Goal: Transaction & Acquisition: Purchase product/service

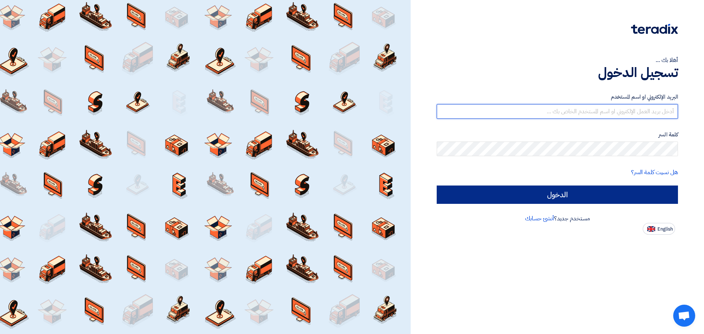
type input "[EMAIL_ADDRESS][DOMAIN_NAME]"
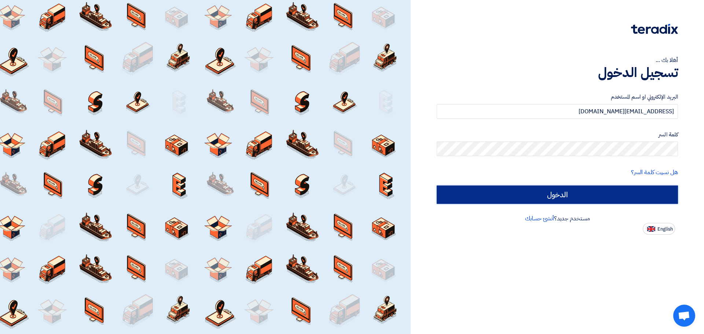
click at [528, 187] on input "الدخول" at bounding box center [556, 194] width 241 height 18
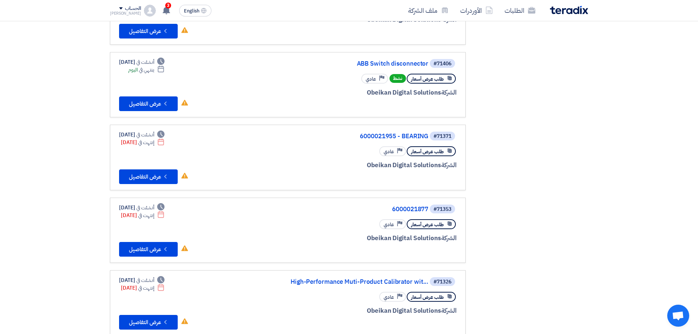
scroll to position [403, 0]
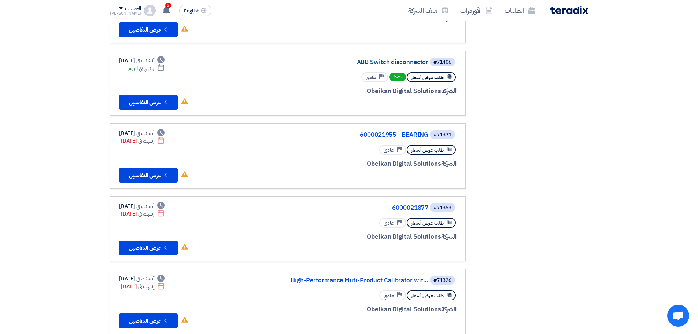
click at [391, 65] on link "ABB Switch disconnector" at bounding box center [355, 62] width 147 height 7
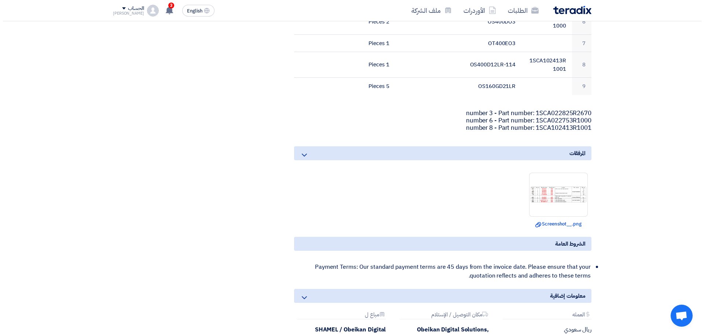
scroll to position [366, 0]
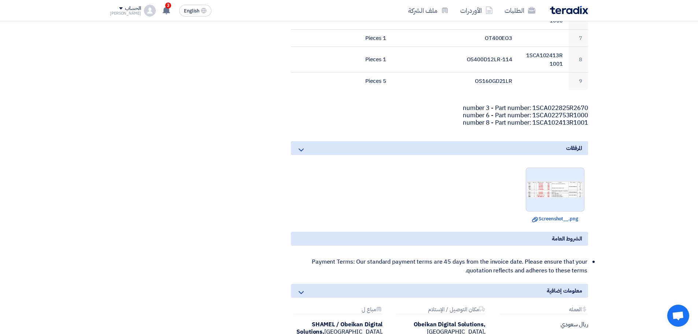
click at [538, 178] on div at bounding box center [555, 189] width 59 height 44
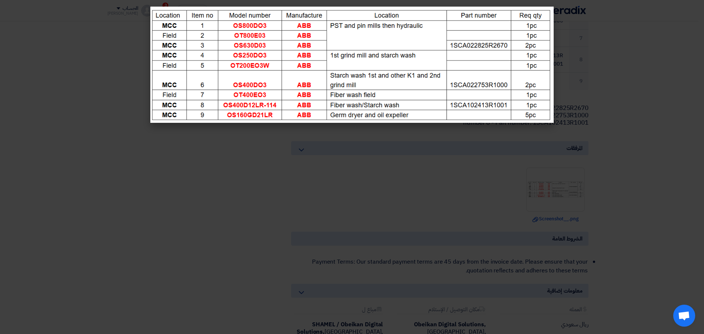
click at [635, 135] on modal-container at bounding box center [352, 167] width 704 height 334
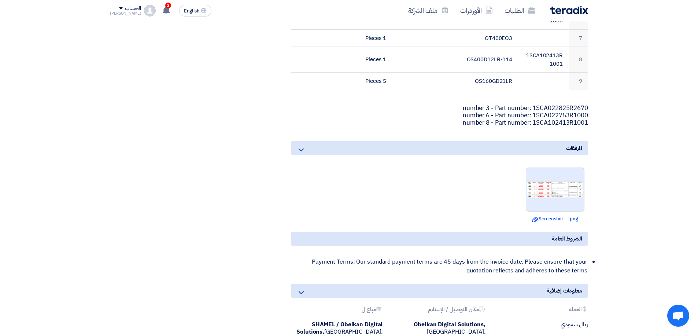
click at [561, 192] on img at bounding box center [555, 189] width 58 height 18
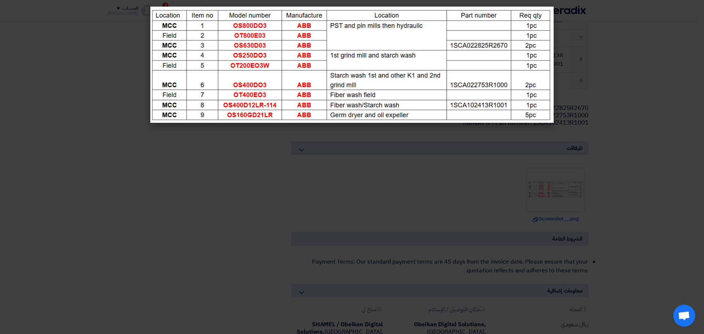
click at [487, 75] on img at bounding box center [351, 65] width 403 height 116
click at [386, 164] on modal-container at bounding box center [352, 167] width 704 height 334
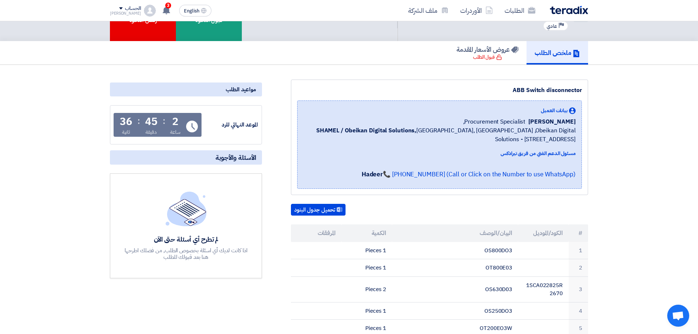
scroll to position [0, 0]
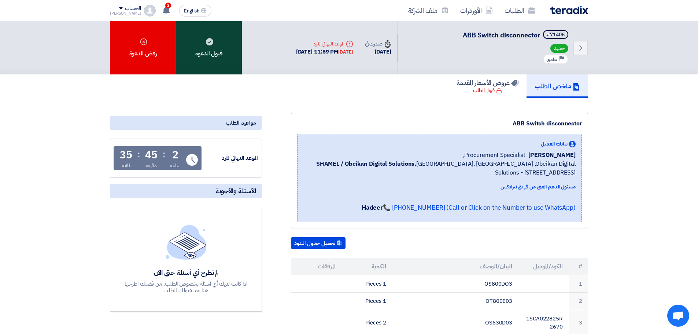
click at [212, 49] on div "قبول الدعوه" at bounding box center [209, 47] width 66 height 53
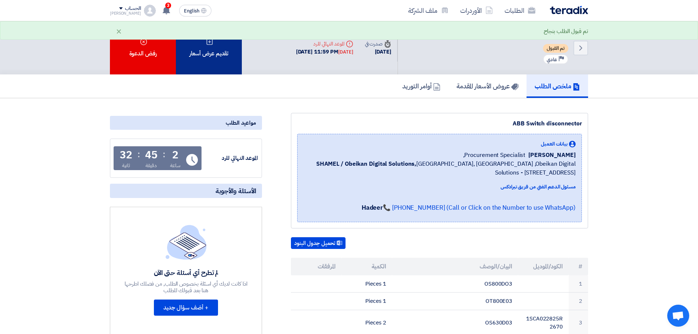
click at [219, 52] on div "تقديم عرض أسعار" at bounding box center [209, 47] width 66 height 53
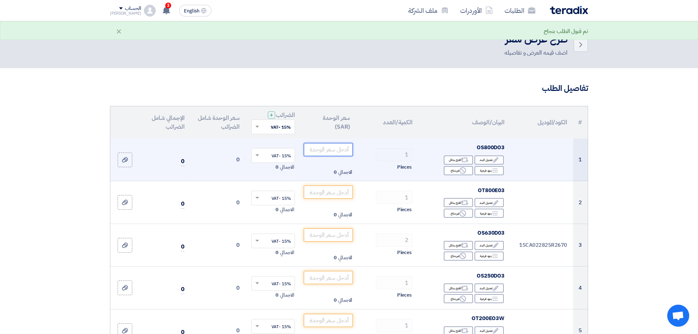
click at [332, 151] on input "number" at bounding box center [328, 149] width 49 height 13
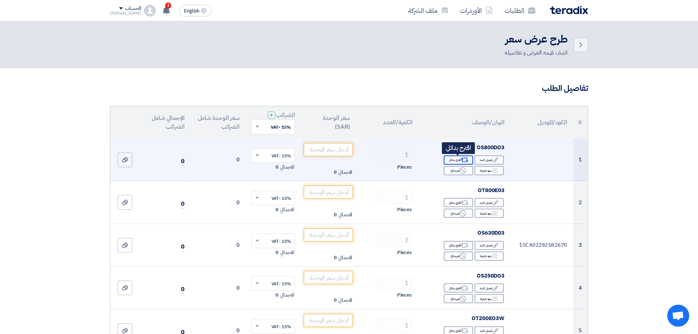
click at [462, 158] on icon "Alternative" at bounding box center [465, 160] width 8 height 8
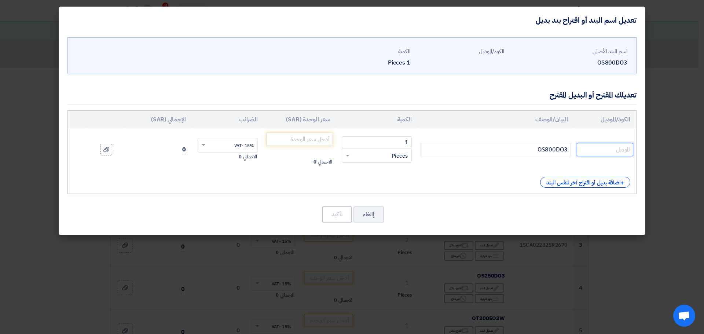
click at [589, 149] on input "text" at bounding box center [604, 149] width 56 height 13
click at [560, 177] on div "+ اضافة بديل أو اقتراح آخر لنفس البند" at bounding box center [585, 182] width 90 height 11
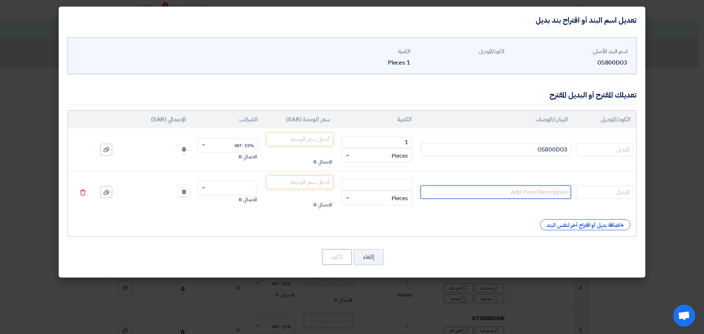
click at [557, 192] on input "text" at bounding box center [495, 191] width 150 height 13
paste input "ABB OS800D03 Switch Fuse - 800 Amp, 3P"
type input "ABB OS800D03 Switch Fuse - 800 Amp, 3P"
click at [85, 193] on td "Delete" at bounding box center [77, 192] width 19 height 43
click at [83, 193] on icon "Delete" at bounding box center [83, 192] width 7 height 7
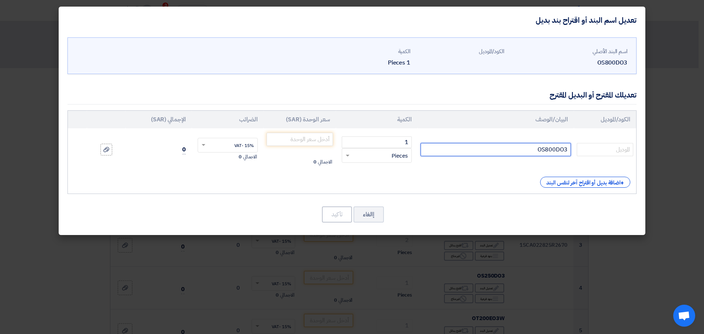
click at [554, 149] on input "OS800DO3" at bounding box center [495, 149] width 150 height 13
paste input "ABB OS800D03 Switch Fuse - 800 Amp, 3P"
type input "ABB OS800D03 Switch Fuse - 800 Amp, 3P"
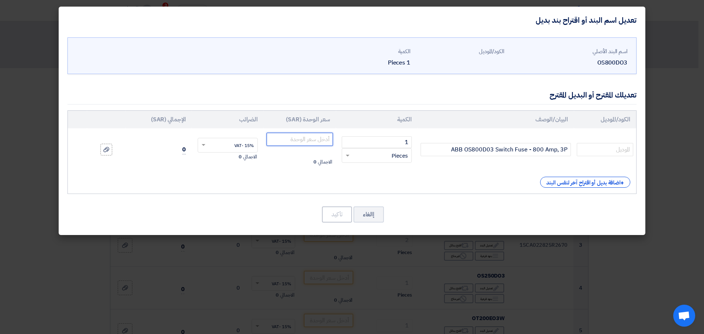
click at [320, 139] on input "number" at bounding box center [299, 139] width 66 height 13
type input "37600"
click at [329, 216] on button "تأكيد" at bounding box center [337, 214] width 30 height 16
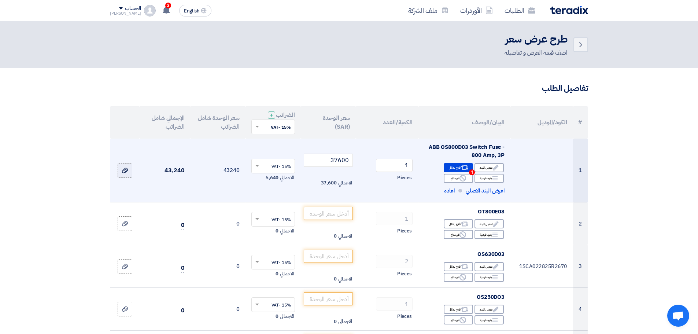
click at [122, 166] on label at bounding box center [125, 170] width 15 height 15
click at [0, 0] on input "file" at bounding box center [0, 0] width 0 height 0
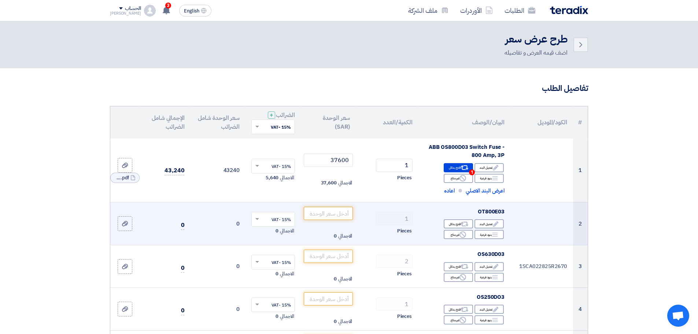
click at [482, 209] on span "OT800E03" at bounding box center [491, 211] width 27 height 8
copy span "OT800E03"
click at [311, 211] on input "number" at bounding box center [328, 213] width 49 height 13
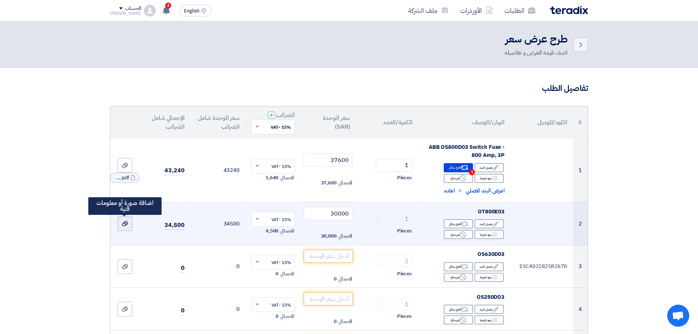
click at [126, 222] on icon at bounding box center [125, 224] width 6 height 6
click at [0, 0] on input "file" at bounding box center [0, 0] width 0 height 0
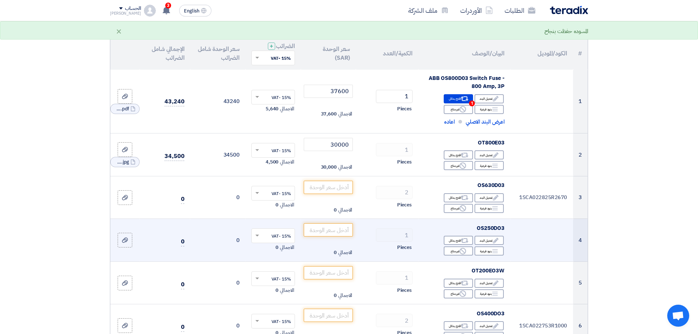
scroll to position [73, 0]
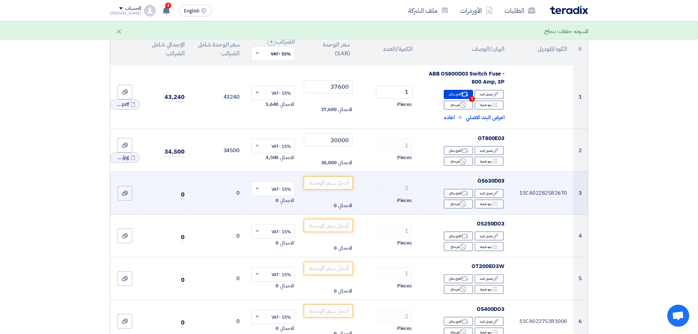
click at [485, 178] on span "OS630D03" at bounding box center [490, 181] width 27 height 8
copy span "OS630D03"
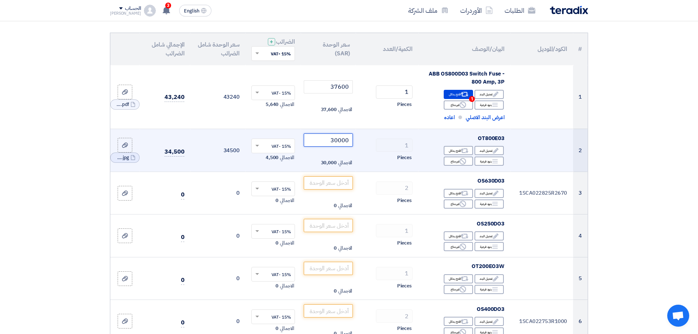
click at [326, 142] on input "30000" at bounding box center [328, 139] width 49 height 13
click at [339, 137] on input "30000" at bounding box center [328, 139] width 49 height 13
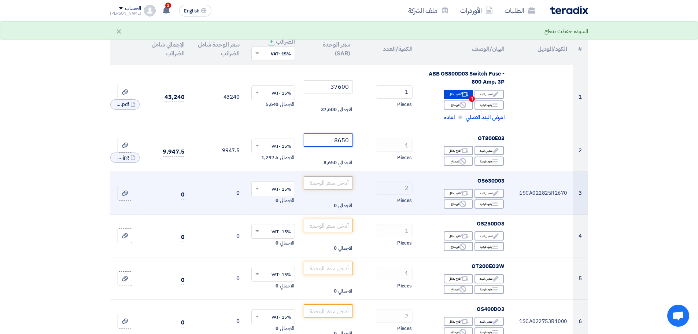
type input "8650"
click at [325, 184] on input "number" at bounding box center [328, 182] width 49 height 13
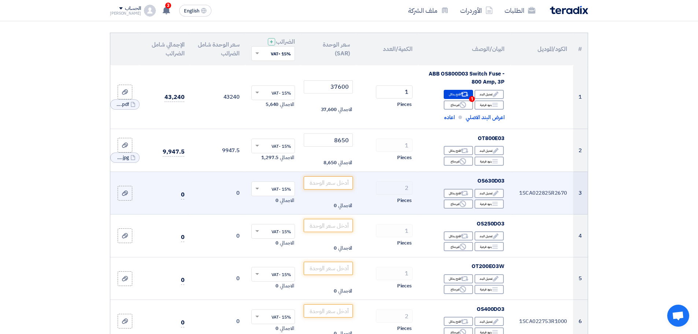
click at [483, 178] on span "OS630D03" at bounding box center [490, 181] width 27 height 8
copy span "OS630D03"
click at [331, 181] on input "number" at bounding box center [328, 182] width 49 height 13
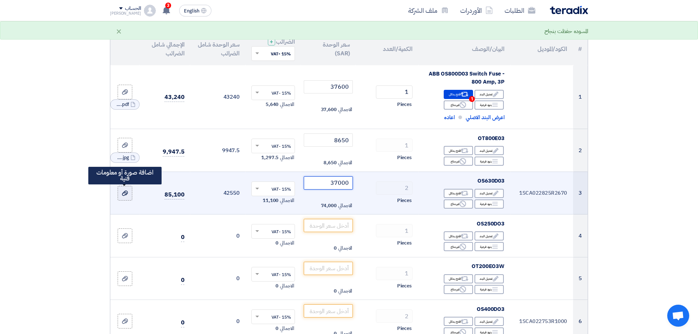
type input "37000"
click at [124, 194] on icon at bounding box center [125, 193] width 6 height 6
click at [0, 0] on input "file" at bounding box center [0, 0] width 0 height 0
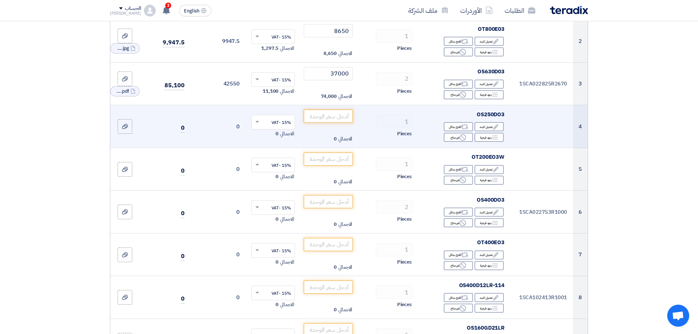
scroll to position [183, 0]
click at [329, 111] on input "number" at bounding box center [328, 115] width 49 height 13
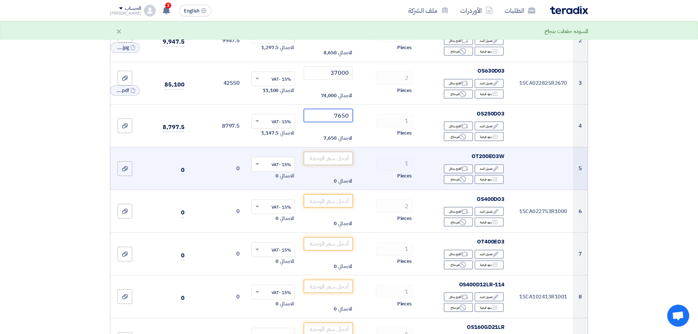
type input "7650"
click at [328, 156] on input "number" at bounding box center [328, 158] width 49 height 13
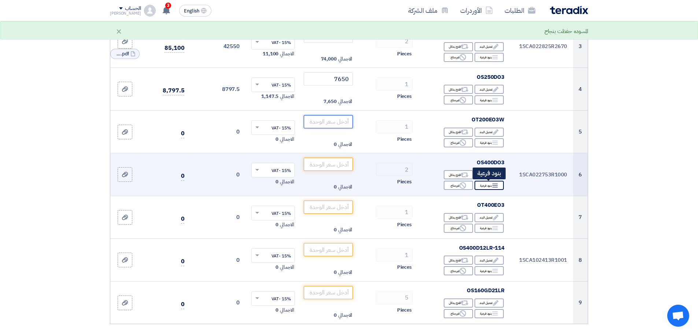
scroll to position [256, 0]
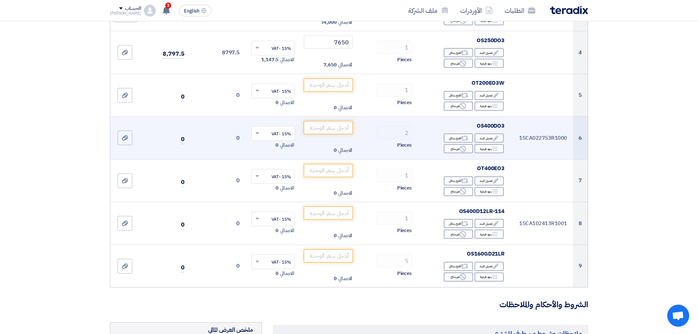
click at [483, 122] on span "OS400DO3" at bounding box center [491, 126] width 28 height 8
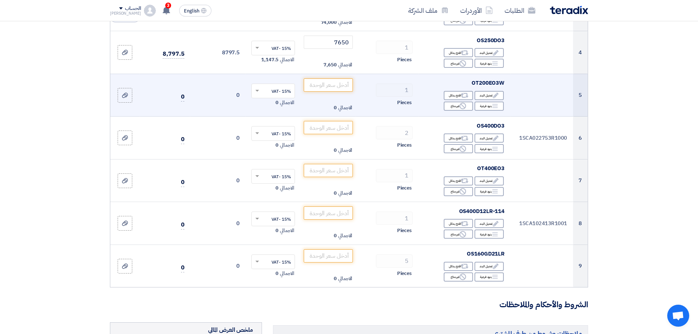
click at [493, 78] on td "OT200EO3W Edit تعديل البند Alternative اقترح بدائل Breakdown بنود فرعية Reject" at bounding box center [464, 95] width 92 height 43
click at [493, 81] on span "OT200EO3W" at bounding box center [488, 83] width 33 height 8
copy span "OT200EO3W"
click at [126, 91] on div at bounding box center [124, 95] width 7 height 8
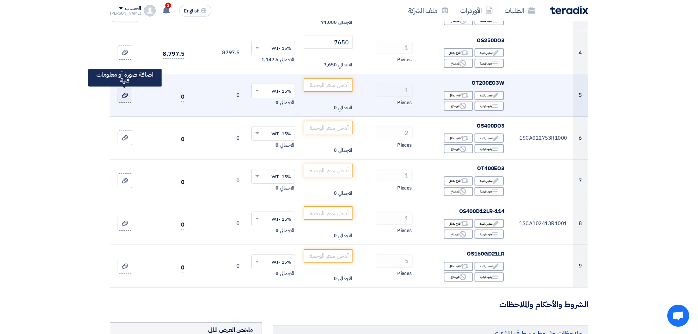
click at [0, 0] on input "file" at bounding box center [0, 0] width 0 height 0
click at [320, 82] on input "number" at bounding box center [328, 84] width 49 height 13
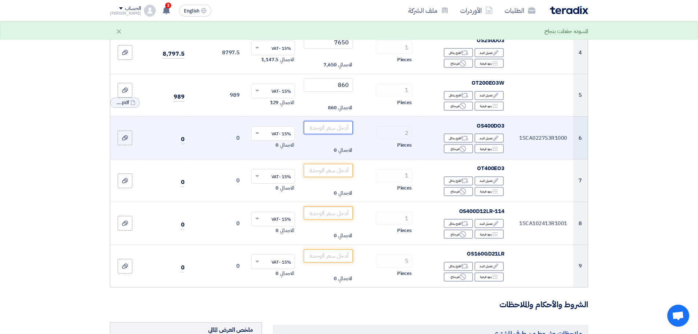
click at [336, 125] on input "number" at bounding box center [328, 127] width 49 height 13
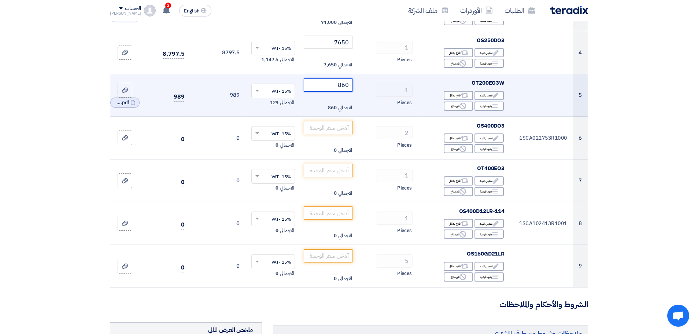
click at [331, 84] on input "860" at bounding box center [328, 84] width 49 height 13
click at [345, 85] on input "860" at bounding box center [328, 84] width 49 height 13
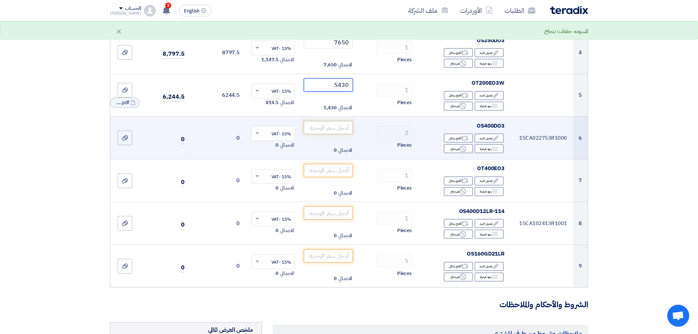
type input "5430"
click at [317, 123] on input "number" at bounding box center [328, 127] width 49 height 13
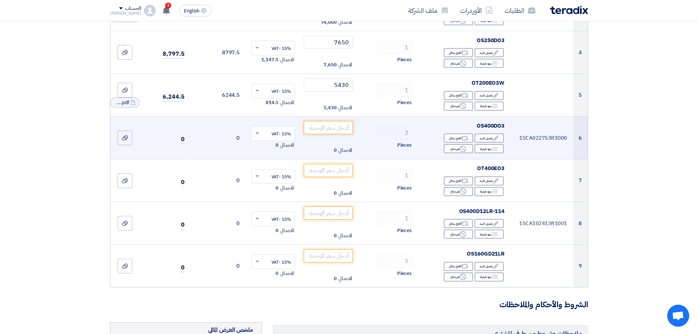
click at [484, 124] on span "OS400DO3" at bounding box center [491, 126] width 28 height 8
copy span "OS400DO3"
click at [122, 140] on div at bounding box center [124, 138] width 7 height 8
click at [0, 0] on input "file" at bounding box center [0, 0] width 0 height 0
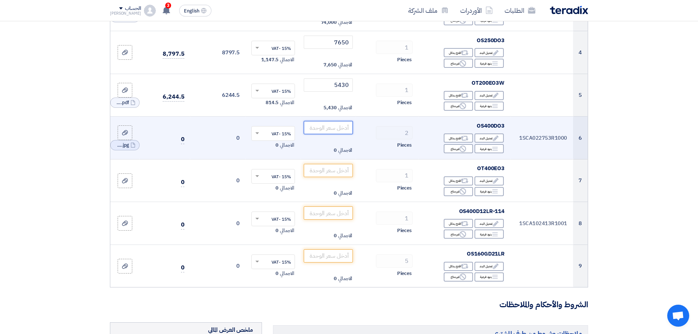
click at [332, 127] on input "number" at bounding box center [328, 127] width 49 height 13
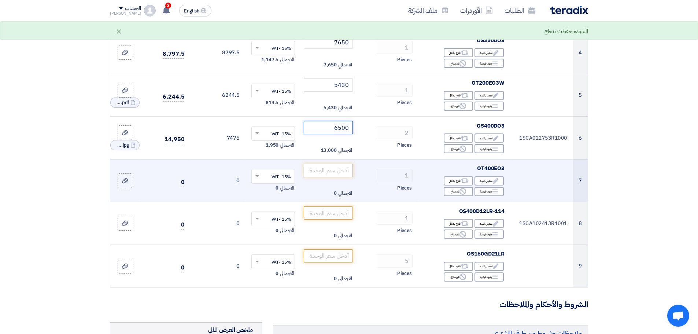
type input "6500"
click at [335, 171] on input "number" at bounding box center [328, 170] width 49 height 13
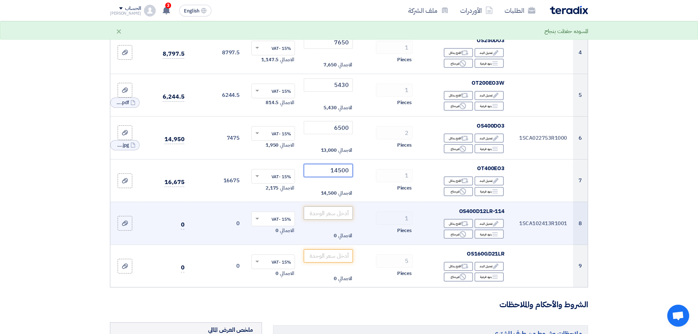
type input "14500"
click at [325, 218] on input "number" at bounding box center [328, 212] width 49 height 13
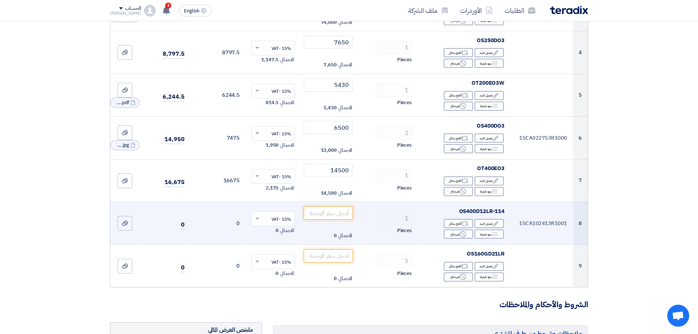
click at [467, 208] on span "OS400D12LR-114" at bounding box center [482, 211] width 46 height 8
copy td "OS400D12LR-114"
click at [119, 225] on label at bounding box center [125, 223] width 15 height 15
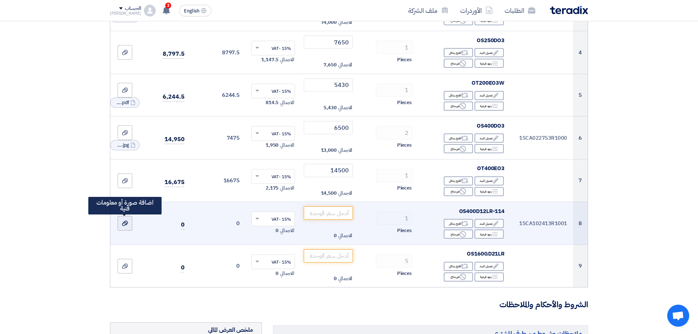
click at [0, 0] on input "file" at bounding box center [0, 0] width 0 height 0
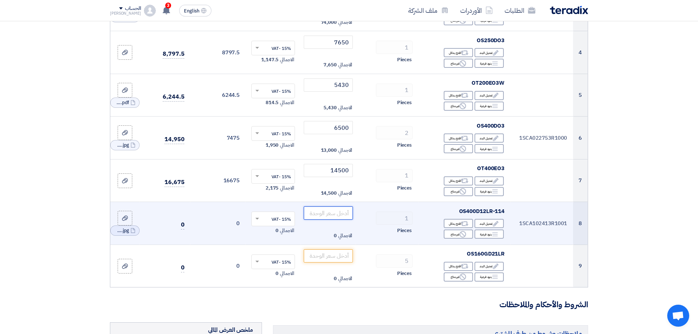
click at [315, 213] on input "number" at bounding box center [328, 212] width 49 height 13
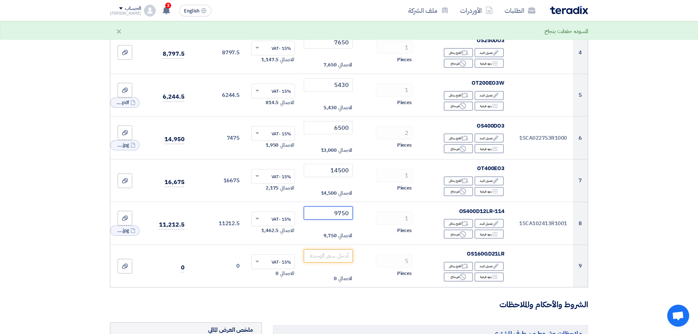
type input "9750"
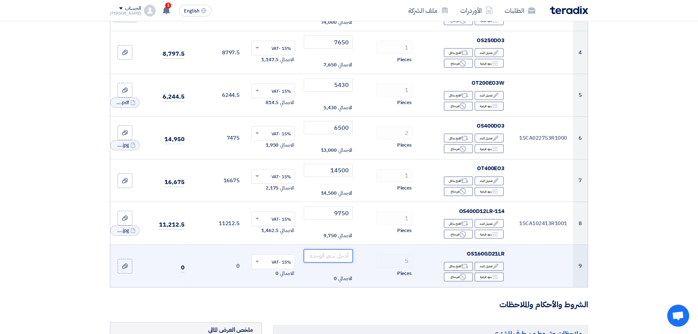
click at [323, 250] on input "number" at bounding box center [328, 255] width 49 height 13
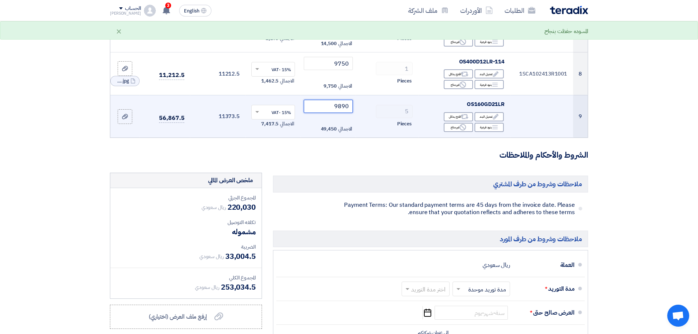
scroll to position [476, 0]
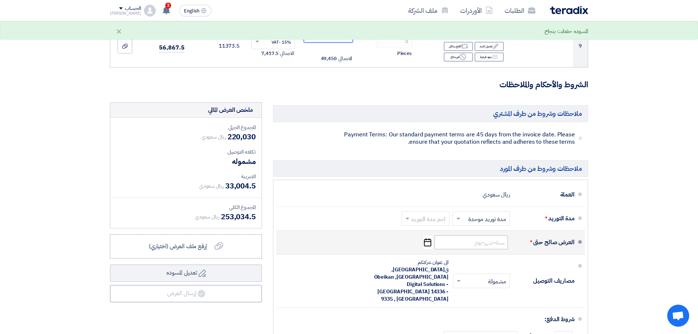
type input "9890"
click at [477, 245] on input at bounding box center [471, 242] width 73 height 14
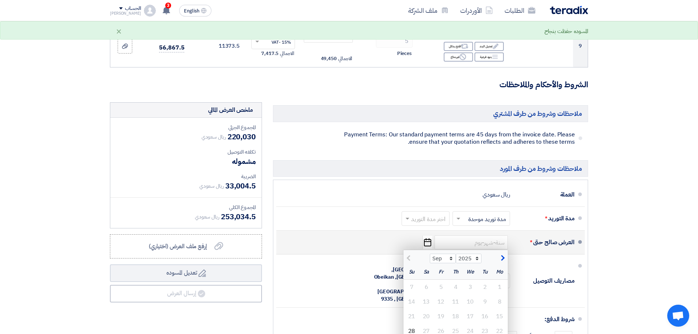
click at [503, 259] on span "button" at bounding box center [502, 258] width 4 height 8
select select "10"
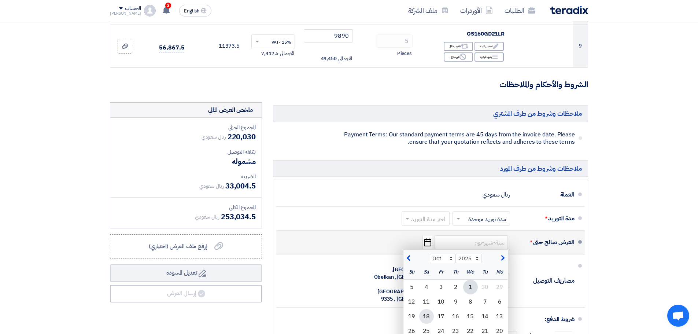
click at [428, 313] on div "18" at bounding box center [426, 316] width 15 height 15
type input "[DATE]"
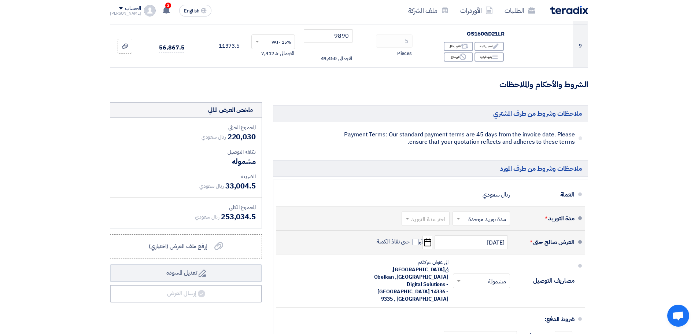
click at [434, 217] on input "text" at bounding box center [424, 219] width 44 height 11
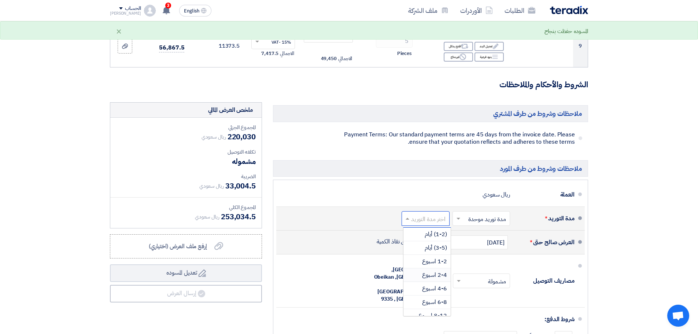
click at [437, 273] on span "2-4 اسبوع" at bounding box center [434, 274] width 25 height 9
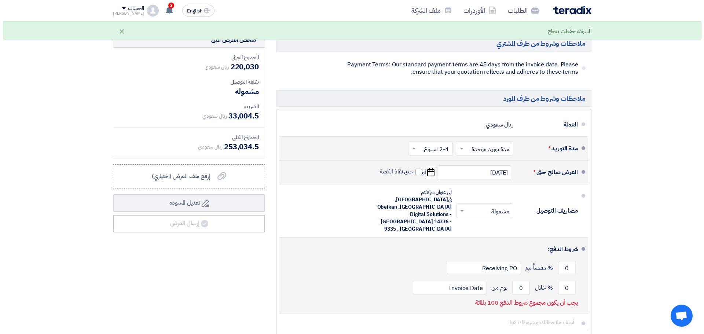
scroll to position [550, 0]
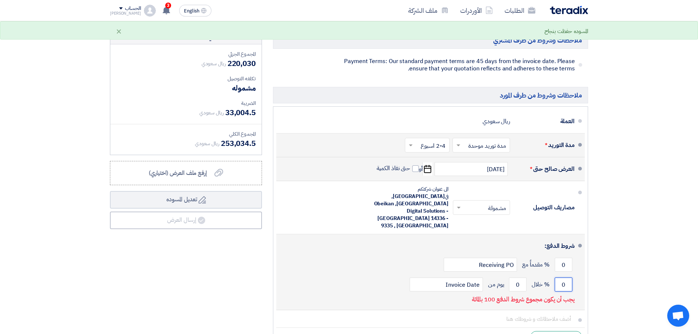
drag, startPoint x: 569, startPoint y: 261, endPoint x: 536, endPoint y: 264, distance: 32.8
click at [541, 274] on div "0 % خلال 0 يوم من Invoice Date" at bounding box center [428, 284] width 292 height 20
type input "50"
drag, startPoint x: 568, startPoint y: 243, endPoint x: 555, endPoint y: 243, distance: 12.5
click at [555, 258] on input "0" at bounding box center [564, 265] width 18 height 14
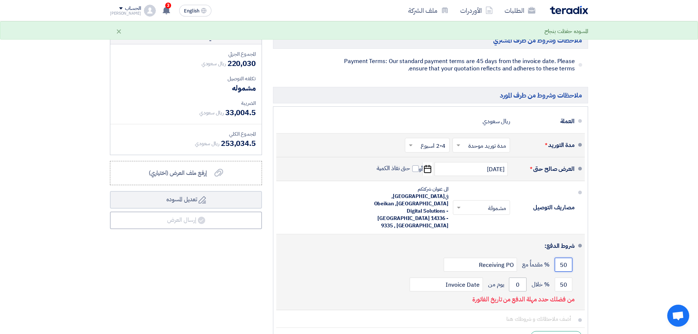
type input "50"
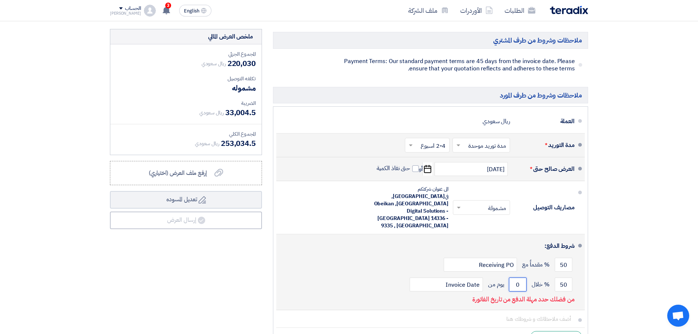
drag, startPoint x: 525, startPoint y: 264, endPoint x: 509, endPoint y: 264, distance: 16.9
click at [509, 274] on div "50 % خلال 0 يوم من Invoice Date" at bounding box center [428, 284] width 292 height 20
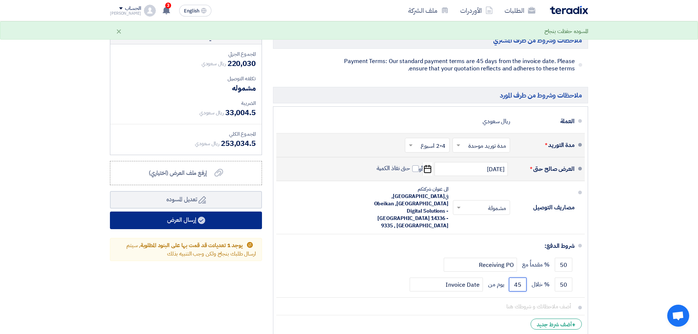
type input "45"
click at [191, 223] on button "إرسال العرض" at bounding box center [186, 220] width 152 height 18
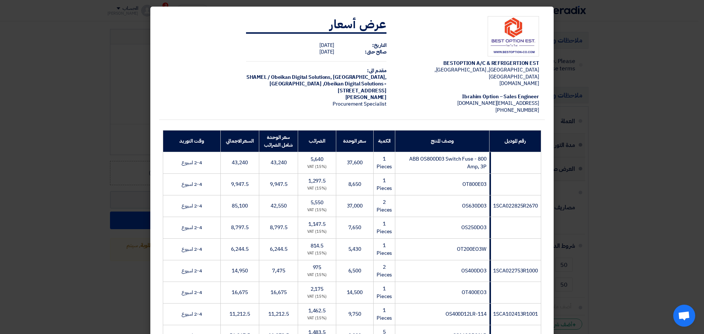
scroll to position [178, 0]
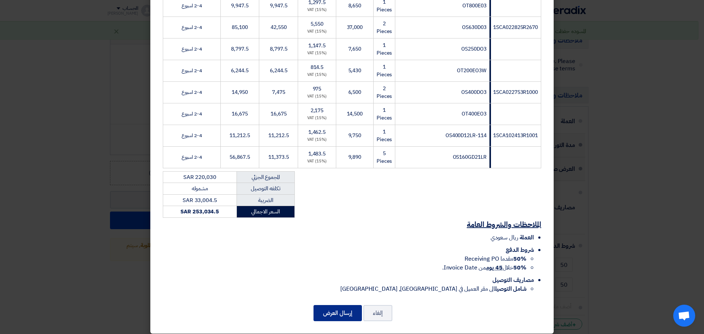
click at [347, 305] on button "إرسال العرض" at bounding box center [337, 313] width 48 height 16
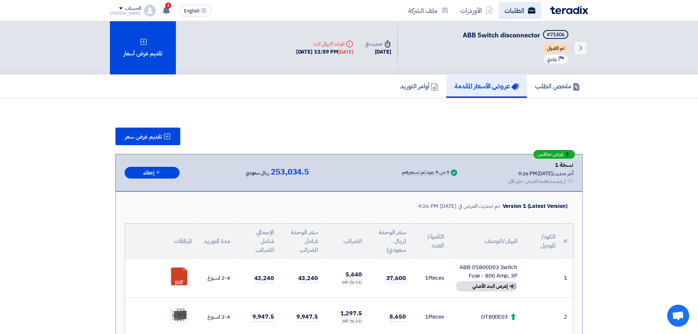
click at [512, 7] on link "الطلبات" at bounding box center [520, 10] width 43 height 17
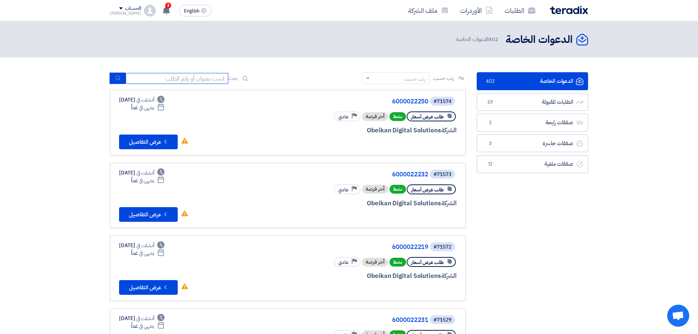
click at [215, 82] on input at bounding box center [177, 78] width 103 height 11
type input "71137"
click at [122, 79] on button "submit" at bounding box center [118, 78] width 16 height 11
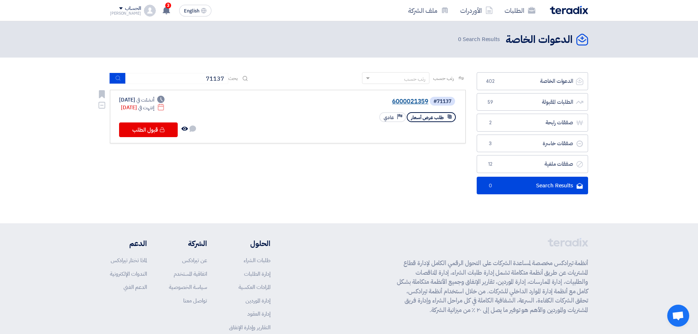
click at [406, 99] on link "6000021359" at bounding box center [355, 101] width 147 height 7
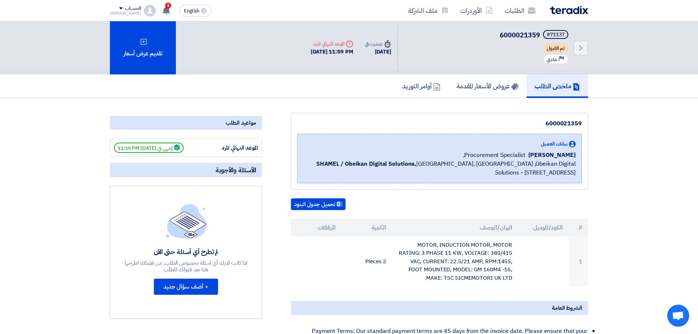
scroll to position [73, 0]
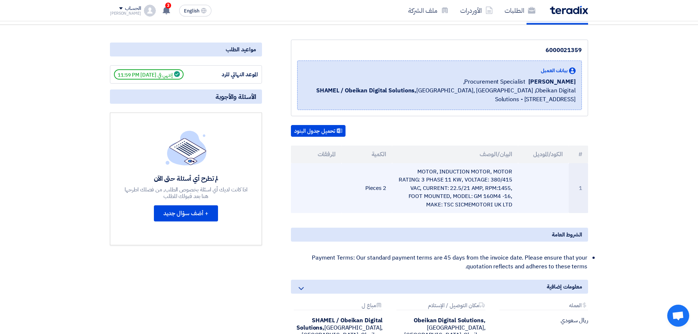
click at [449, 183] on td "MOTOR, INDUCTION MOTOR, MOTOR RATING: 3 PHASE 11 KW, VOLTAGE: 380/415 VAC, CURR…" at bounding box center [455, 188] width 126 height 50
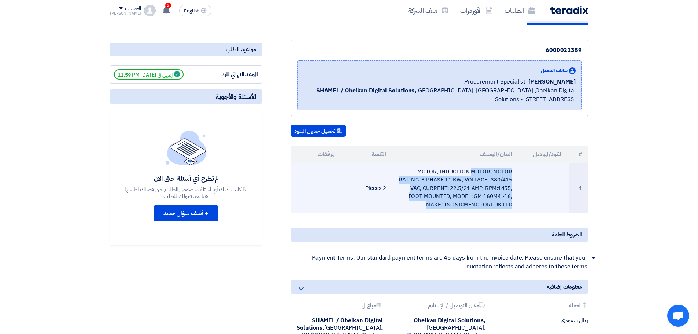
click at [449, 183] on td "MOTOR, INDUCTION MOTOR, MOTOR RATING: 3 PHASE 11 KW, VOLTAGE: 380/415 VAC, CURR…" at bounding box center [455, 188] width 126 height 50
copy tr "MOTOR, INDUCTION MOTOR, MOTOR RATING: 3 PHASE 11 KW, VOLTAGE: 380/415 VAC, CURR…"
click at [457, 191] on td "MOTOR, INDUCTION MOTOR, MOTOR RATING: 3 PHASE 11 KW, VOLTAGE: 380/415 VAC, CURR…" at bounding box center [455, 188] width 126 height 50
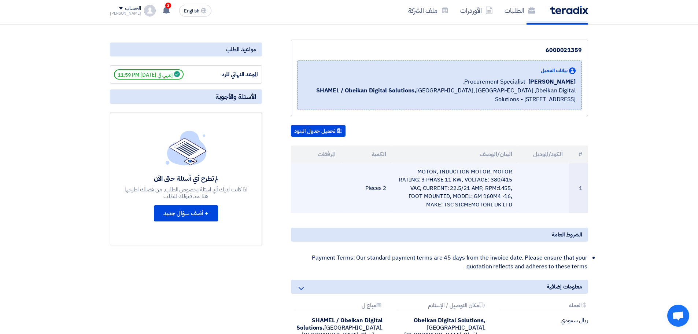
click at [468, 197] on td "MOTOR, INDUCTION MOTOR, MOTOR RATING: 3 PHASE 11 KW, VOLTAGE: 380/415 VAC, CURR…" at bounding box center [455, 188] width 126 height 50
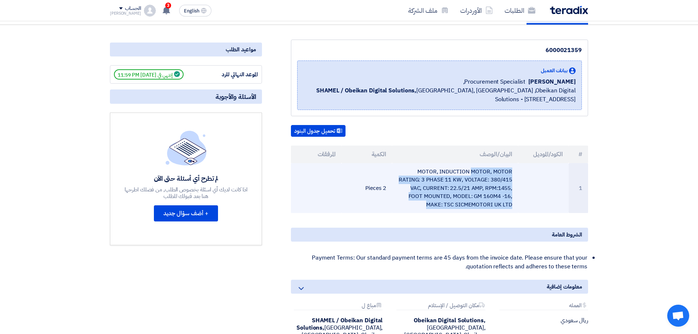
click at [468, 197] on td "MOTOR, INDUCTION MOTOR, MOTOR RATING: 3 PHASE 11 KW, VOLTAGE: 380/415 VAC, CURR…" at bounding box center [455, 188] width 126 height 50
copy tr "MOTOR, INDUCTION MOTOR, MOTOR RATING: 3 PHASE 11 KW, VOLTAGE: 380/415 VAC, CURR…"
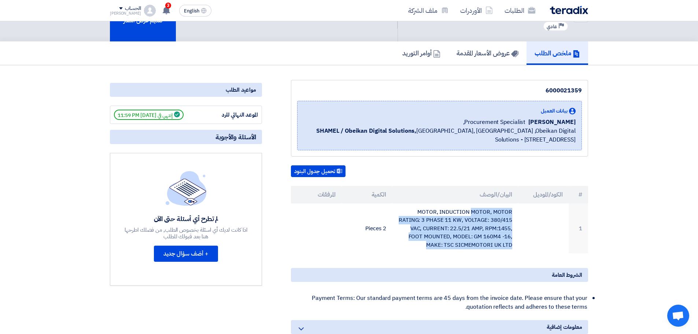
scroll to position [0, 0]
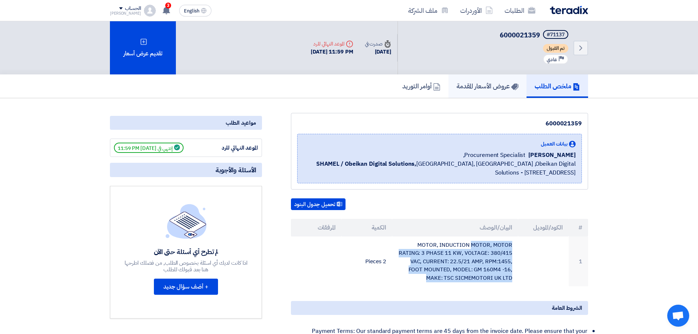
click at [459, 88] on h5 "عروض الأسعار المقدمة" at bounding box center [488, 86] width 62 height 8
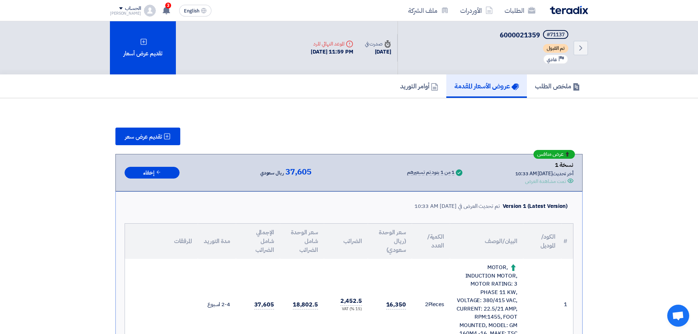
drag, startPoint x: 520, startPoint y: 34, endPoint x: 524, endPoint y: 34, distance: 4.0
click at [520, 34] on span "6000021359" at bounding box center [520, 35] width 40 height 10
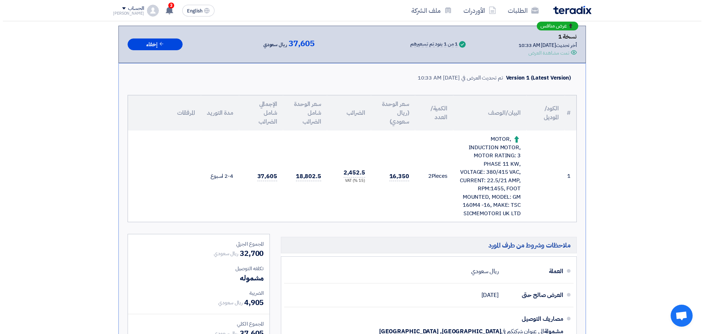
scroll to position [37, 0]
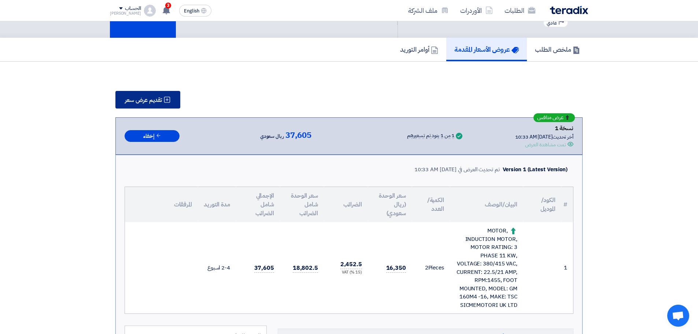
click at [160, 103] on span "تقديم عرض سعر" at bounding box center [143, 100] width 37 height 6
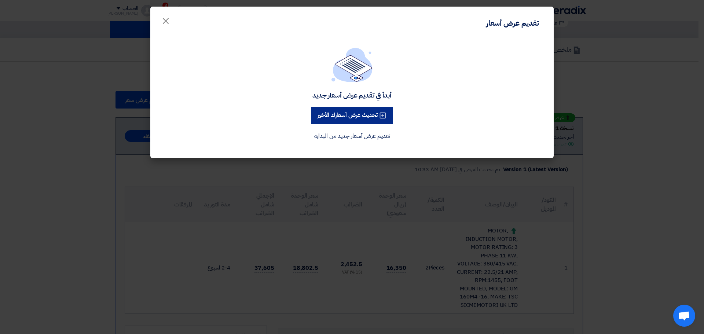
click at [344, 115] on button "تحديث عرض أسعارك الأخير" at bounding box center [352, 116] width 82 height 18
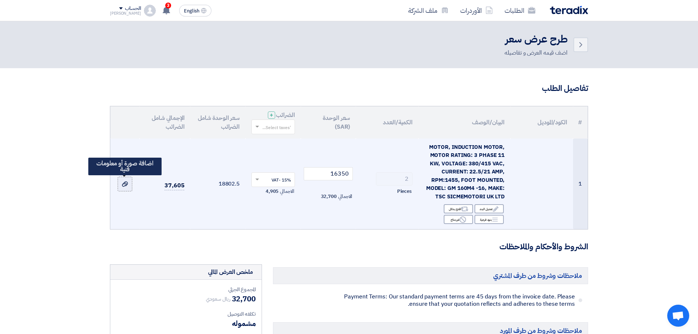
click at [127, 186] on icon at bounding box center [125, 184] width 6 height 6
click at [0, 0] on input "file" at bounding box center [0, 0] width 0 height 0
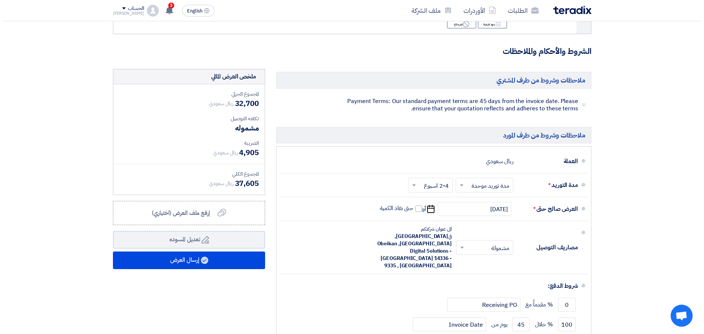
scroll to position [220, 0]
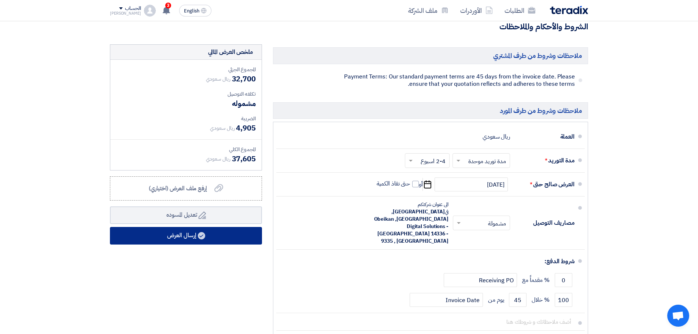
click at [225, 235] on button "إرسال العرض" at bounding box center [186, 236] width 152 height 18
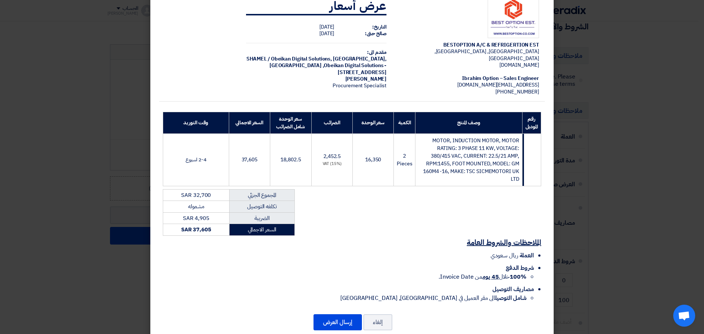
scroll to position [27, 0]
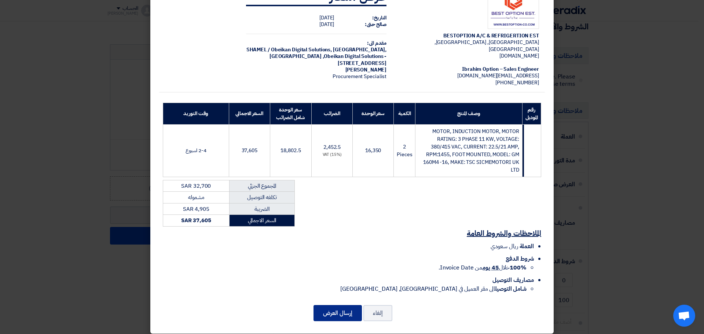
click at [339, 305] on button "إرسال العرض" at bounding box center [337, 313] width 48 height 16
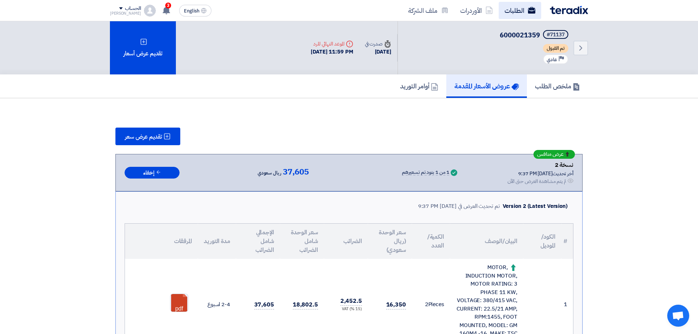
click at [517, 14] on link "الطلبات" at bounding box center [520, 10] width 43 height 17
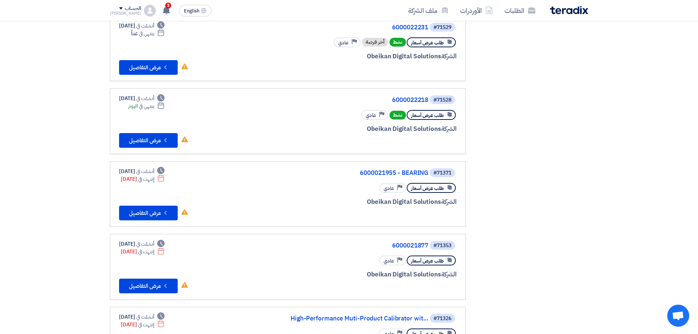
scroll to position [293, 0]
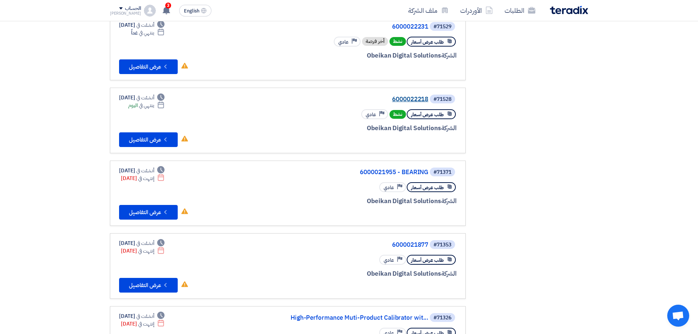
click at [414, 97] on link "6000022218" at bounding box center [355, 99] width 147 height 7
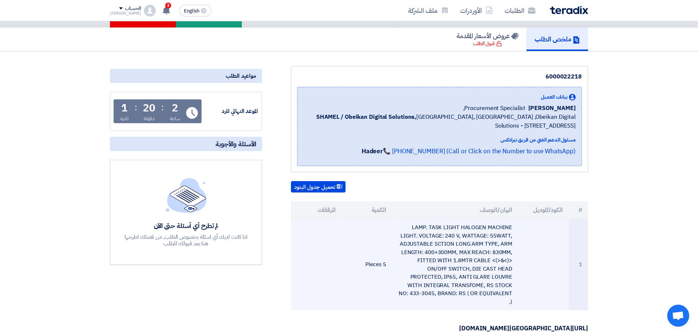
scroll to position [110, 0]
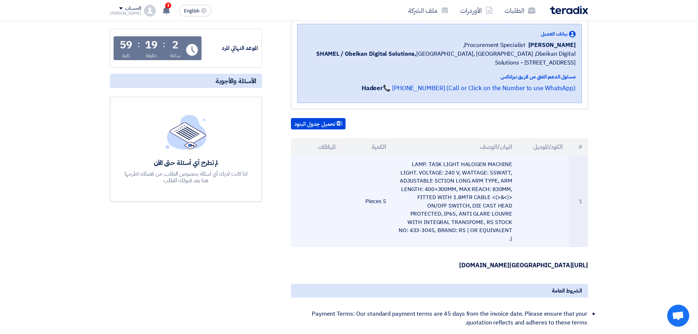
click at [434, 194] on td "LAMP. TASK LIGHT HALOGEN MACHINE LIGHT. VOLTAGE: 240 V, WATTAGE: 55WATT, ADJUST…" at bounding box center [455, 201] width 126 height 91
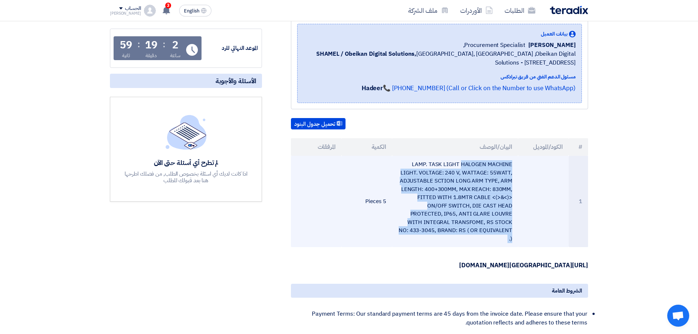
click at [434, 194] on td "LAMP. TASK LIGHT HALOGEN MACHINE LIGHT. VOLTAGE: 240 V, WATTAGE: 55WATT, ADJUST…" at bounding box center [455, 201] width 126 height 91
copy tr "LAMP. TASK LIGHT HALOGEN MACHINE LIGHT. VOLTAGE: 240 V, WATTAGE: 55WATT, ADJUST…"
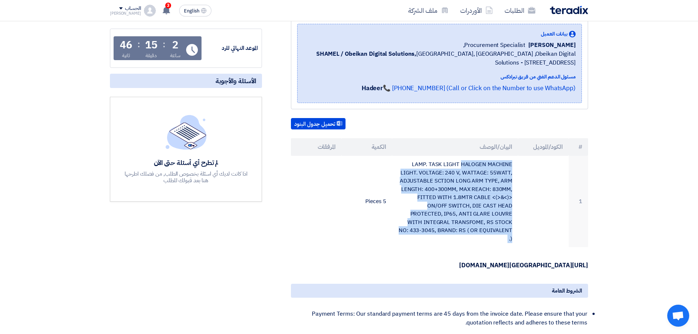
scroll to position [0, 0]
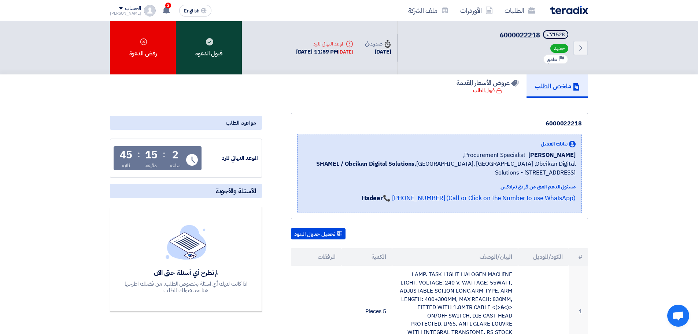
click at [226, 52] on div "قبول الدعوه" at bounding box center [209, 47] width 66 height 53
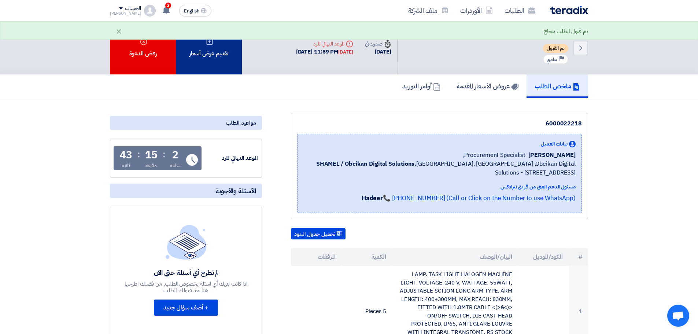
click at [222, 58] on div "تقديم عرض أسعار" at bounding box center [209, 47] width 66 height 53
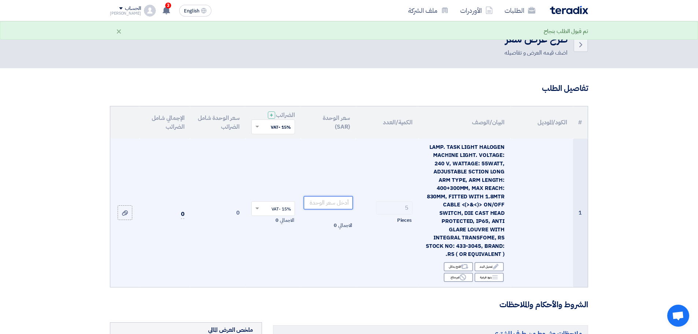
click at [337, 200] on input "number" at bounding box center [328, 202] width 49 height 13
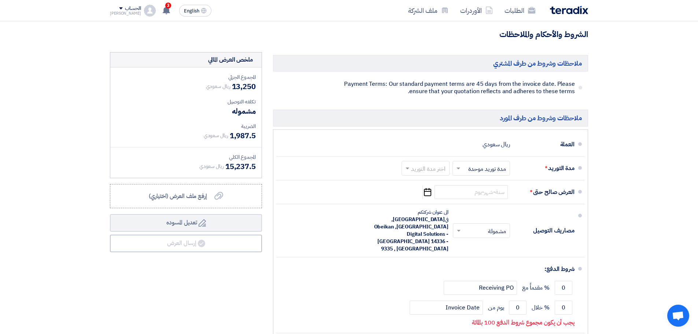
scroll to position [220, 0]
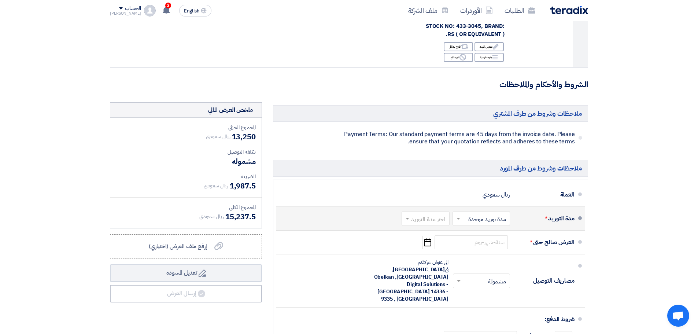
type input "2650"
click at [444, 215] on input "text" at bounding box center [424, 219] width 44 height 11
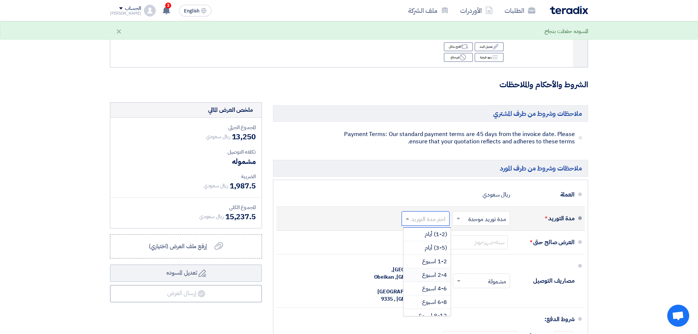
click at [440, 271] on span "2-4 اسبوع" at bounding box center [434, 274] width 25 height 9
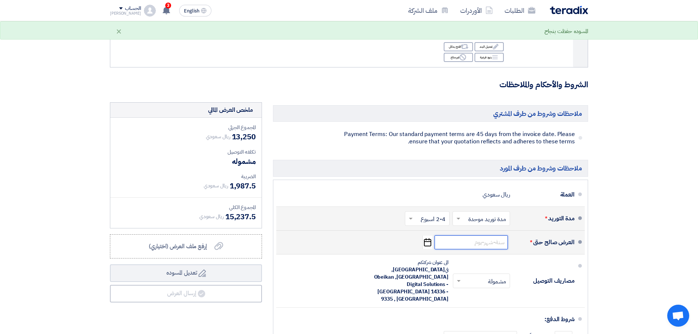
click at [490, 243] on input at bounding box center [471, 242] width 73 height 14
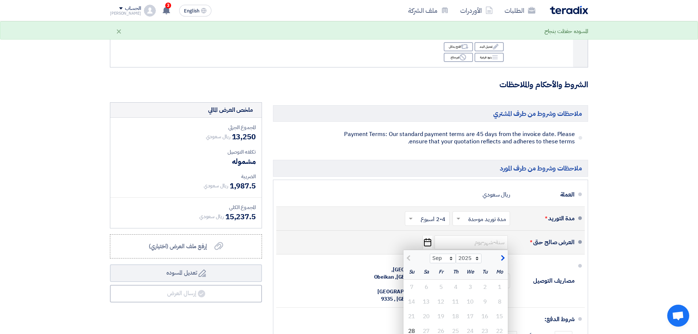
click at [500, 257] on span "button" at bounding box center [502, 258] width 4 height 8
select select "10"
click at [440, 312] on div "17" at bounding box center [441, 316] width 15 height 15
type input "[DATE]"
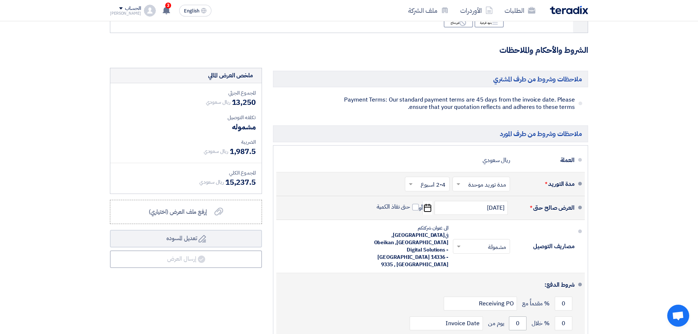
scroll to position [293, 0]
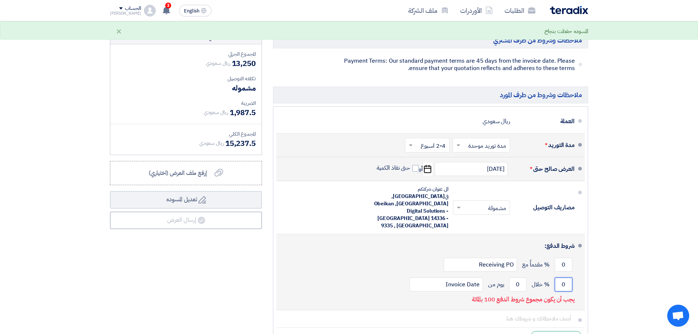
drag, startPoint x: 567, startPoint y: 262, endPoint x: 545, endPoint y: 262, distance: 22.0
click at [549, 274] on div "0 % خلال 0 يوم من Invoice Date" at bounding box center [428, 284] width 292 height 20
type input "100"
drag, startPoint x: 524, startPoint y: 262, endPoint x: 496, endPoint y: 263, distance: 28.6
click at [496, 274] on div "100 % خلال 0 يوم من Invoice Date" at bounding box center [428, 284] width 292 height 20
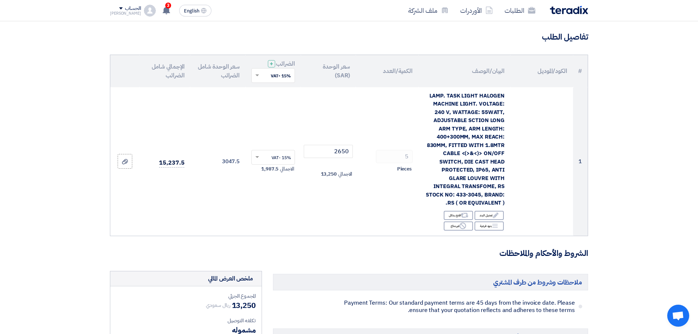
scroll to position [0, 0]
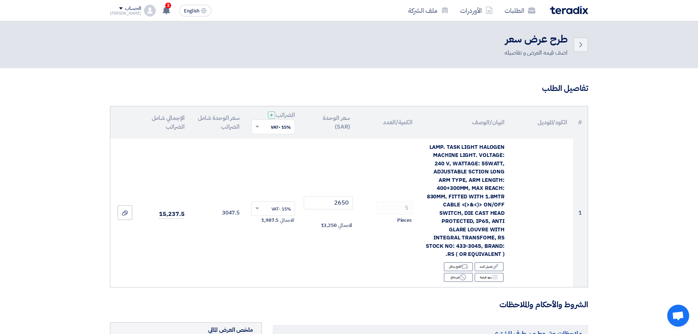
type input "45"
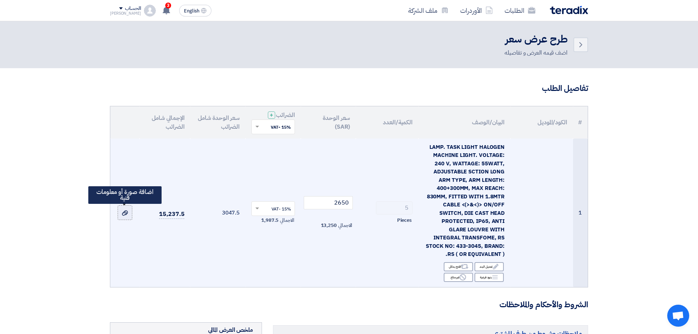
click at [130, 214] on label at bounding box center [125, 212] width 15 height 15
click at [0, 0] on input "file" at bounding box center [0, 0] width 0 height 0
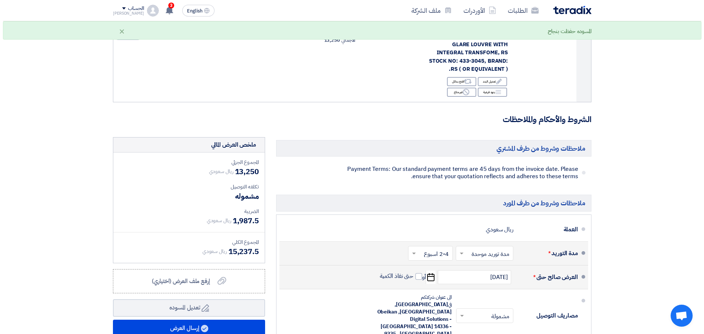
scroll to position [256, 0]
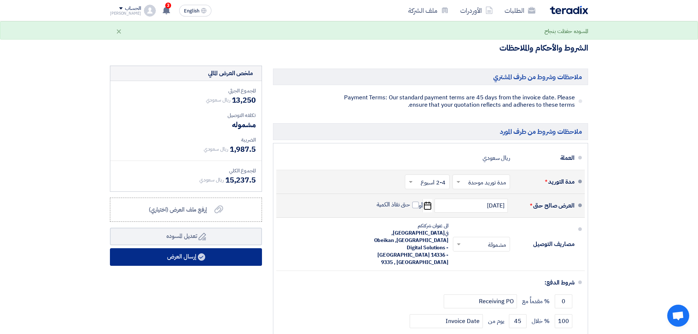
click at [225, 258] on button "إرسال العرض" at bounding box center [186, 257] width 152 height 18
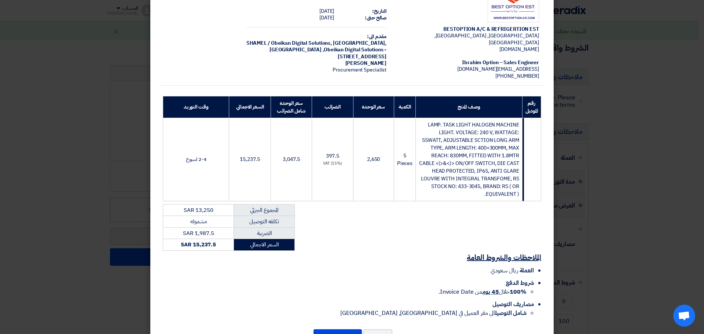
scroll to position [58, 0]
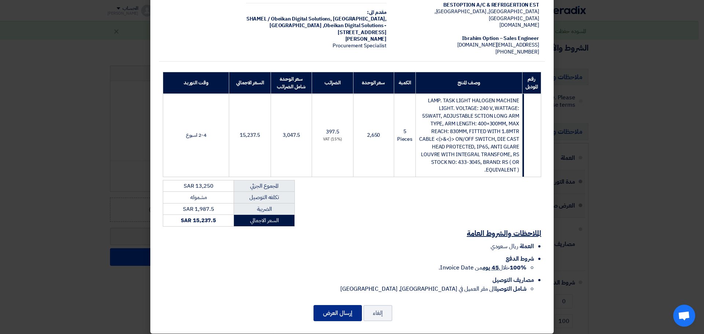
click at [339, 305] on button "إرسال العرض" at bounding box center [337, 313] width 48 height 16
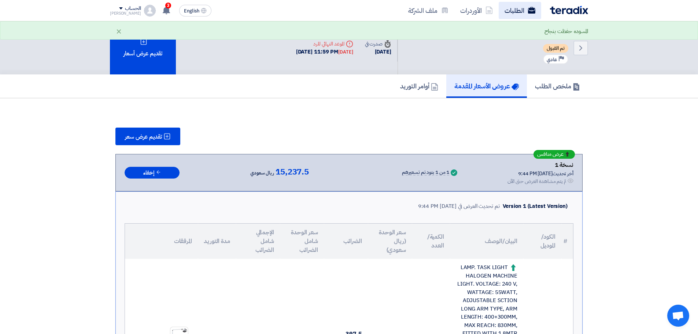
click at [520, 10] on link "الطلبات" at bounding box center [520, 10] width 43 height 17
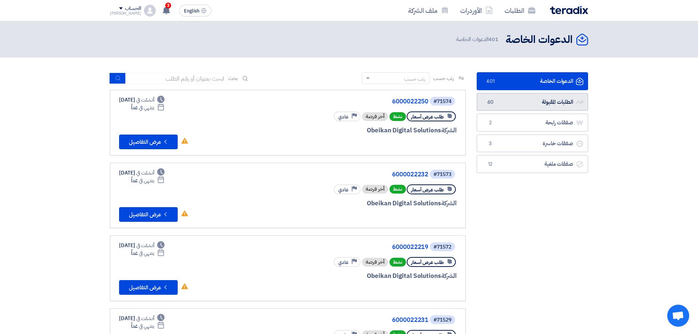
click at [523, 95] on link "الطلبات المقبولة الطلبات المقبولة 60" at bounding box center [532, 102] width 111 height 18
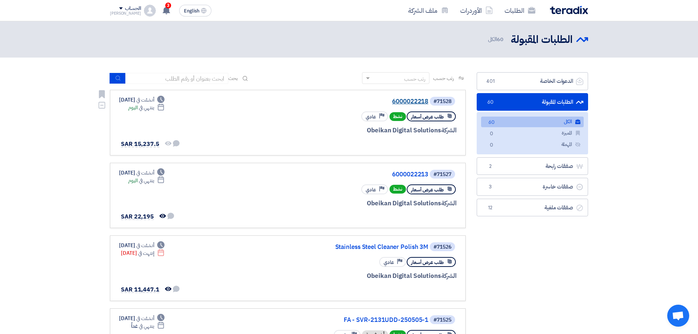
click at [417, 99] on link "6000022218" at bounding box center [355, 101] width 147 height 7
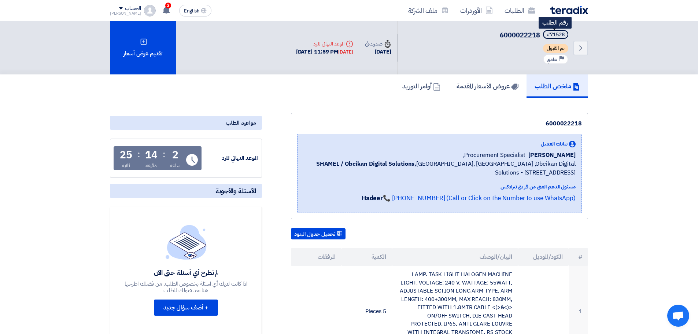
click at [556, 34] on div "#71528" at bounding box center [556, 34] width 18 height 5
click at [519, 13] on link "الطلبات" at bounding box center [520, 10] width 43 height 17
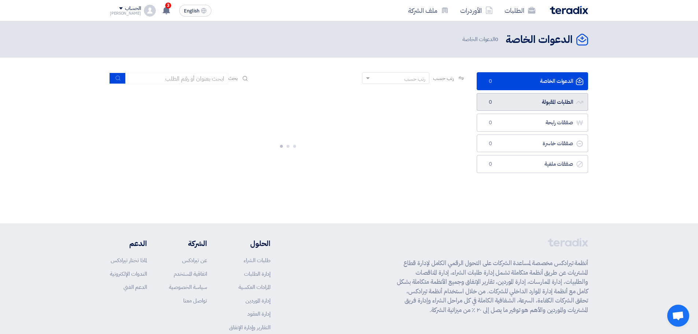
click at [529, 104] on link "الطلبات المقبولة الطلبات المقبولة 0" at bounding box center [532, 102] width 111 height 18
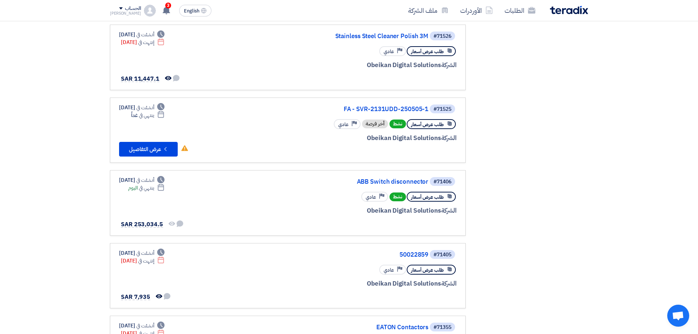
scroll to position [256, 0]
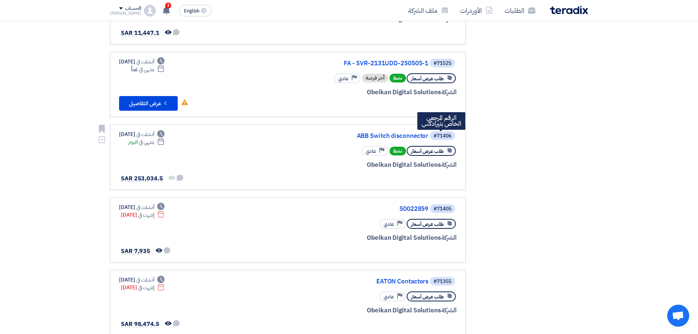
click at [441, 137] on div "#71406" at bounding box center [442, 135] width 18 height 5
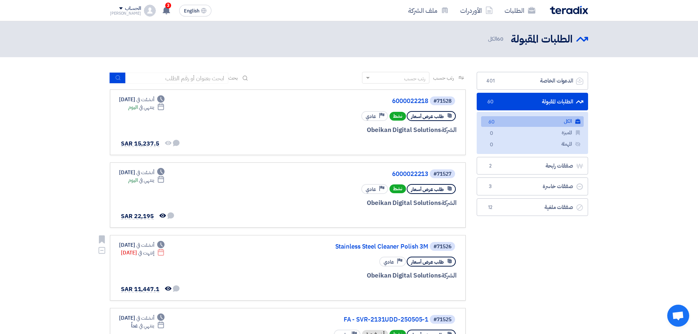
scroll to position [0, 0]
click at [521, 84] on link "الدعوات الخاصة الدعوات الخاصة 401" at bounding box center [532, 81] width 111 height 18
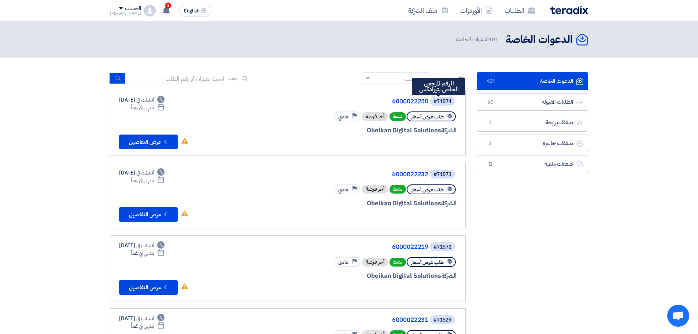
click at [441, 99] on div "#71574" at bounding box center [442, 101] width 18 height 5
click at [422, 102] on link "6000022250" at bounding box center [355, 101] width 147 height 7
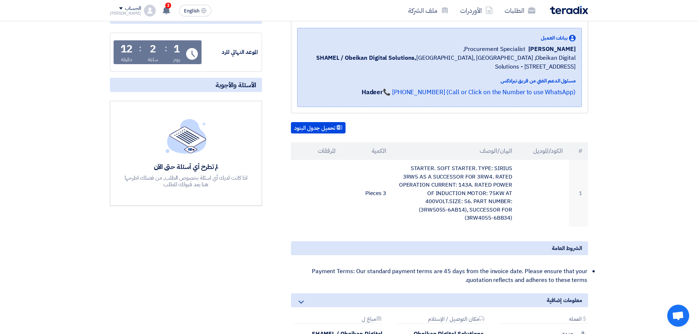
scroll to position [110, 0]
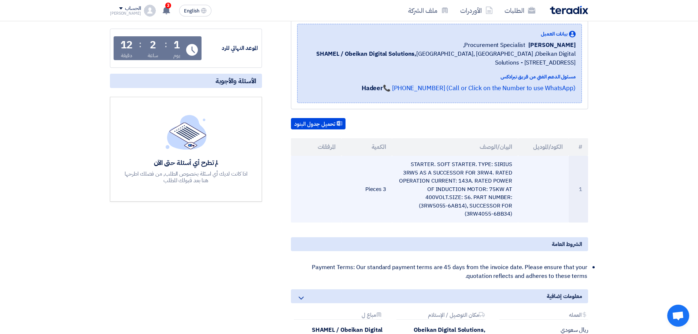
click at [469, 185] on td "STARTER. SOFT STARTER. TYPE: SIRIUS 3RW5 AS A SUCCESSOR FOR 3RW4. RATED OPERATI…" at bounding box center [455, 189] width 126 height 67
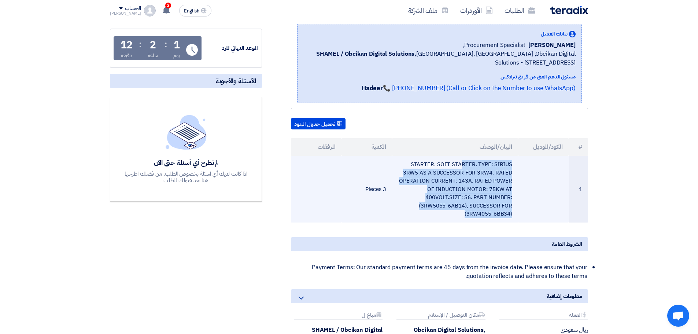
click at [469, 185] on td "STARTER. SOFT STARTER. TYPE: SIRIUS 3RW5 AS A SUCCESSOR FOR 3RW4. RATED OPERATI…" at bounding box center [455, 189] width 126 height 67
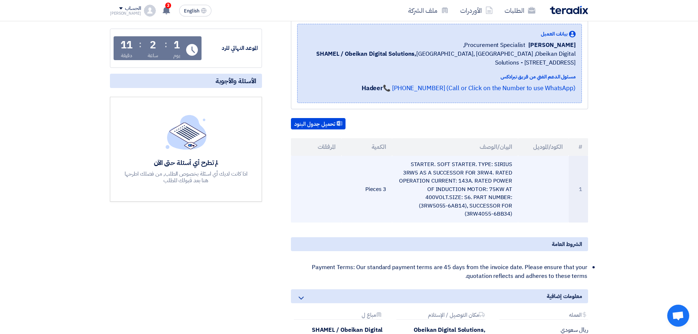
click at [372, 183] on td "3 Pieces" at bounding box center [366, 189] width 51 height 67
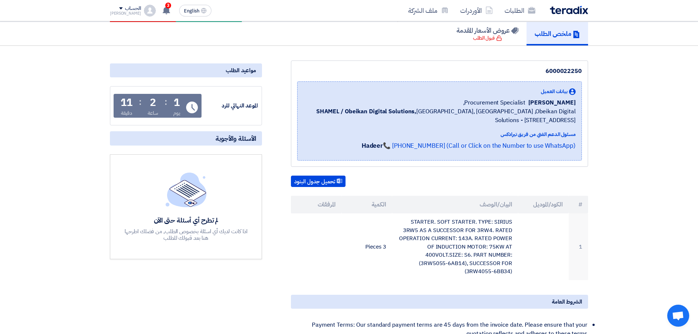
scroll to position [0, 0]
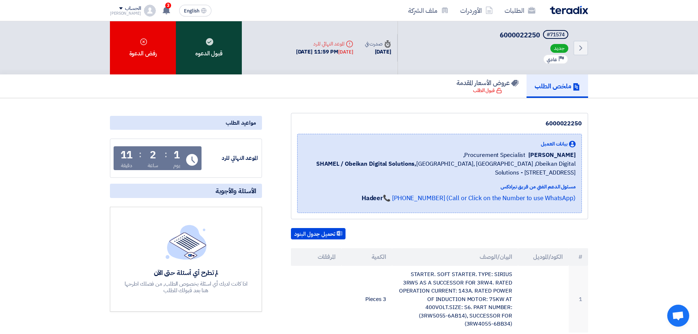
click at [223, 40] on div "قبول الدعوه" at bounding box center [209, 47] width 66 height 53
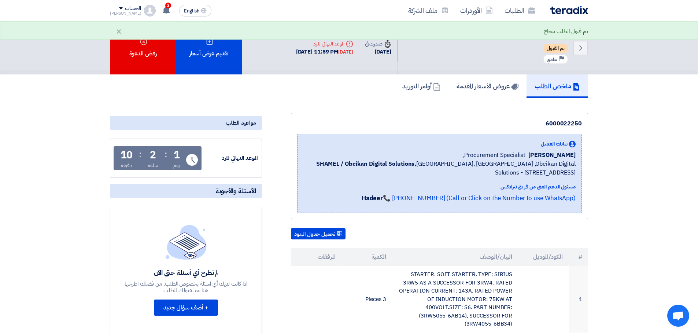
click at [223, 40] on div "تقديم عرض أسعار" at bounding box center [209, 47] width 66 height 53
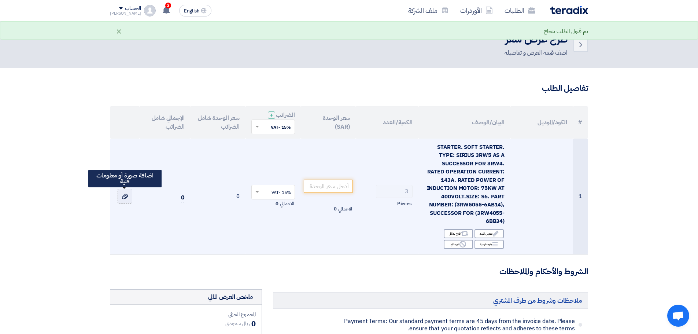
click at [123, 197] on icon at bounding box center [125, 196] width 6 height 6
click at [0, 0] on input "file" at bounding box center [0, 0] width 0 height 0
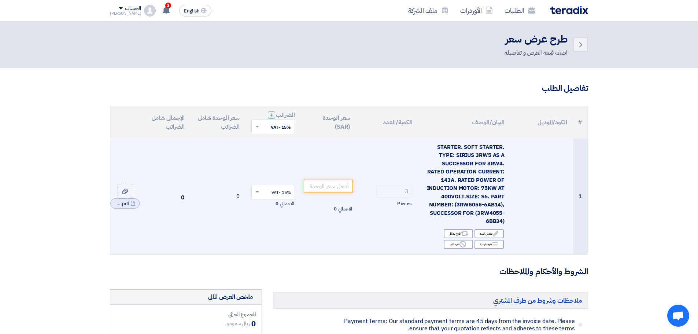
click at [526, 215] on td at bounding box center [541, 196] width 63 height 115
click at [499, 213] on span "STARTER. SOFT STARTER. TYPE: SIRIUS 3RW5 AS A SUCCESSOR FOR 3RW4. RATED OPERATI…" at bounding box center [466, 184] width 78 height 82
click at [337, 188] on input "number" at bounding box center [328, 186] width 49 height 13
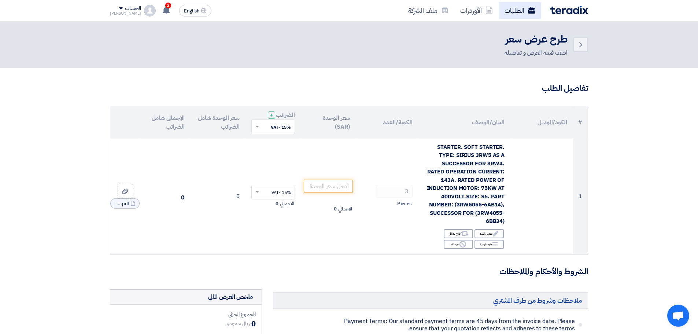
click at [520, 11] on link "الطلبات" at bounding box center [520, 10] width 43 height 17
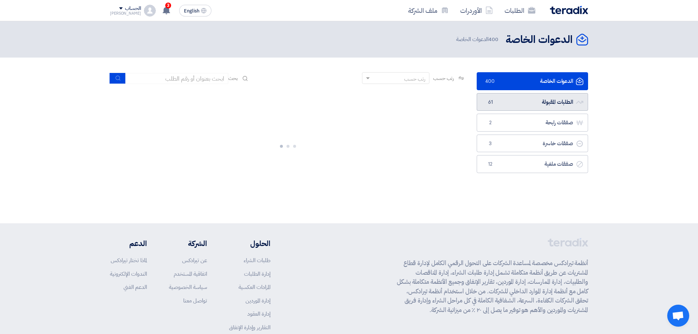
click at [534, 97] on link "الطلبات المقبولة الطلبات المقبولة 61" at bounding box center [532, 102] width 111 height 18
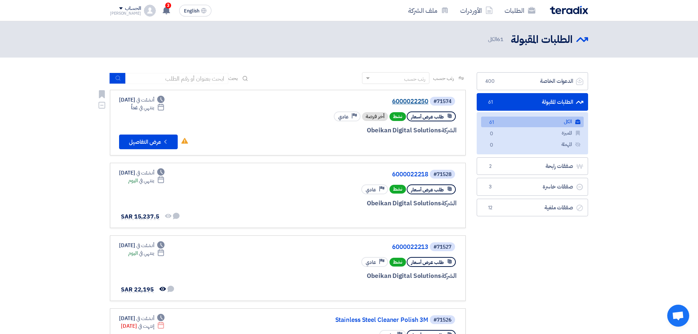
click at [409, 100] on link "6000022250" at bounding box center [355, 101] width 147 height 7
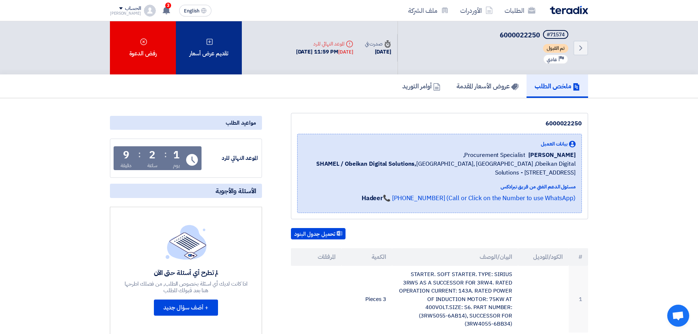
click at [219, 58] on div "تقديم عرض أسعار" at bounding box center [209, 47] width 66 height 53
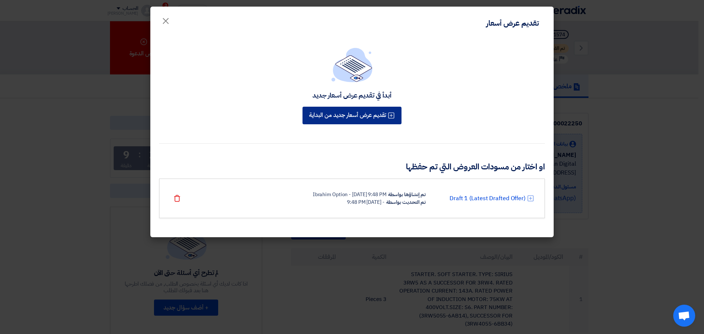
click at [354, 114] on button "تقديم عرض أسعار جديد من البداية" at bounding box center [351, 116] width 99 height 18
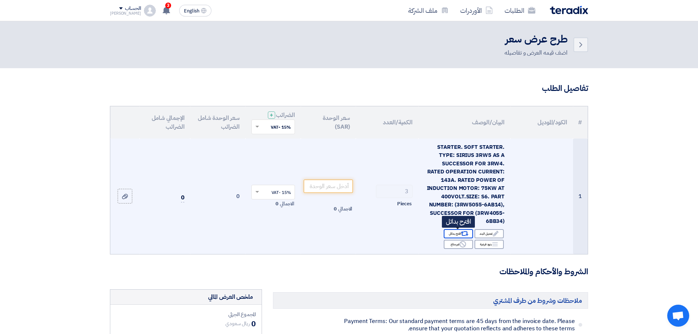
click at [461, 233] on icon "Alternative" at bounding box center [465, 234] width 8 height 8
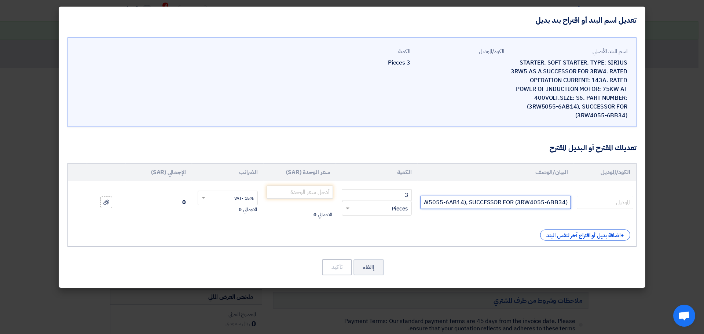
click at [568, 199] on input "STARTER. SOFT STARTER. TYPE: SIRIUS 3RW5 AS A SUCCESSOR FOR 3RW4. RATED OPERATI…" at bounding box center [495, 202] width 150 height 13
drag, startPoint x: 569, startPoint y: 202, endPoint x: 407, endPoint y: 202, distance: 161.2
click at [407, 202] on tr "STARTER. SOFT STARTER. TYPE: SIRIUS 3RW5 AS A SUCCESSOR FOR 3RW4. RATED OPERATI…" at bounding box center [352, 202] width 568 height 43
type input "STARTER. SOFT STARTER. TYPE: SIRIUS 3RW5 AS A SUCCESSOR FOR 3RW4. RATED OPERATI…"
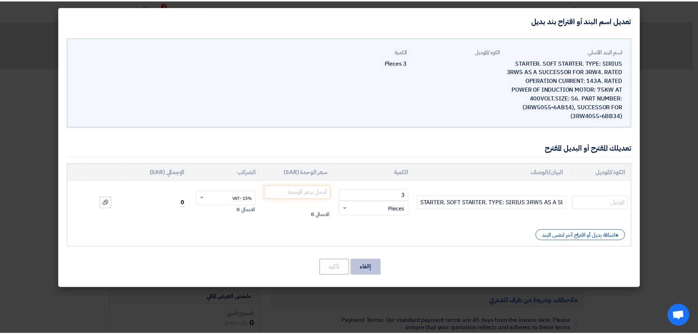
scroll to position [0, 0]
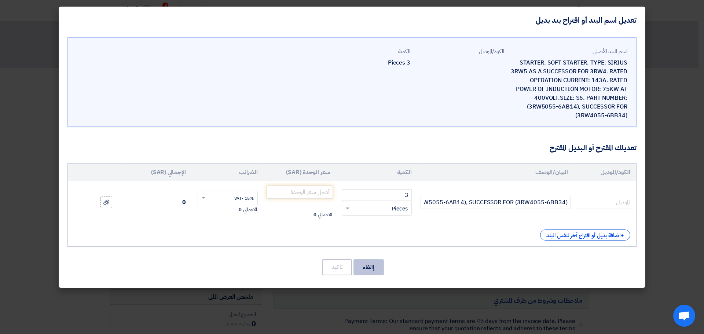
click at [362, 267] on button "إالغاء" at bounding box center [368, 267] width 30 height 16
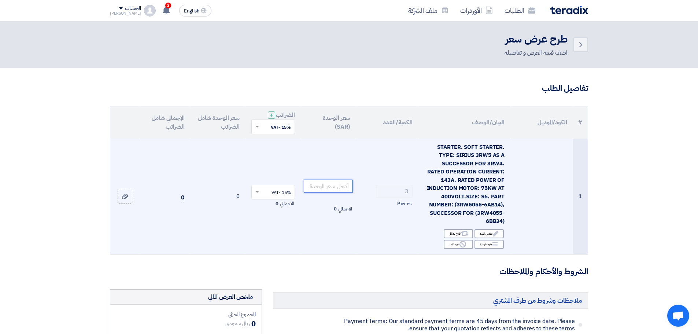
click at [334, 184] on input "number" at bounding box center [328, 186] width 49 height 13
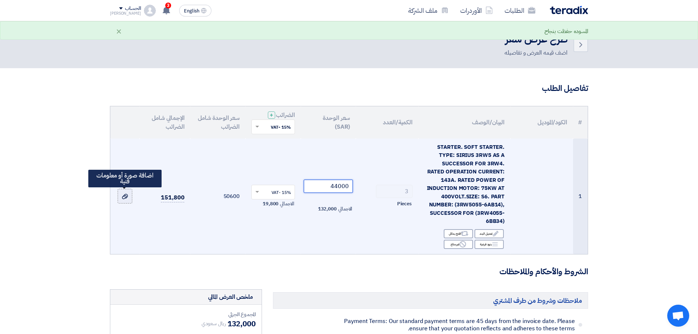
type input "44000"
click at [125, 195] on use at bounding box center [125, 196] width 6 height 5
click at [0, 0] on input "file" at bounding box center [0, 0] width 0 height 0
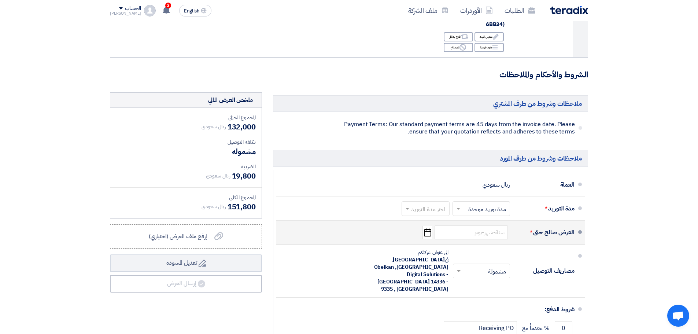
scroll to position [220, 0]
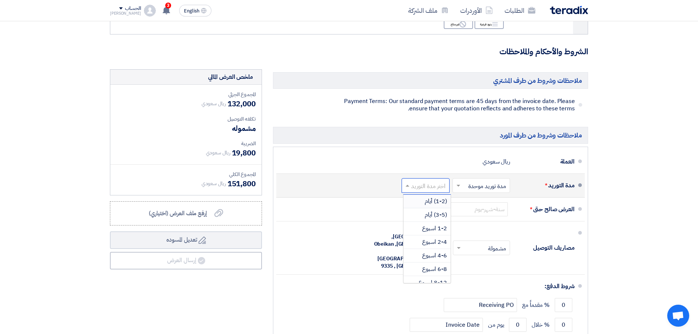
click at [441, 183] on input "text" at bounding box center [424, 186] width 44 height 11
click at [436, 237] on span "2-4 اسبوع" at bounding box center [434, 241] width 25 height 9
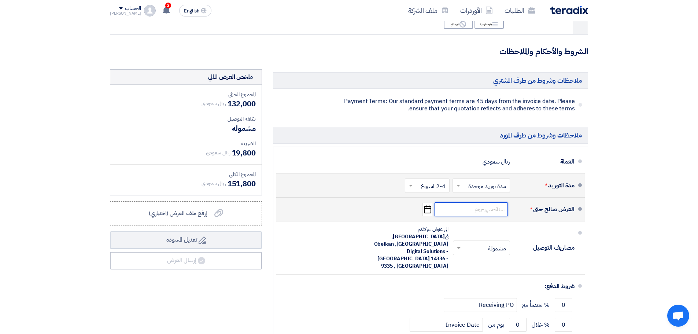
click at [479, 211] on input at bounding box center [471, 209] width 73 height 14
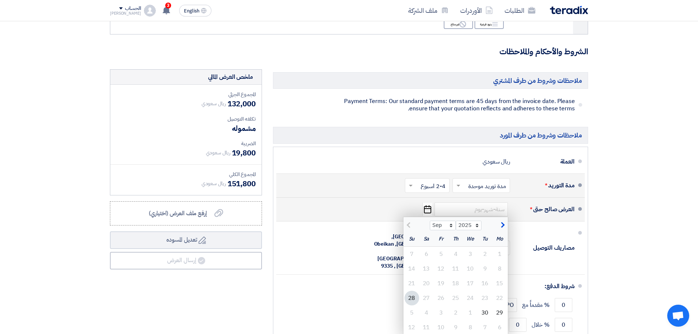
drag, startPoint x: 502, startPoint y: 224, endPoint x: 495, endPoint y: 229, distance: 8.9
click at [503, 224] on span "button" at bounding box center [502, 225] width 4 height 8
select select "10"
click at [454, 282] on div "16" at bounding box center [455, 283] width 15 height 15
type input "[DATE]"
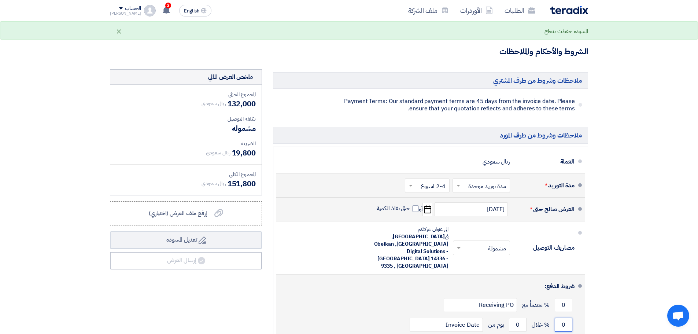
drag, startPoint x: 566, startPoint y: 304, endPoint x: 550, endPoint y: 304, distance: 16.1
click at [550, 315] on div "0 % خلال 0 يوم من Invoice Date" at bounding box center [428, 325] width 292 height 20
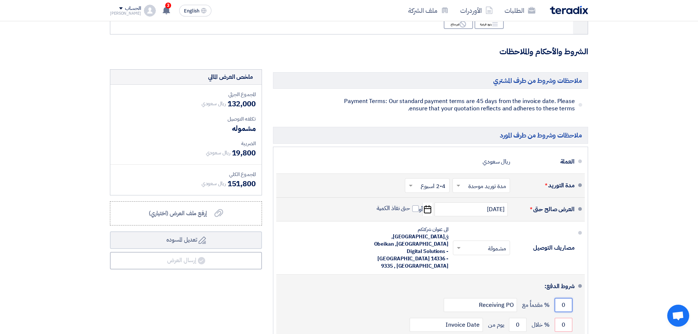
drag, startPoint x: 566, startPoint y: 281, endPoint x: 558, endPoint y: 285, distance: 8.0
click at [558, 298] on input "0" at bounding box center [564, 305] width 18 height 14
type input "50"
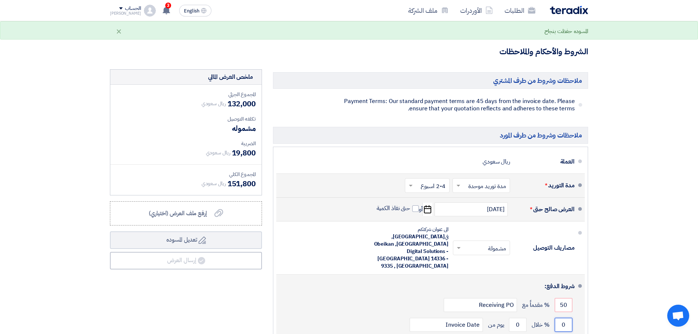
drag, startPoint x: 567, startPoint y: 305, endPoint x: 560, endPoint y: 306, distance: 7.4
click at [560, 318] on input "0" at bounding box center [564, 325] width 18 height 14
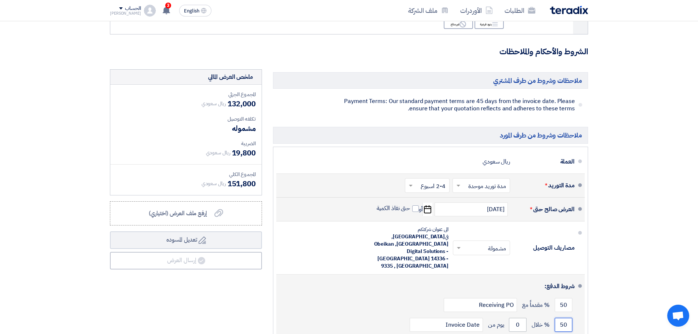
type input "50"
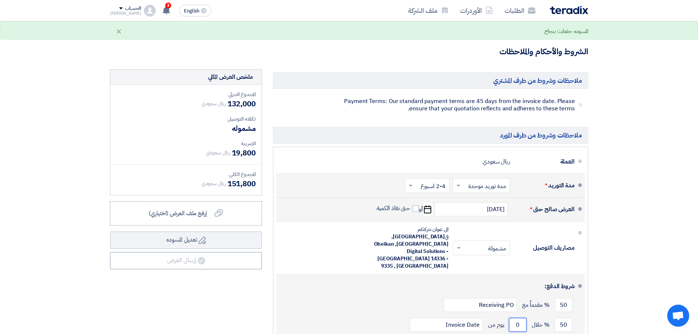
drag, startPoint x: 523, startPoint y: 298, endPoint x: 509, endPoint y: 299, distance: 13.6
click at [509, 318] on input "0" at bounding box center [518, 325] width 18 height 14
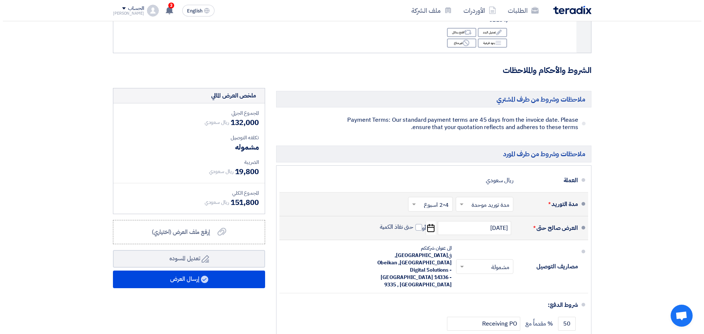
scroll to position [256, 0]
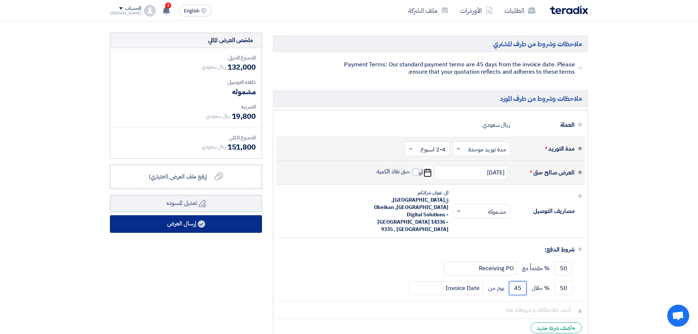
type input "45"
click at [195, 225] on button "إرسال العرض" at bounding box center [186, 224] width 152 height 18
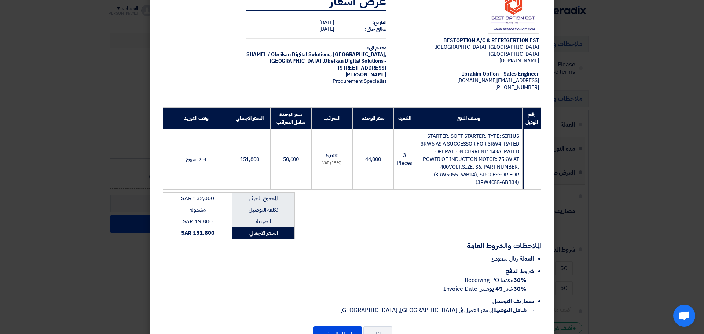
scroll to position [44, 0]
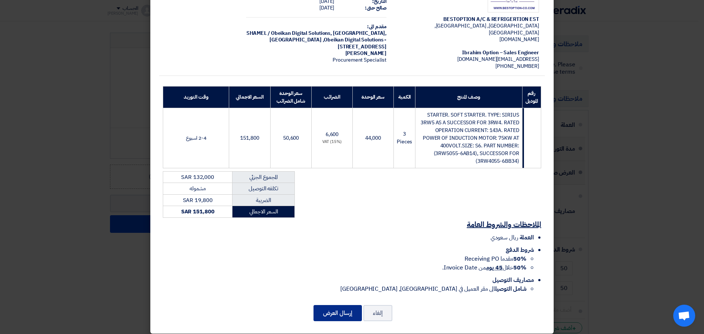
click at [341, 305] on button "إرسال العرض" at bounding box center [337, 313] width 48 height 16
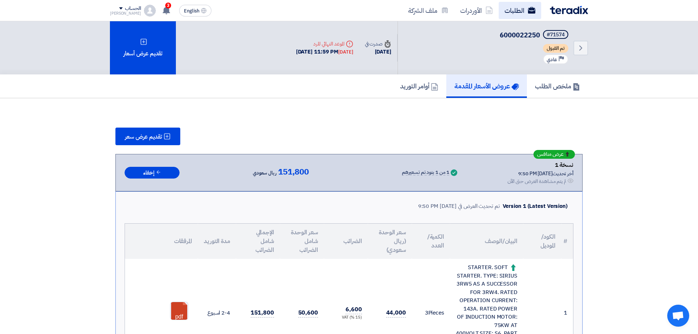
click at [514, 16] on link "الطلبات" at bounding box center [520, 10] width 43 height 17
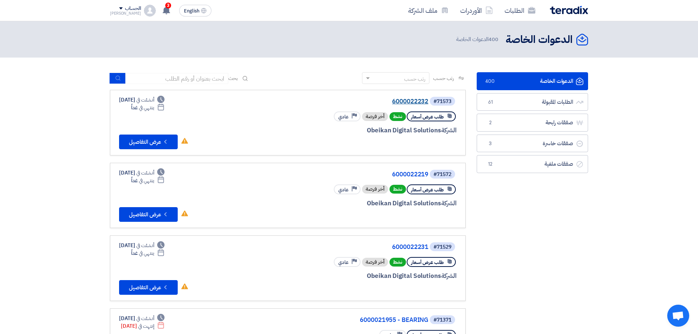
click at [405, 100] on link "6000022232" at bounding box center [355, 101] width 147 height 7
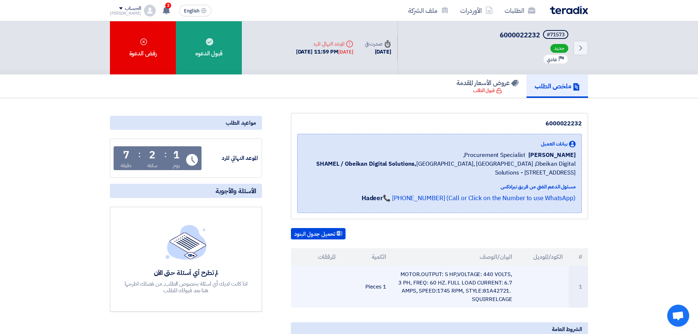
click at [443, 289] on td "MOTOR.OUTPUT: 5 HP,VOLTAGE: 440 VOLTS, 3 PH, FREQ: 60 HZ. FULL LOAD CURRENT: 6.…" at bounding box center [455, 287] width 126 height 42
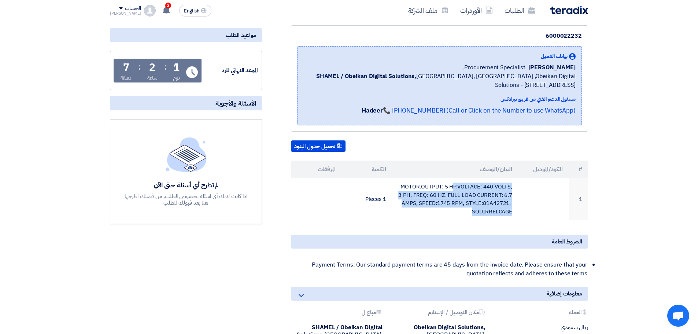
scroll to position [110, 0]
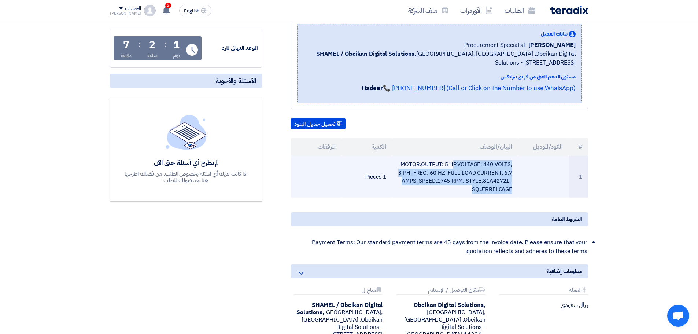
click at [483, 180] on td "MOTOR.OUTPUT: 5 HP,VOLTAGE: 440 VOLTS, 3 PH, FREQ: 60 HZ. FULL LOAD CURRENT: 6.…" at bounding box center [455, 177] width 126 height 42
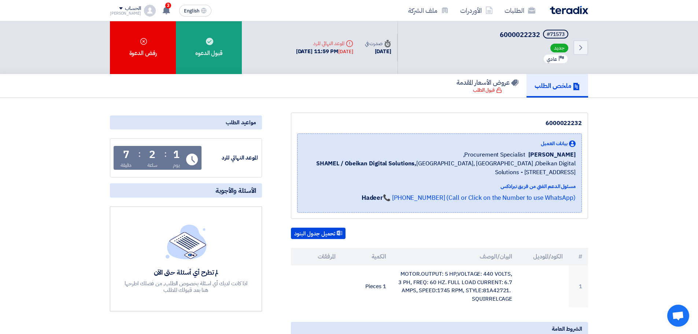
scroll to position [0, 0]
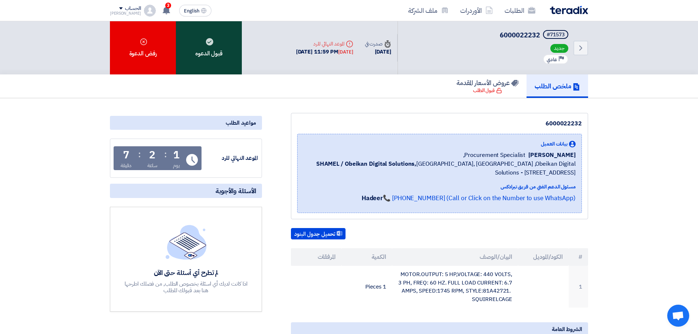
click at [207, 45] on div "قبول الدعوه" at bounding box center [209, 47] width 66 height 53
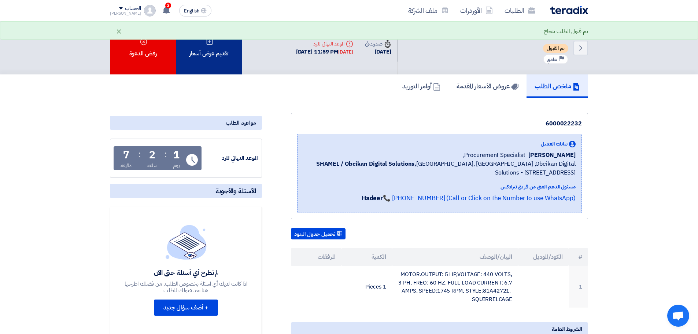
click at [214, 52] on div "تقديم عرض أسعار" at bounding box center [209, 47] width 66 height 53
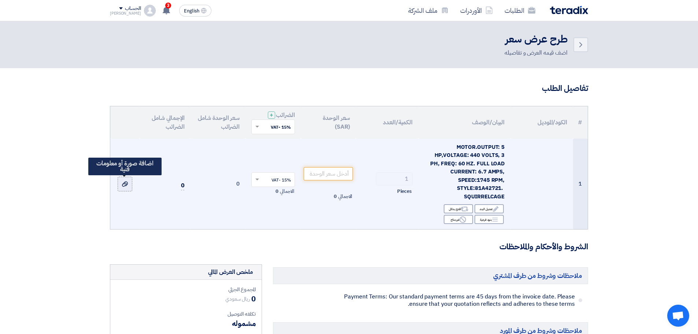
click at [122, 186] on icon at bounding box center [125, 184] width 6 height 6
click at [0, 0] on input "file" at bounding box center [0, 0] width 0 height 0
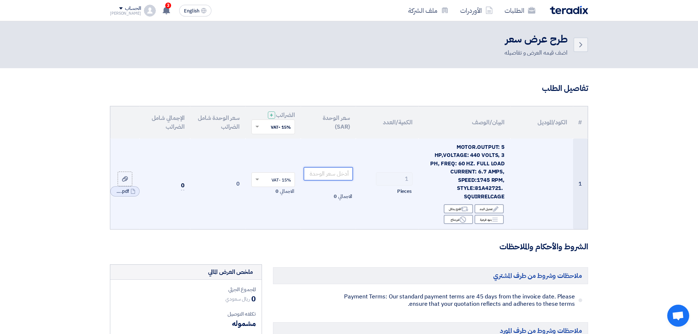
click at [335, 173] on input "number" at bounding box center [328, 173] width 49 height 13
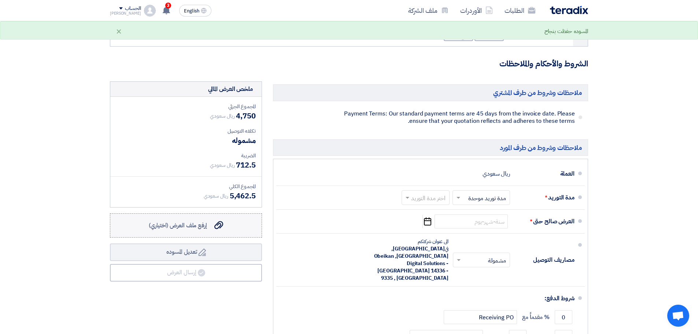
scroll to position [183, 0]
type input "4750"
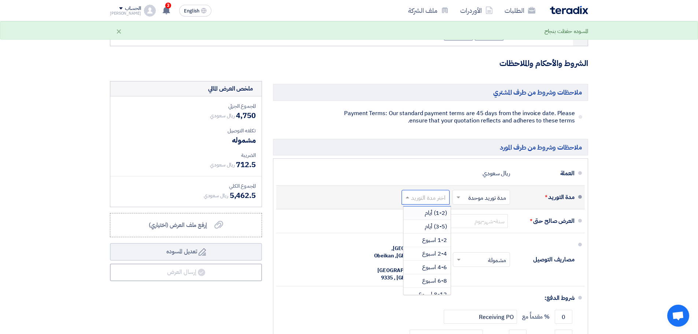
click at [418, 202] on input "text" at bounding box center [424, 198] width 44 height 11
click at [434, 255] on span "2-4 اسبوع" at bounding box center [434, 253] width 25 height 9
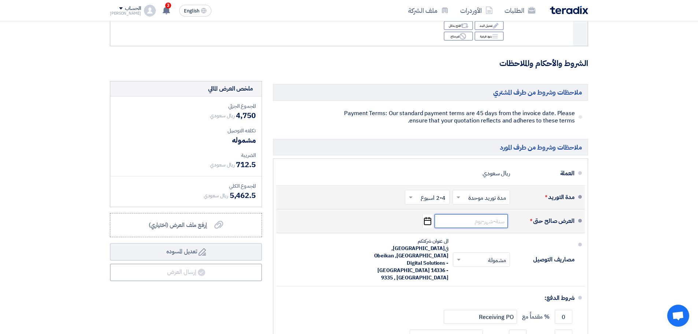
click at [488, 221] on input at bounding box center [471, 221] width 73 height 14
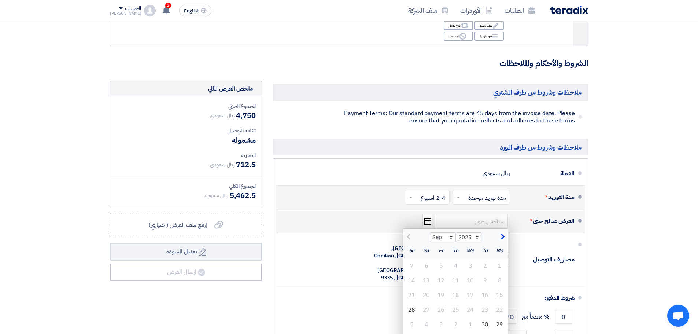
drag, startPoint x: 505, startPoint y: 236, endPoint x: 499, endPoint y: 239, distance: 6.6
click at [505, 236] on button "button" at bounding box center [502, 235] width 12 height 7
select select "10"
click at [452, 290] on div "16" at bounding box center [455, 295] width 15 height 15
type input "[DATE]"
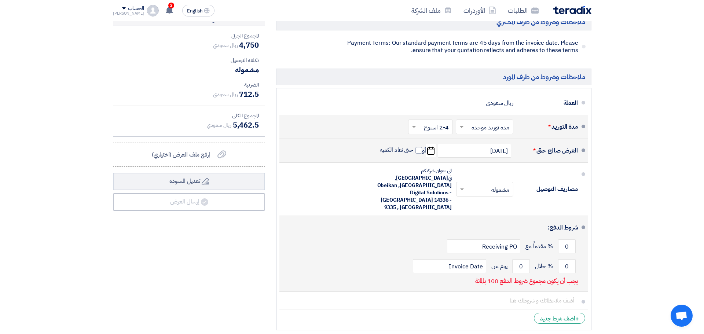
scroll to position [256, 0]
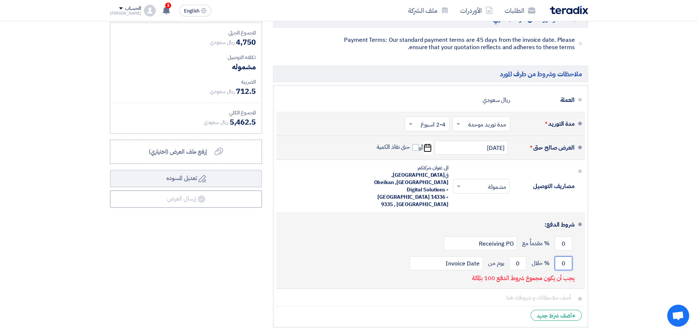
drag, startPoint x: 567, startPoint y: 243, endPoint x: 550, endPoint y: 243, distance: 16.9
click at [550, 253] on div "0 % خلال 0 يوم من Invoice Date" at bounding box center [428, 263] width 292 height 20
type input "2"
type input "100"
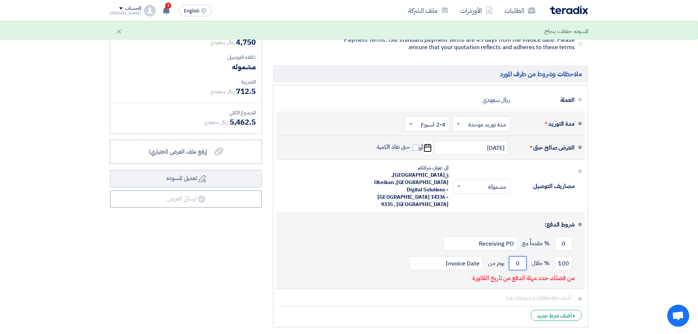
drag, startPoint x: 517, startPoint y: 243, endPoint x: 526, endPoint y: 239, distance: 10.1
click at [526, 256] on input "0" at bounding box center [518, 263] width 18 height 14
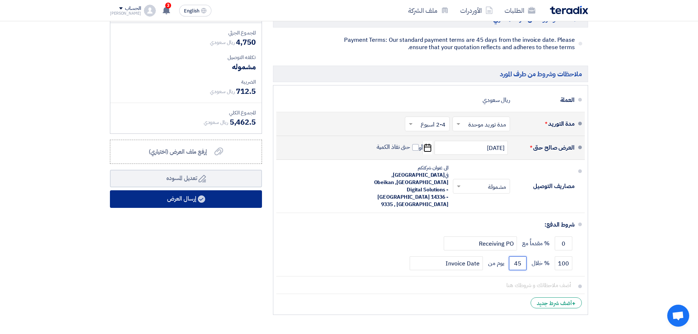
type input "45"
click at [247, 201] on button "إرسال العرض" at bounding box center [186, 199] width 152 height 18
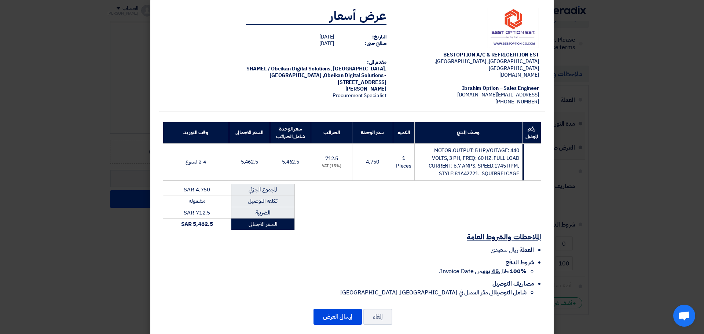
scroll to position [12, 0]
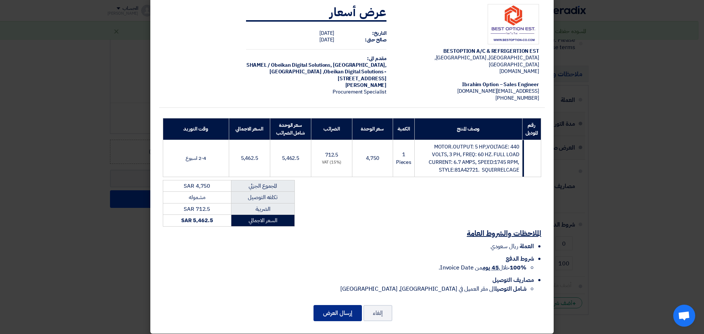
click at [334, 308] on button "إرسال العرض" at bounding box center [337, 313] width 48 height 16
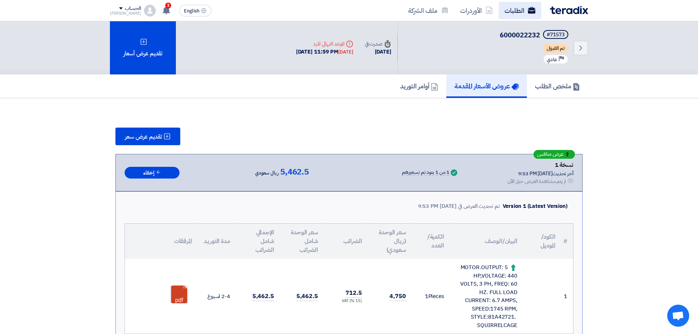
click at [520, 13] on link "الطلبات" at bounding box center [520, 10] width 43 height 17
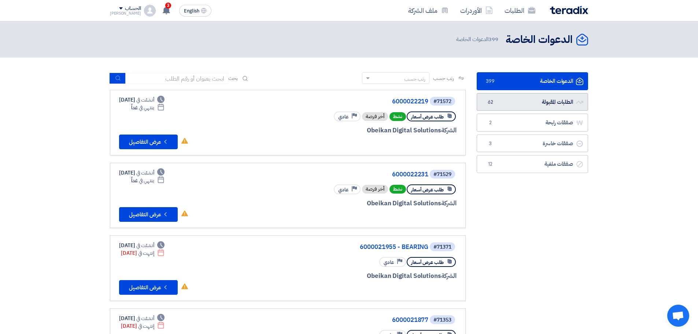
click at [527, 106] on link "الطلبات المقبولة الطلبات المقبولة 62" at bounding box center [532, 102] width 111 height 18
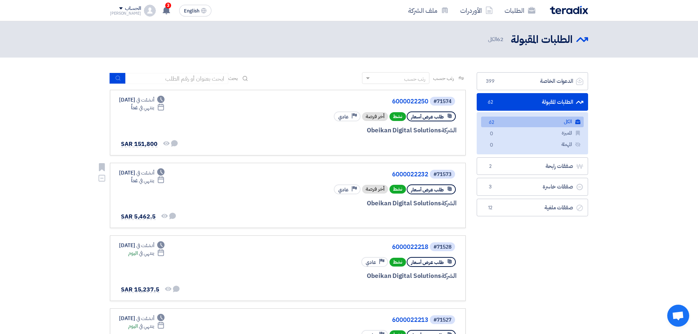
click at [441, 167] on link "#71573 6000022232 طلب عرض أسعار نشط أخر فرصة Priority عادي الشركة Obeikan Digit…" at bounding box center [288, 196] width 356 height 66
click at [443, 175] on div "#71573" at bounding box center [442, 174] width 18 height 5
click at [516, 84] on link "الدعوات الخاصة الدعوات الخاصة 399" at bounding box center [532, 81] width 111 height 18
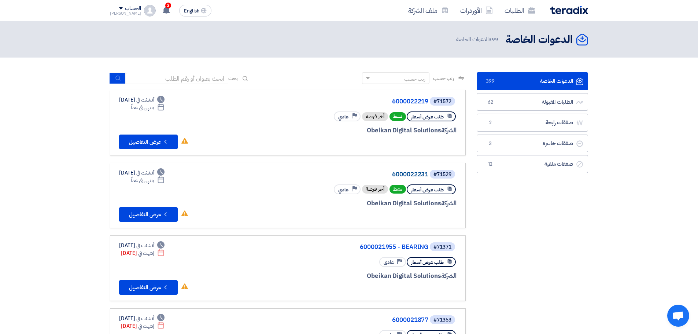
click at [406, 175] on link "6000022231" at bounding box center [355, 174] width 147 height 7
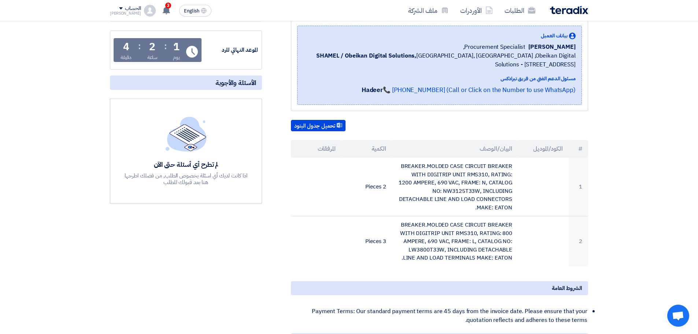
scroll to position [147, 0]
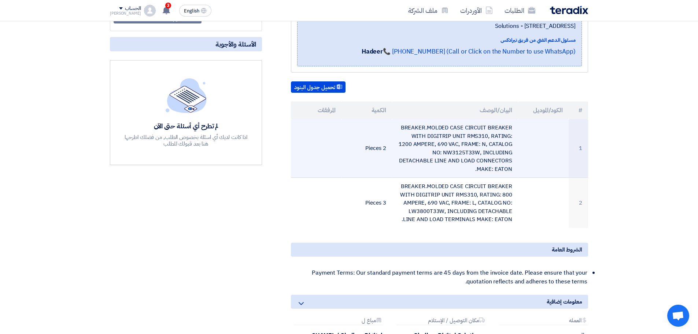
click at [452, 141] on td "BREAKER.MOLDED CASE CIRCUIT BREAKER WITH DIGITRIP UNIT RMS310, RATING: 1200 AMP…" at bounding box center [455, 148] width 126 height 59
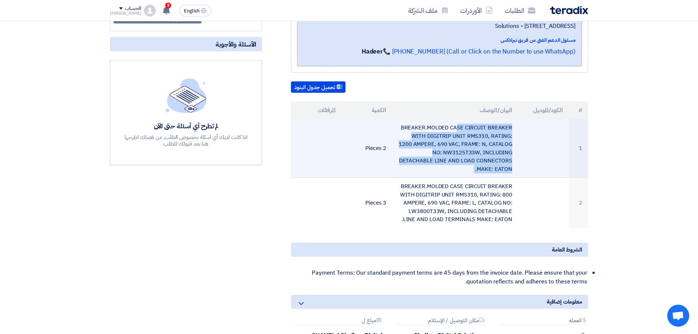
click at [452, 141] on td "BREAKER.MOLDED CASE CIRCUIT BREAKER WITH DIGITRIP UNIT RMS310, RATING: 1200 AMP…" at bounding box center [455, 148] width 126 height 59
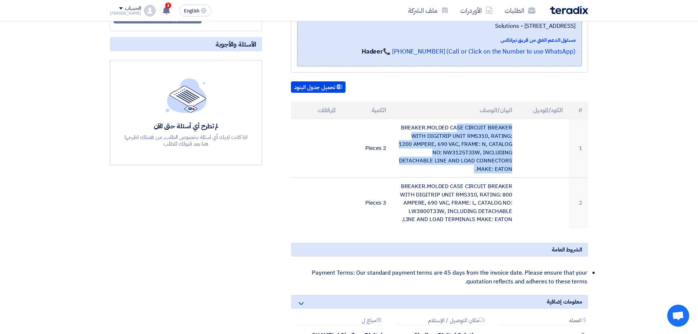
scroll to position [0, 0]
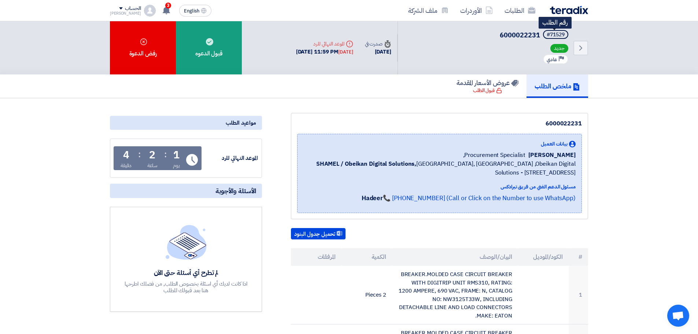
click at [552, 37] on div "#71529" at bounding box center [556, 34] width 18 height 5
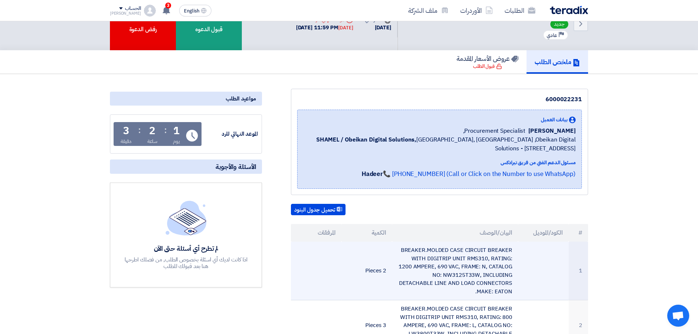
scroll to position [37, 0]
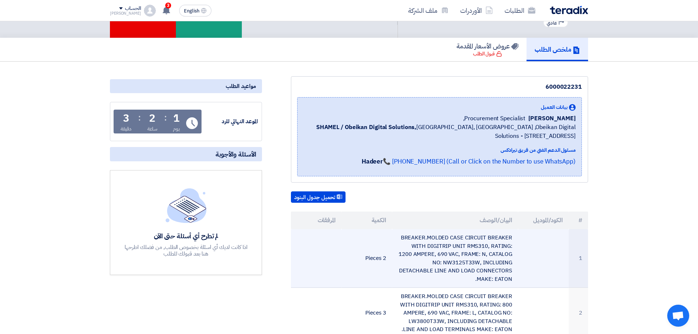
click at [443, 261] on td "BREAKER.MOLDED CASE CIRCUIT BREAKER WITH DIGITRIP UNIT RMS310, RATING: 1200 AMP…" at bounding box center [455, 258] width 126 height 59
drag, startPoint x: 442, startPoint y: 261, endPoint x: 410, endPoint y: 261, distance: 32.6
click at [410, 261] on td "BREAKER.MOLDED CASE CIRCUIT BREAKER WITH DIGITRIP UNIT RMS310, RATING: 1200 AMP…" at bounding box center [455, 258] width 126 height 59
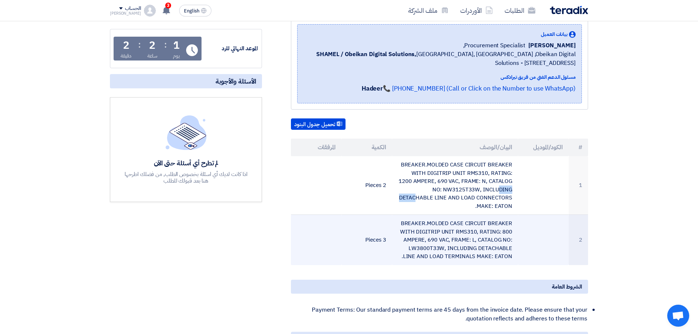
scroll to position [110, 0]
click at [420, 223] on td "BREAKER.MOLDED CASE CIRCUIT BREAKER WITH DIGITRIP UNIT RMS310, RATING: 800 AMPE…" at bounding box center [455, 239] width 126 height 50
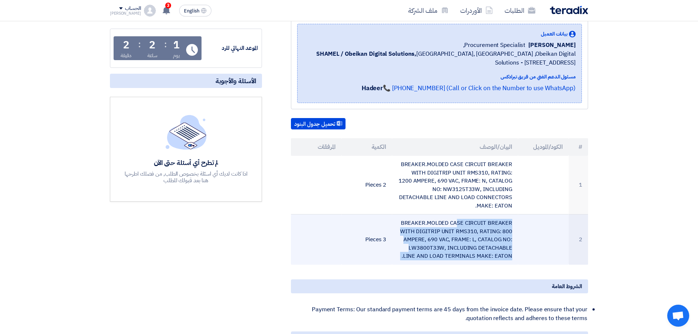
click at [420, 223] on td "BREAKER.MOLDED CASE CIRCUIT BREAKER WITH DIGITRIP UNIT RMS310, RATING: 800 AMPE…" at bounding box center [455, 239] width 126 height 50
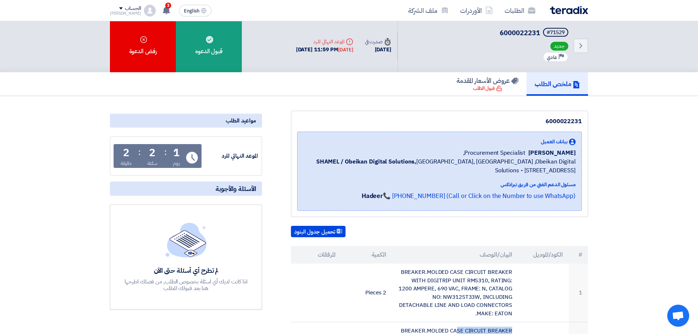
scroll to position [0, 0]
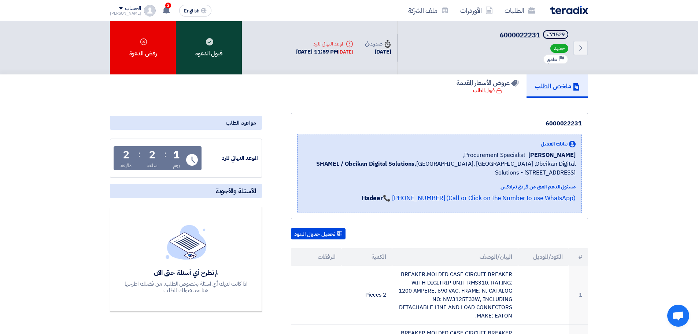
click at [223, 52] on div "قبول الدعوه" at bounding box center [209, 47] width 66 height 53
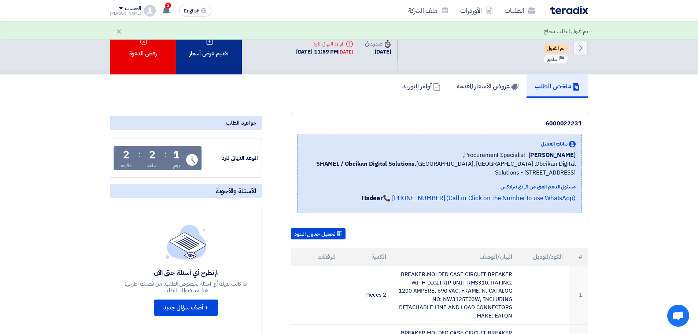
click at [226, 50] on div "تقديم عرض أسعار" at bounding box center [209, 47] width 66 height 53
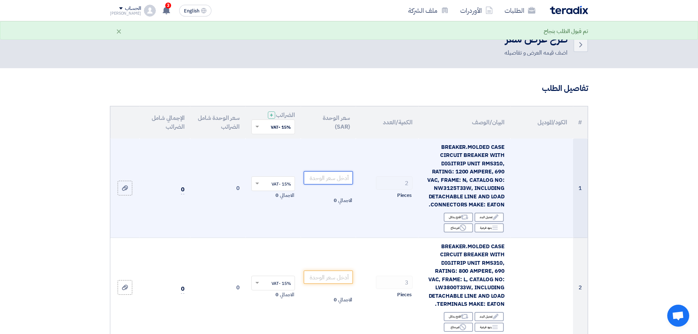
click at [336, 178] on input "number" at bounding box center [328, 177] width 49 height 13
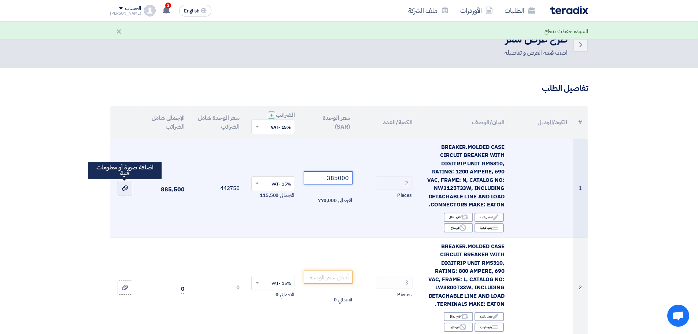
type input "385000"
click at [121, 183] on label at bounding box center [125, 188] width 15 height 15
click at [0, 0] on input "file" at bounding box center [0, 0] width 0 height 0
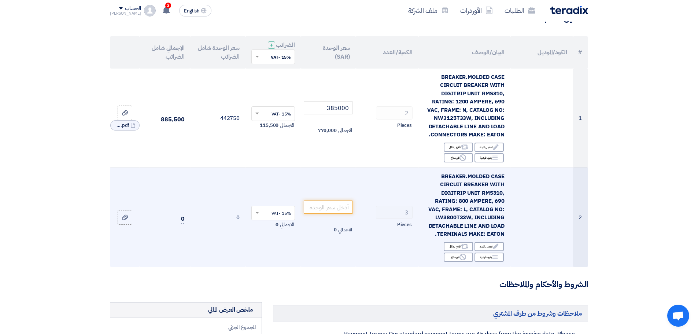
scroll to position [73, 0]
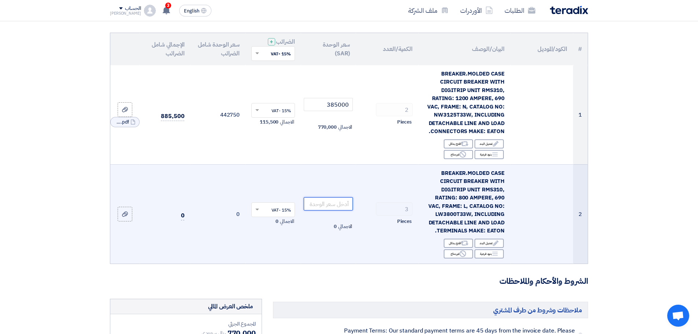
click at [327, 205] on input "number" at bounding box center [328, 203] width 49 height 13
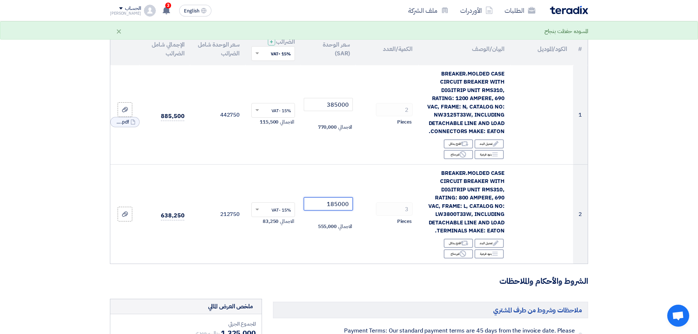
type input "185000"
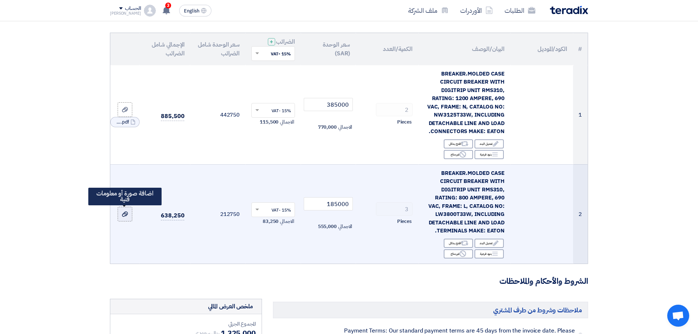
click at [123, 212] on icon at bounding box center [125, 214] width 6 height 6
click at [0, 0] on input "file" at bounding box center [0, 0] width 0 height 0
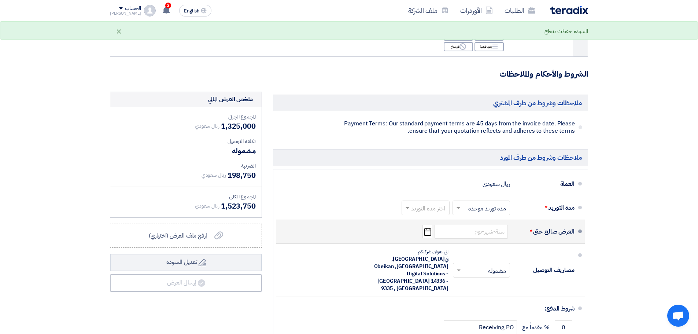
scroll to position [293, 0]
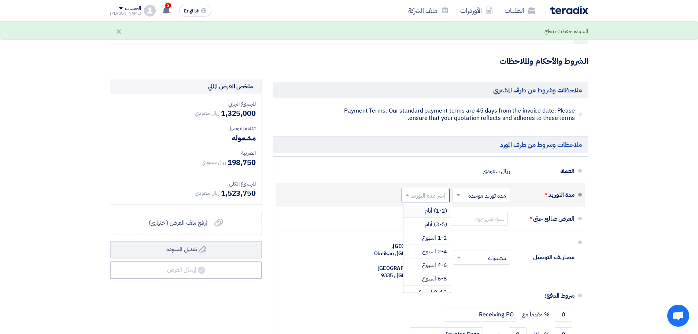
click at [430, 198] on input "text" at bounding box center [424, 195] width 44 height 11
click at [442, 250] on span "2-4 اسبوع" at bounding box center [434, 251] width 25 height 9
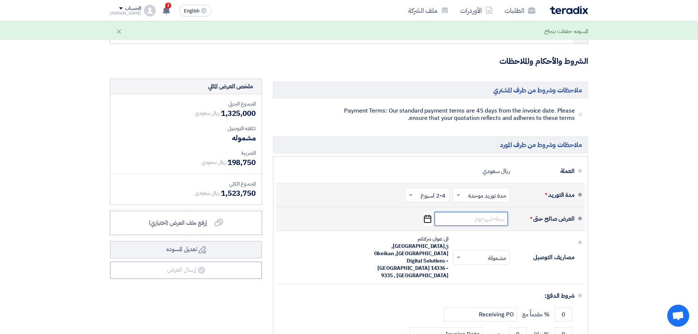
click at [488, 223] on input at bounding box center [471, 219] width 73 height 14
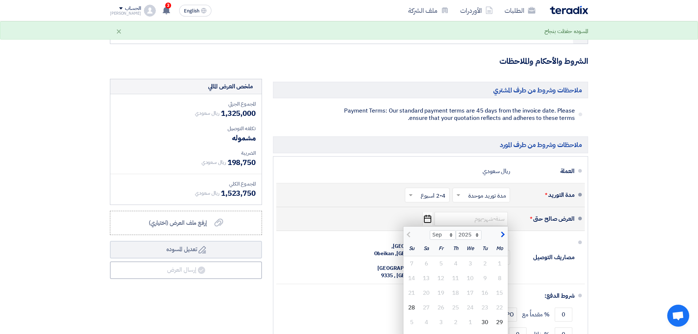
click at [500, 235] on span "button" at bounding box center [502, 234] width 4 height 8
select select "10"
click at [458, 292] on div "16" at bounding box center [455, 292] width 15 height 15
type input "[DATE]"
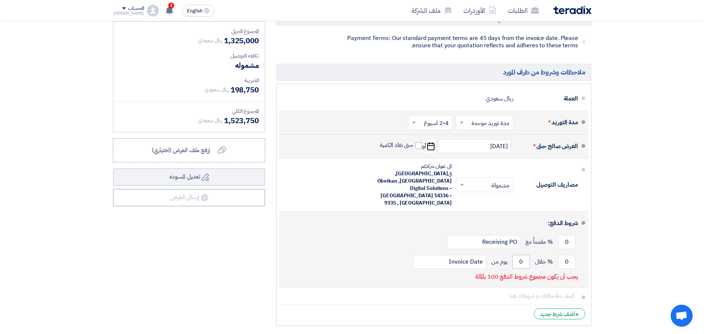
scroll to position [366, 0]
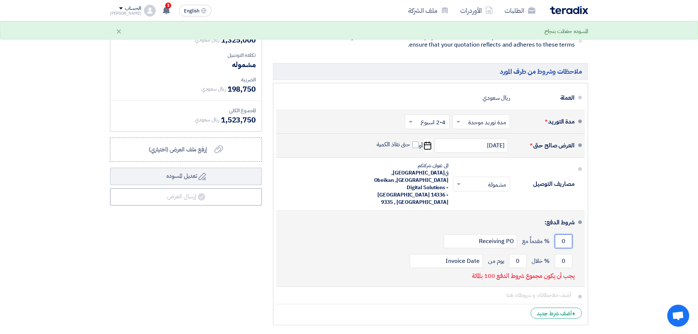
drag, startPoint x: 565, startPoint y: 219, endPoint x: 555, endPoint y: 219, distance: 10.3
click at [555, 234] on input "0" at bounding box center [564, 241] width 18 height 14
type input "50"
drag, startPoint x: 566, startPoint y: 239, endPoint x: 552, endPoint y: 239, distance: 14.3
click at [552, 251] on div "0 % خلال 0 يوم من Invoice Date" at bounding box center [428, 261] width 292 height 20
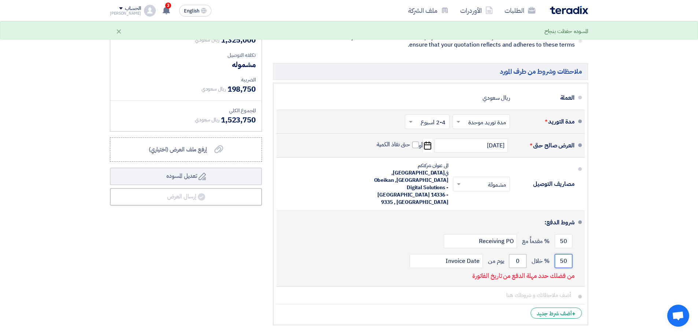
type input "50"
drag, startPoint x: 522, startPoint y: 236, endPoint x: 507, endPoint y: 239, distance: 14.8
click at [507, 251] on div "50 % خلال 0 يوم من Invoice Date" at bounding box center [428, 261] width 292 height 20
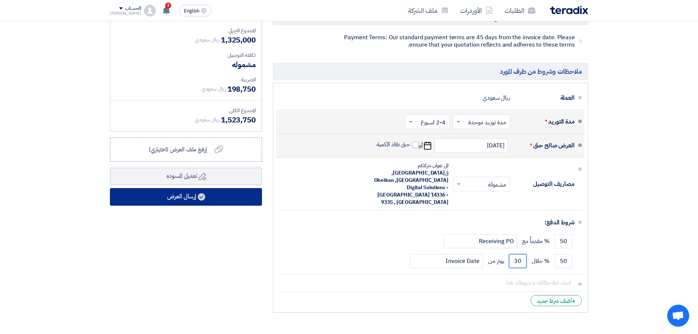
type input "30"
click at [246, 199] on button "إرسال العرض" at bounding box center [186, 197] width 152 height 18
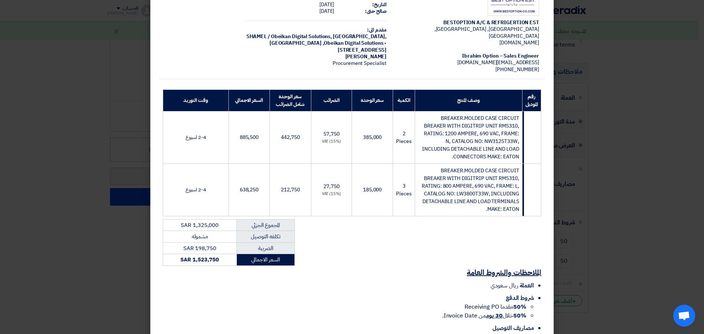
scroll to position [89, 0]
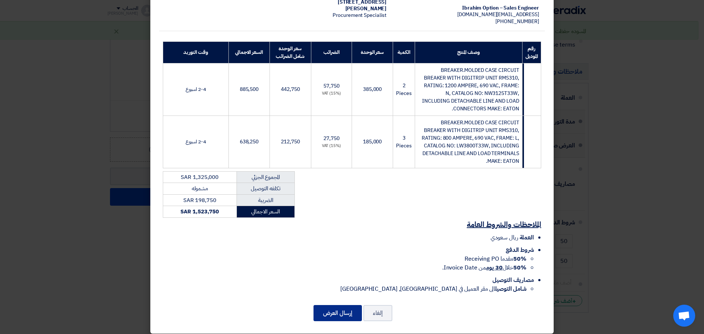
click at [344, 305] on button "إرسال العرض" at bounding box center [337, 313] width 48 height 16
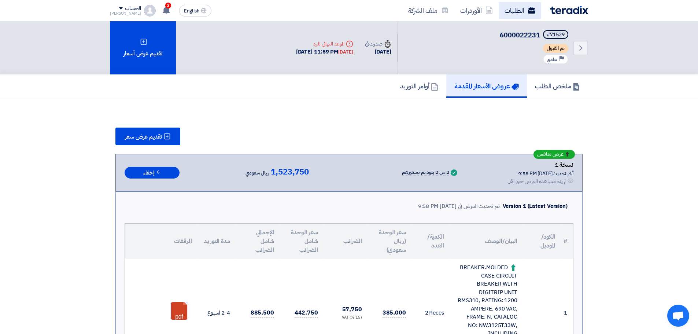
click at [525, 14] on link "الطلبات" at bounding box center [520, 10] width 43 height 17
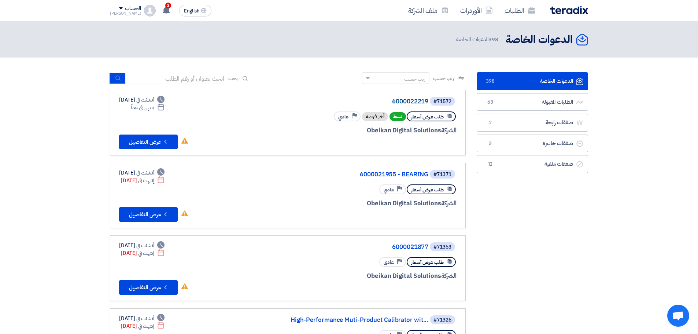
click at [407, 99] on link "6000022219" at bounding box center [355, 101] width 147 height 7
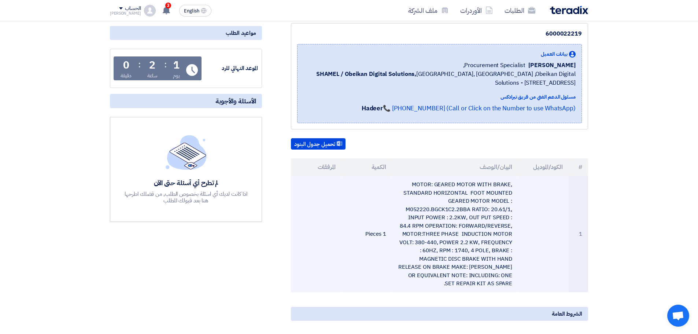
scroll to position [110, 0]
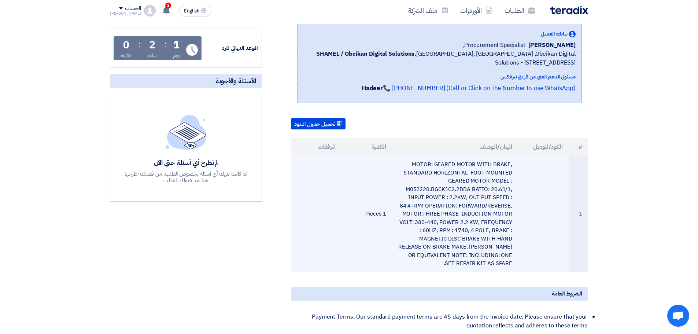
click at [431, 183] on td "MOTOR: GEARED MOTOR WITH BRAKE, STANDARD HORIZONTAL FOOT MOUNTED GEARED MOTOR M…" at bounding box center [455, 214] width 126 height 116
click at [442, 200] on td "MOTOR: GEARED MOTOR WITH BRAKE, STANDARD HORIZONTAL FOOT MOUNTED GEARED MOTOR M…" at bounding box center [455, 214] width 126 height 116
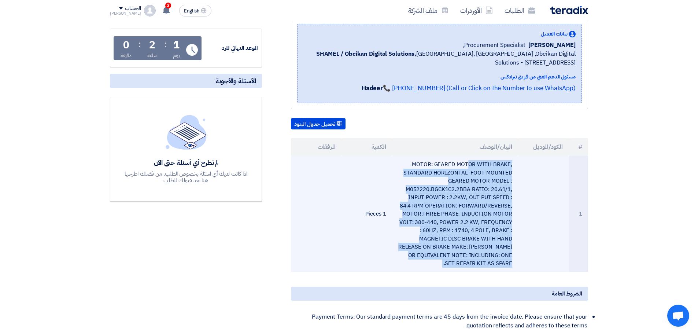
click at [442, 200] on td "MOTOR: GEARED MOTOR WITH BRAKE, STANDARD HORIZONTAL FOOT MOUNTED GEARED MOTOR M…" at bounding box center [455, 214] width 126 height 116
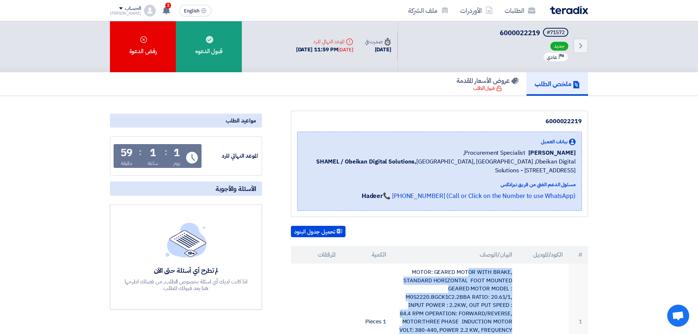
scroll to position [0, 0]
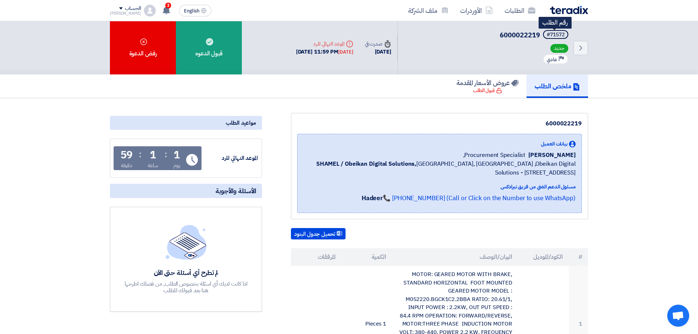
click at [563, 29] on div "Back #71572 6000022219 رقم الطلب جديد Priority عادي" at bounding box center [493, 47] width 191 height 53
click at [560, 32] on div "#71572" at bounding box center [556, 34] width 18 height 5
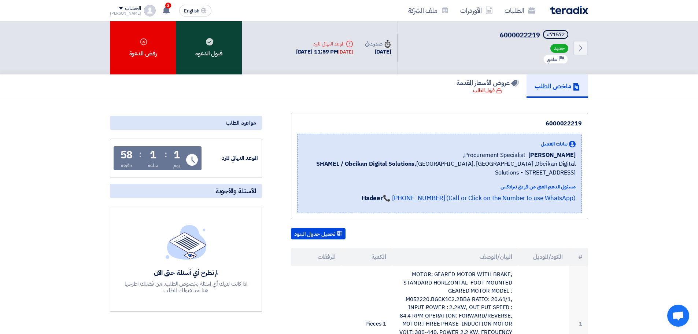
click at [228, 57] on div "قبول الدعوه" at bounding box center [209, 47] width 66 height 53
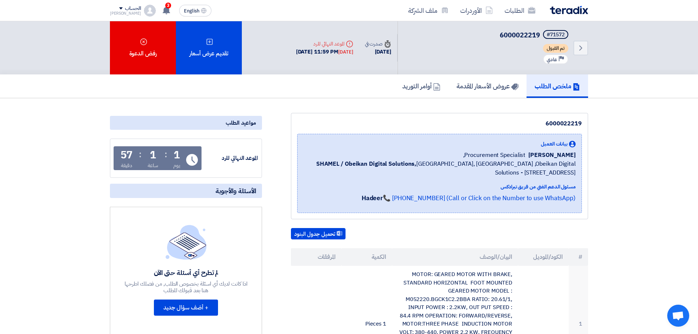
click at [204, 69] on div "تقديم عرض أسعار" at bounding box center [209, 47] width 66 height 53
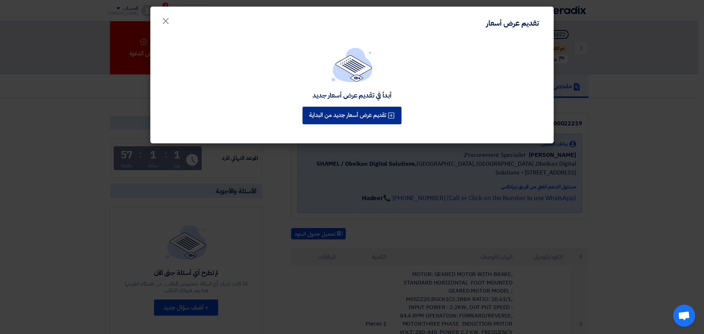
click at [313, 118] on div "أبدأ في تقديم عرض أسعار جديد تقديم عرض أسعار جديد من البداية" at bounding box center [351, 91] width 403 height 106
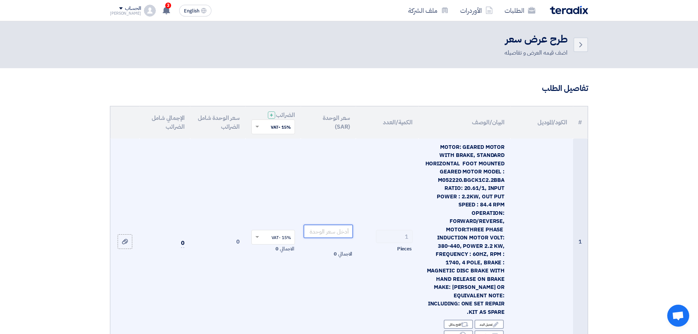
click at [328, 229] on input "number" at bounding box center [328, 231] width 49 height 13
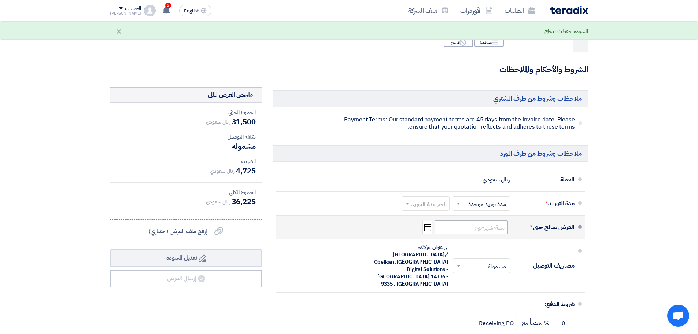
scroll to position [293, 0]
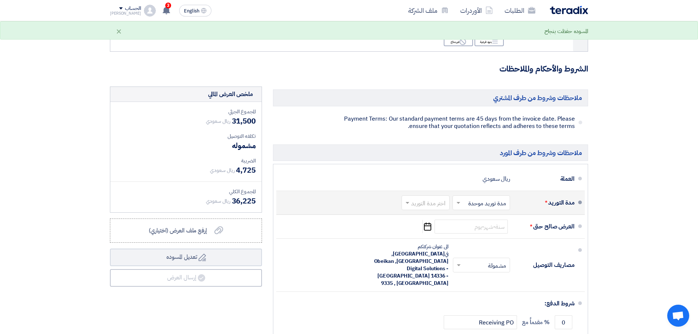
type input "31500"
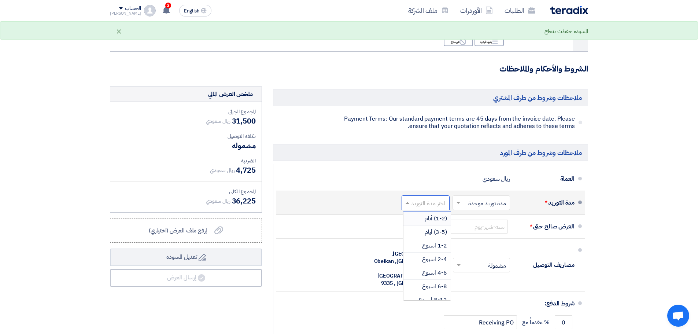
click at [431, 198] on input "text" at bounding box center [424, 203] width 44 height 11
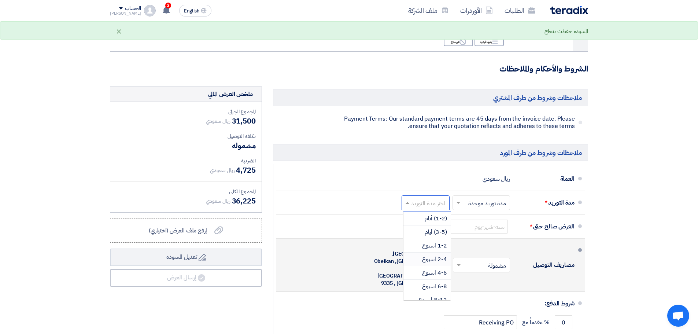
drag, startPoint x: 439, startPoint y: 248, endPoint x: 450, endPoint y: 250, distance: 11.1
click at [439, 255] on span "2-4 اسبوع" at bounding box center [434, 259] width 25 height 9
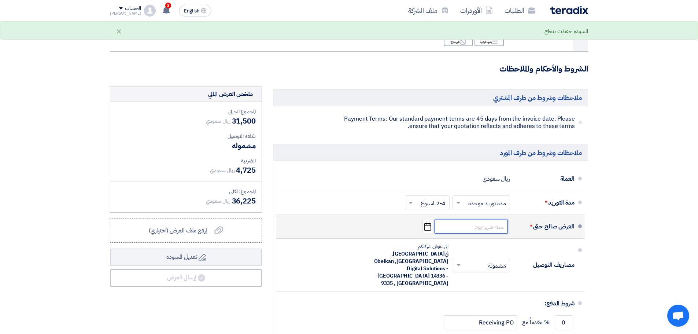
click at [486, 222] on input at bounding box center [471, 226] width 73 height 14
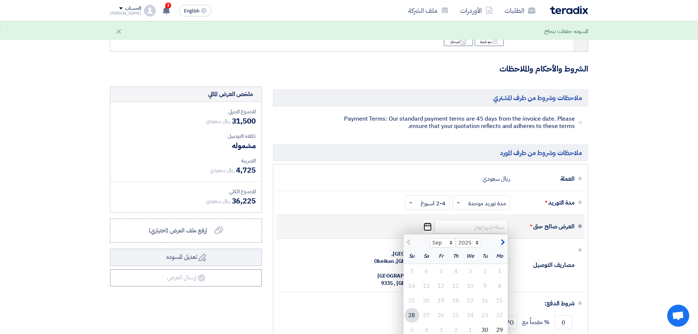
click at [499, 238] on button "button" at bounding box center [502, 241] width 12 height 7
select select "10"
click at [458, 293] on div "16" at bounding box center [455, 300] width 15 height 15
type input "[DATE]"
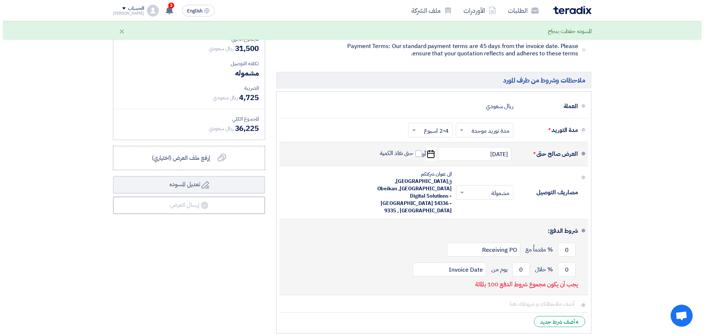
scroll to position [366, 0]
drag, startPoint x: 564, startPoint y: 232, endPoint x: 558, endPoint y: 234, distance: 6.5
click at [558, 262] on input "0" at bounding box center [564, 269] width 18 height 14
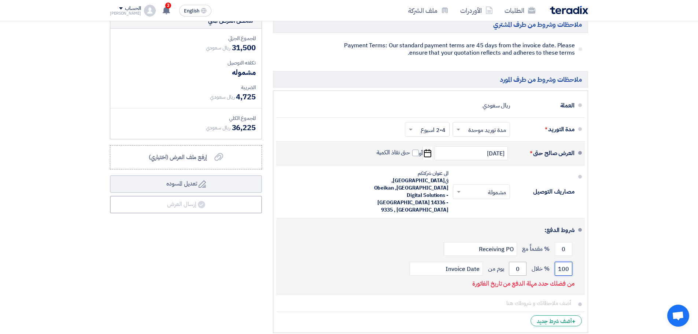
type input "100"
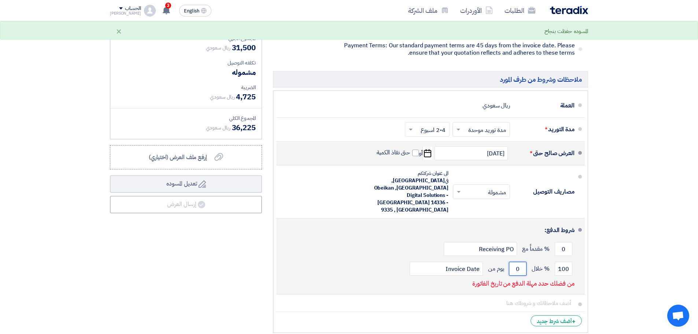
drag, startPoint x: 522, startPoint y: 239, endPoint x: 497, endPoint y: 239, distance: 25.3
click at [497, 259] on div "100 % خلال 0 يوم من Invoice Date" at bounding box center [428, 269] width 292 height 20
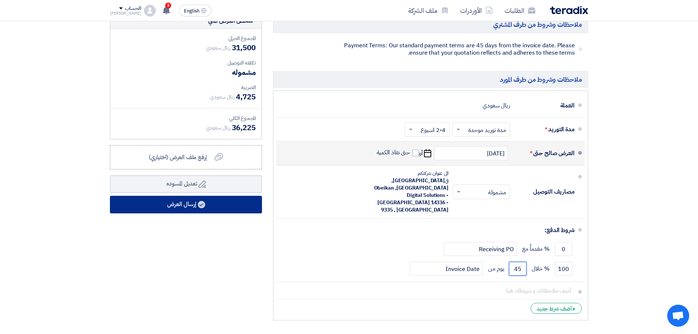
type input "45"
click at [186, 196] on button "إرسال العرض" at bounding box center [186, 205] width 152 height 18
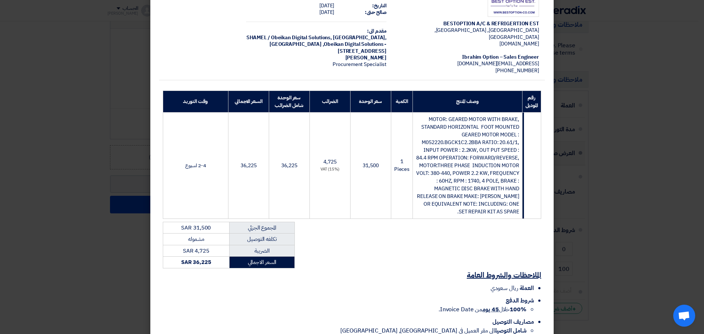
scroll to position [89, 0]
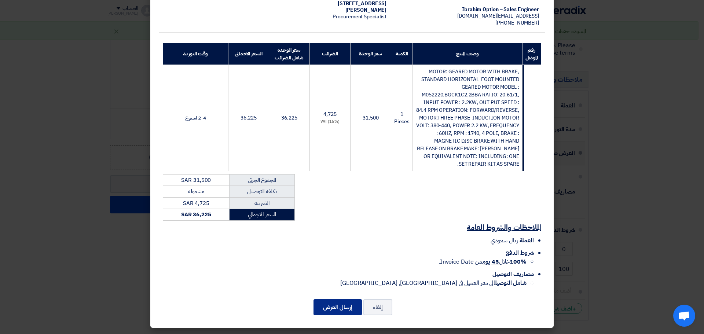
click at [350, 304] on button "إرسال العرض" at bounding box center [337, 307] width 48 height 16
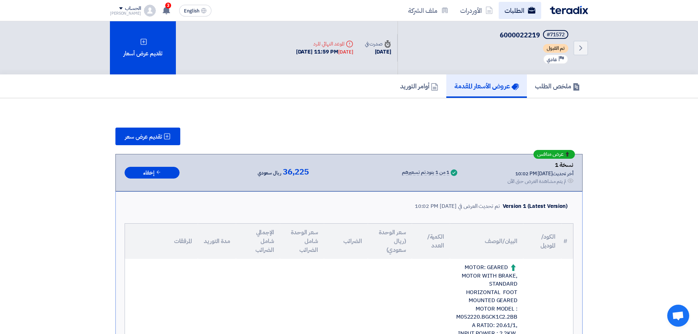
click at [513, 11] on link "الطلبات" at bounding box center [520, 10] width 43 height 17
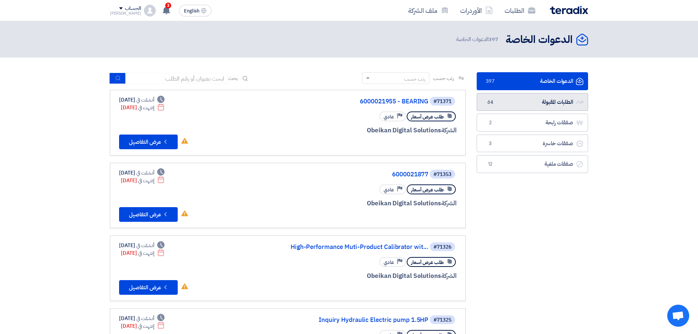
click at [512, 102] on link "الطلبات المقبولة الطلبات المقبولة 64" at bounding box center [532, 102] width 111 height 18
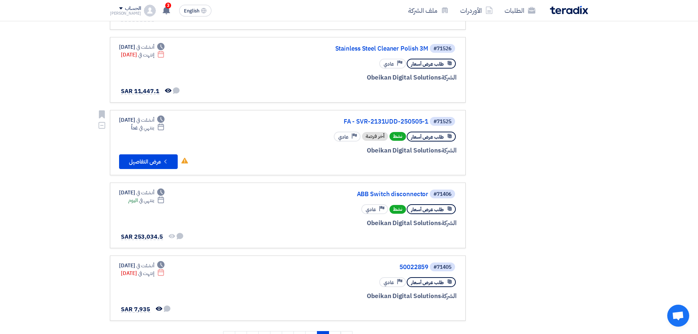
scroll to position [476, 0]
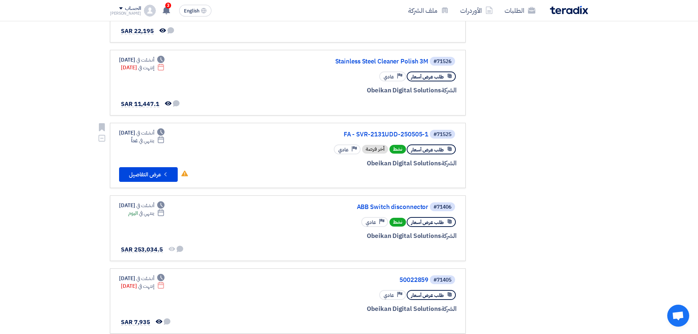
click at [404, 130] on div "#71525 FA - SVR-2131UDD-250505-1" at bounding box center [368, 134] width 176 height 10
click at [400, 134] on link "FA - SVR-2131UDD-250505-1" at bounding box center [355, 134] width 147 height 7
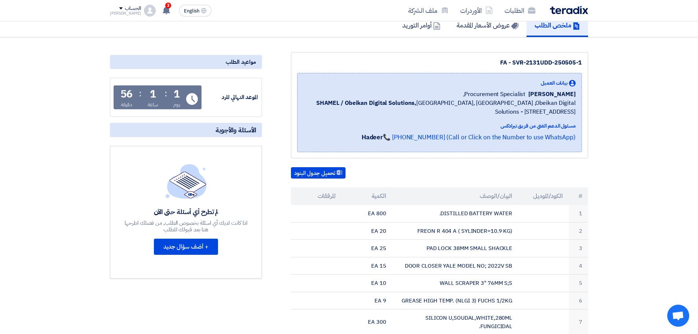
scroll to position [147, 0]
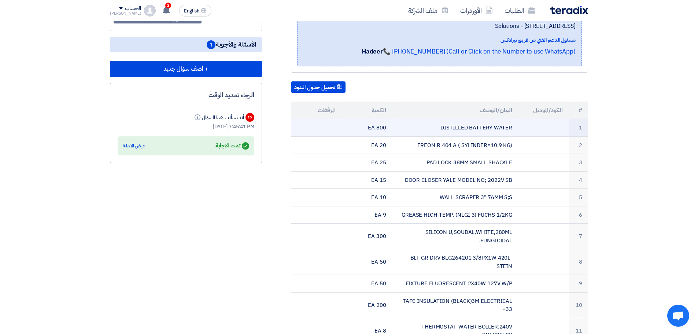
click at [459, 129] on td "DISTILLED BATTERY WATER." at bounding box center [455, 127] width 126 height 17
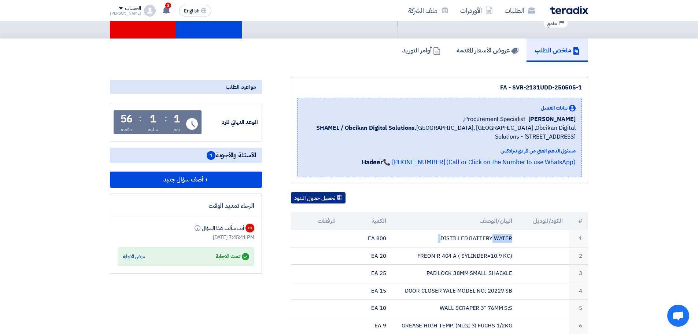
scroll to position [0, 0]
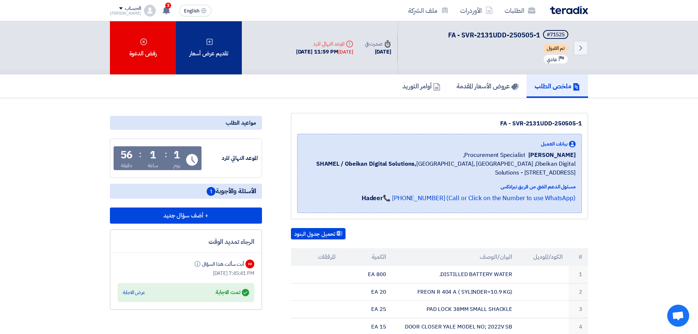
click at [221, 34] on div "تقديم عرض أسعار" at bounding box center [209, 47] width 66 height 53
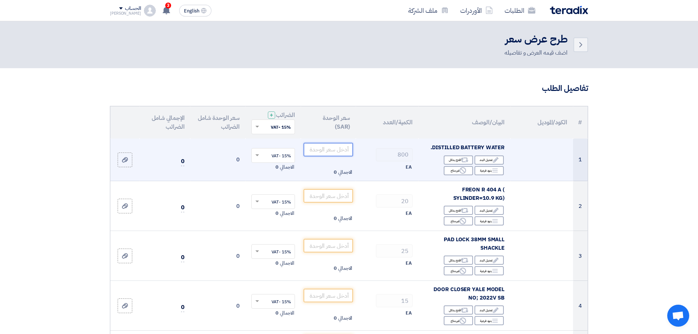
click at [324, 148] on input "number" at bounding box center [328, 149] width 49 height 13
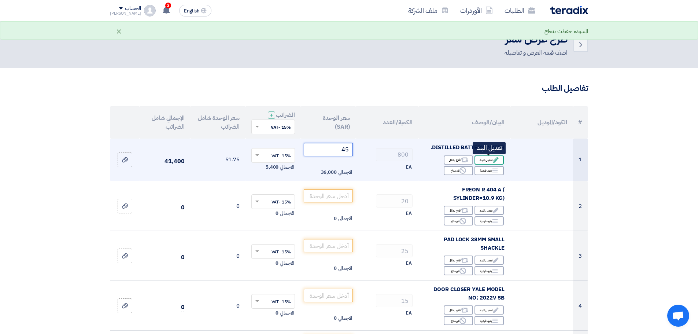
type input "45"
click at [494, 159] on icon "Edit" at bounding box center [495, 159] width 7 height 7
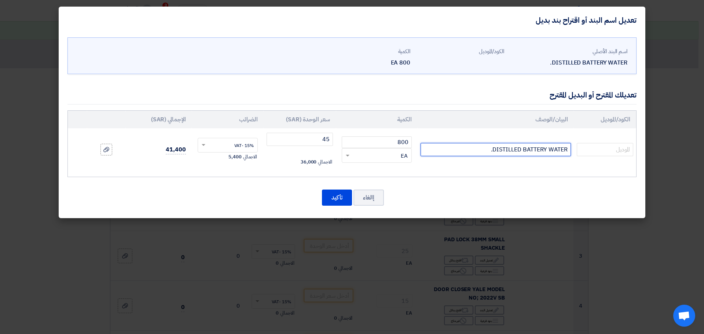
drag, startPoint x: 483, startPoint y: 150, endPoint x: 460, endPoint y: 149, distance: 22.7
click at [460, 149] on input "DISTILLED BATTERY WATER." at bounding box center [495, 149] width 150 height 13
type input "DISTILLED BATTERY WATER. 5 L"
click at [326, 197] on button "تأكيد" at bounding box center [337, 197] width 30 height 16
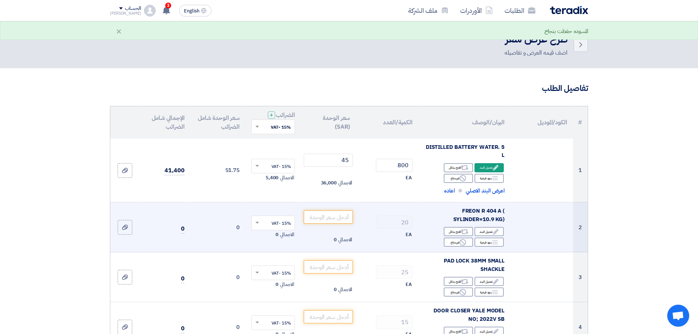
click at [469, 214] on span "FREON R 404 A ( SYLINDER=10.9 KG)" at bounding box center [478, 215] width 51 height 16
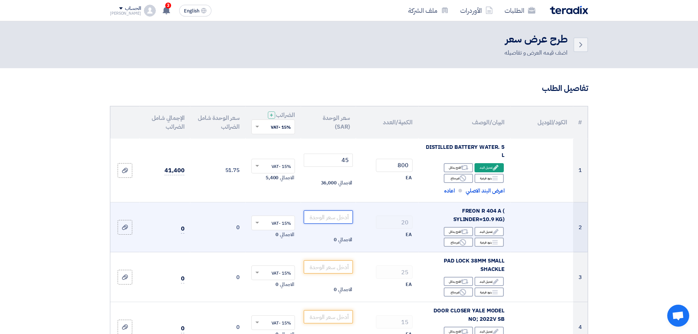
click at [335, 216] on input "number" at bounding box center [328, 216] width 49 height 13
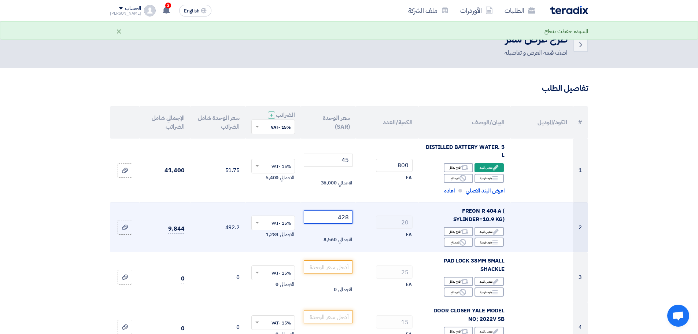
scroll to position [37, 0]
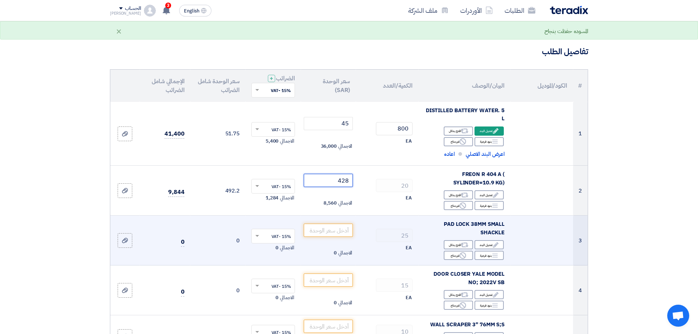
type input "428"
click at [468, 222] on span "PAD LOCK 38MM SMALL SHACKLE" at bounding box center [474, 228] width 61 height 16
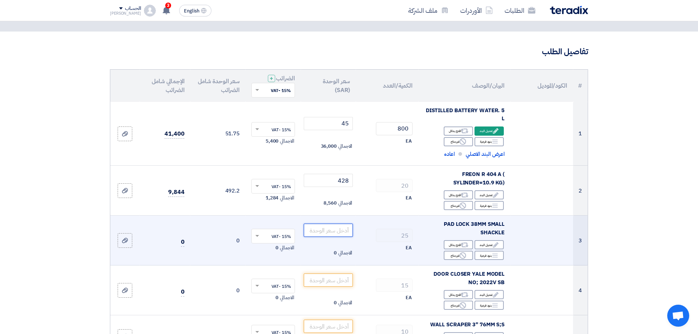
click at [330, 230] on input "number" at bounding box center [328, 230] width 49 height 13
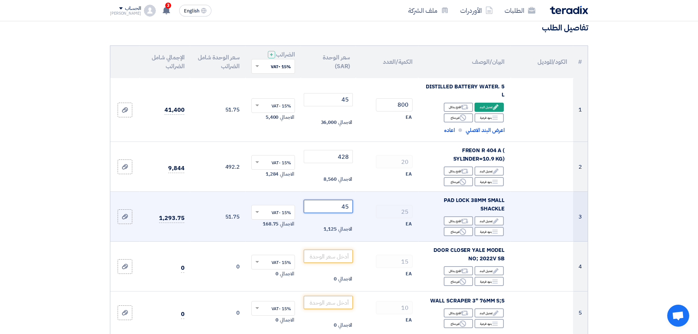
scroll to position [73, 0]
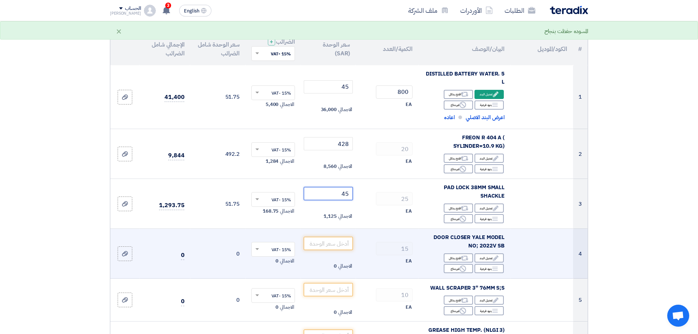
type input "45"
click at [452, 238] on span "DOOR CLOSER YALE MODEL NO; 2022V SB" at bounding box center [468, 241] width 71 height 16
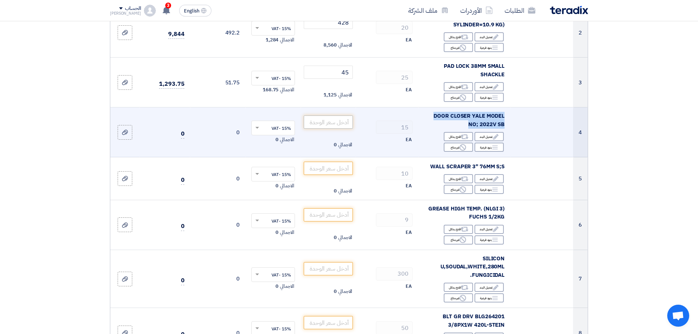
scroll to position [183, 0]
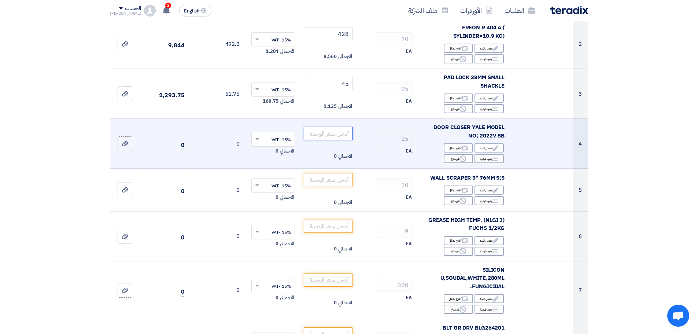
click at [335, 132] on input "number" at bounding box center [328, 133] width 49 height 13
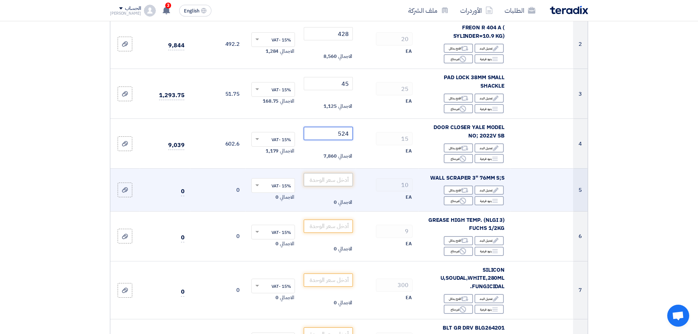
type input "524"
click at [343, 177] on input "number" at bounding box center [328, 179] width 49 height 13
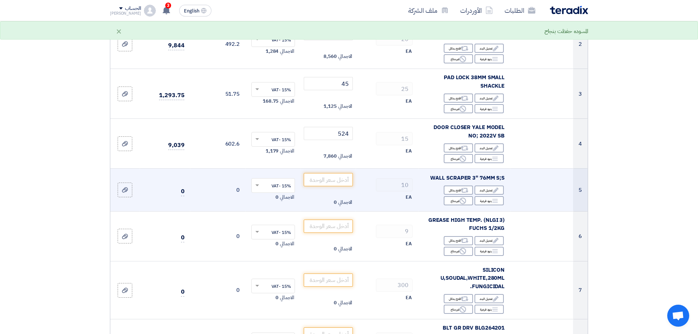
click at [446, 176] on span "WALL SCRAPER 3" 76MM S;S" at bounding box center [467, 178] width 75 height 8
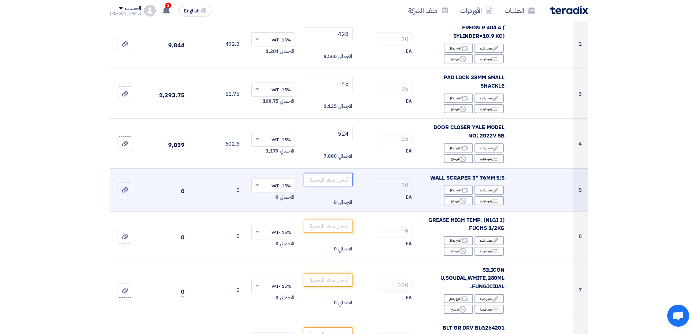
click at [322, 180] on input "number" at bounding box center [328, 179] width 49 height 13
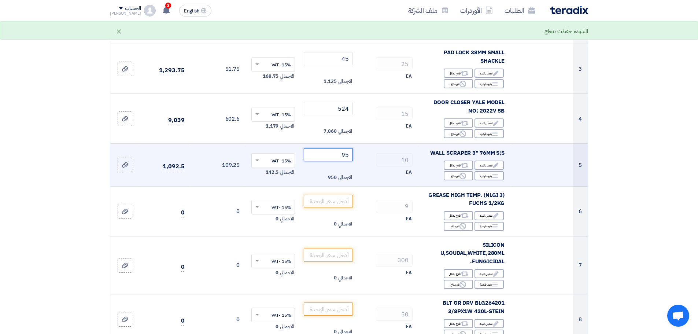
scroll to position [220, 0]
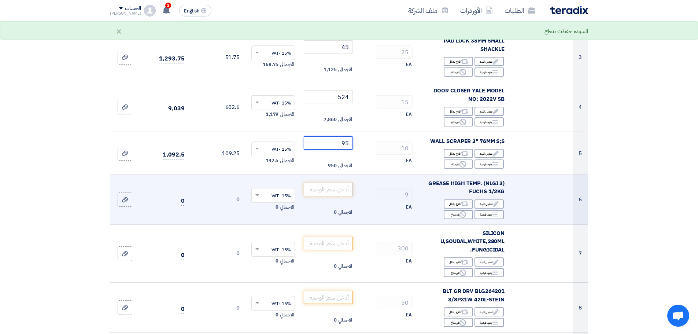
type input "95"
click at [334, 192] on input "number" at bounding box center [328, 189] width 49 height 13
click at [450, 183] on span "GREASE HIGH TEMP. (NLGI 3) FUCHS 1/2KG" at bounding box center [466, 187] width 76 height 16
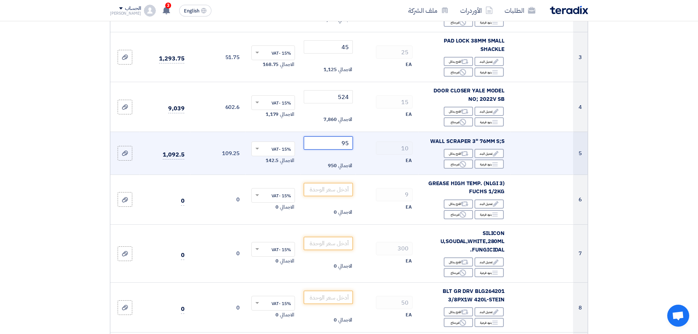
drag, startPoint x: 313, startPoint y: 139, endPoint x: 368, endPoint y: 146, distance: 55.4
click at [368, 146] on tr "5 WALL SCRAPER 3" 76MM S;S Edit تعديل البند Alternative اقترح بدائل Breakdown 10" at bounding box center [348, 153] width 477 height 43
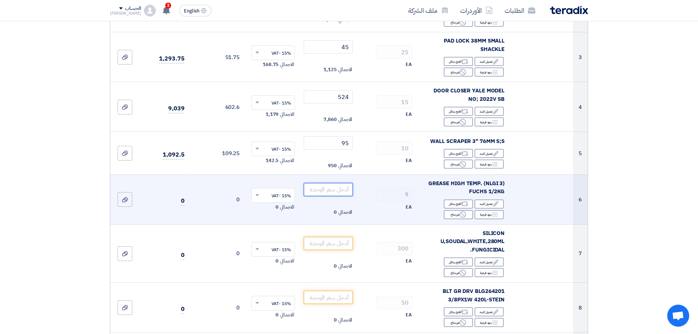
click at [334, 187] on input "number" at bounding box center [328, 189] width 49 height 13
click at [334, 190] on input "number" at bounding box center [328, 189] width 49 height 13
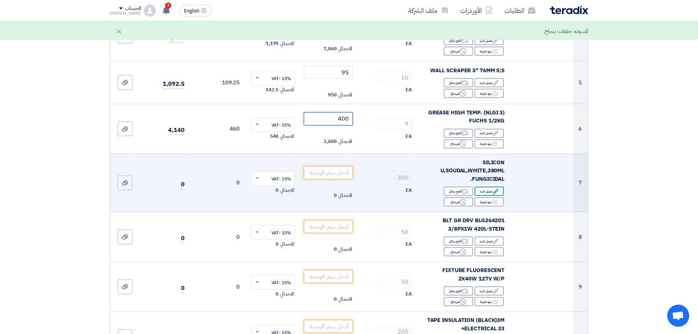
scroll to position [293, 0]
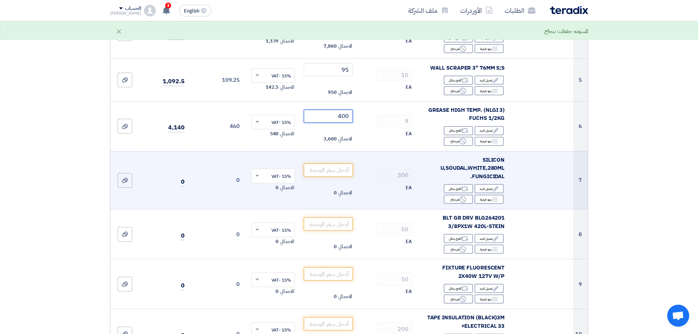
type input "400"
click at [491, 162] on span "SILICON U,SOUDAL,WHITE,280ML FUNGICIDAL." at bounding box center [472, 168] width 64 height 25
click at [322, 170] on input "number" at bounding box center [328, 169] width 49 height 13
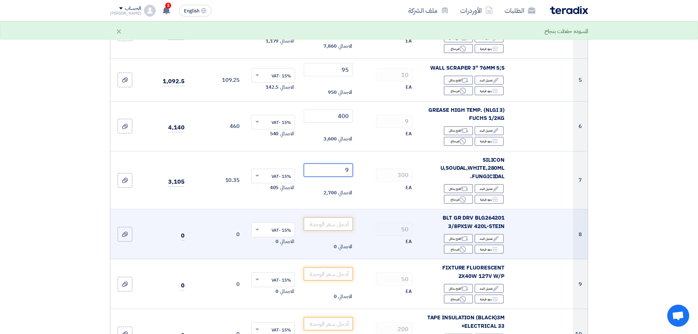
type input "9"
click at [325, 225] on input "number" at bounding box center [328, 223] width 49 height 13
click at [468, 216] on span "BLT GR DRV BLG264201 3/8PX1W 420L-STEIN" at bounding box center [474, 222] width 62 height 16
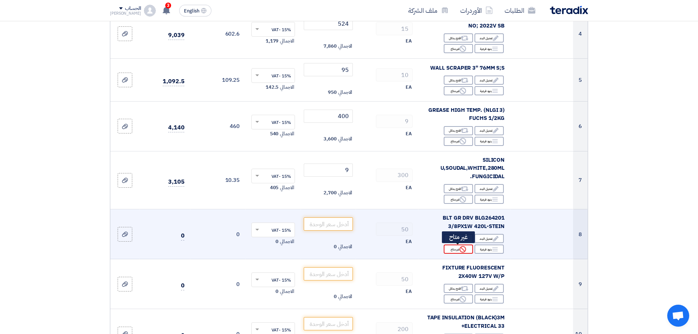
click at [465, 249] on icon "Reject" at bounding box center [462, 249] width 7 height 7
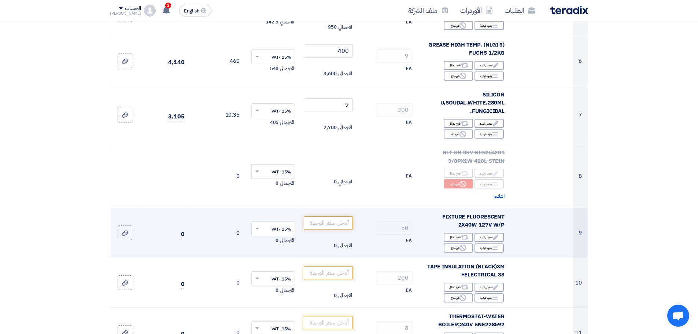
scroll to position [366, 0]
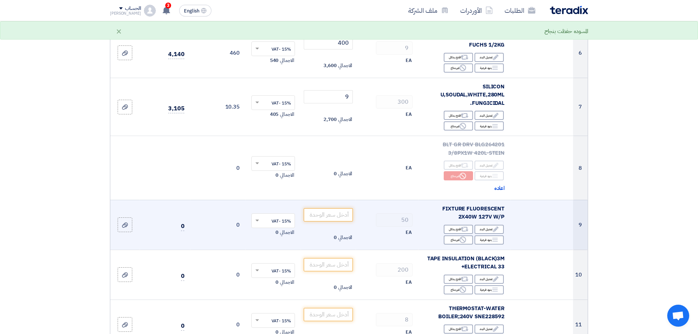
click at [477, 210] on span "FIXTURE FLUORESCENT 2X40W 127V W/P" at bounding box center [473, 212] width 62 height 16
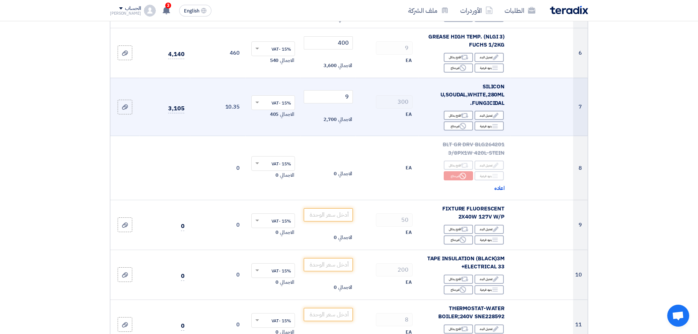
click at [479, 93] on span "SILICON U,SOUDAL,WHITE,280ML FUNGICIDAL." at bounding box center [472, 94] width 64 height 25
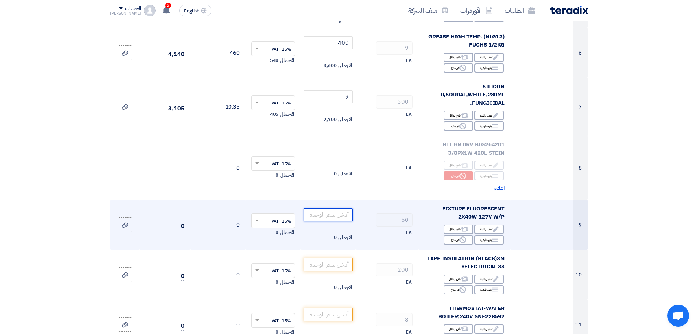
click at [323, 214] on input "number" at bounding box center [328, 214] width 49 height 13
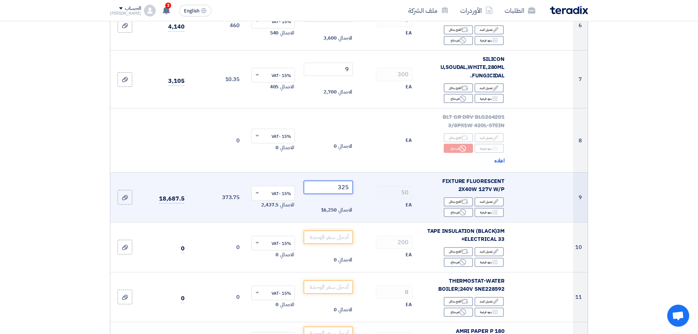
scroll to position [440, 0]
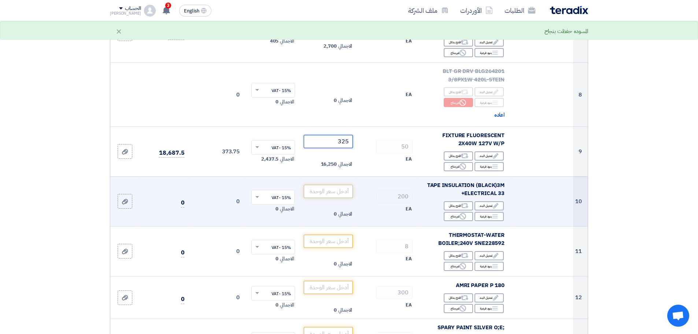
type input "325"
click at [340, 191] on input "number" at bounding box center [328, 191] width 49 height 13
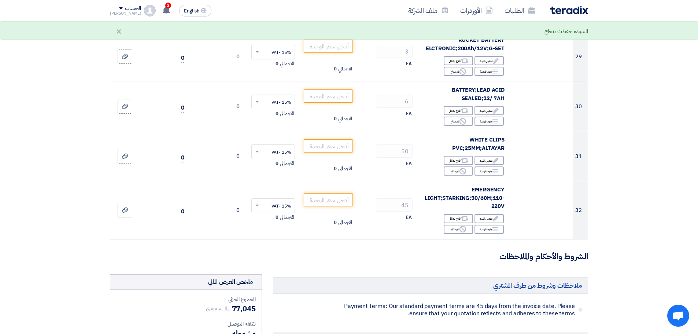
scroll to position [1502, 0]
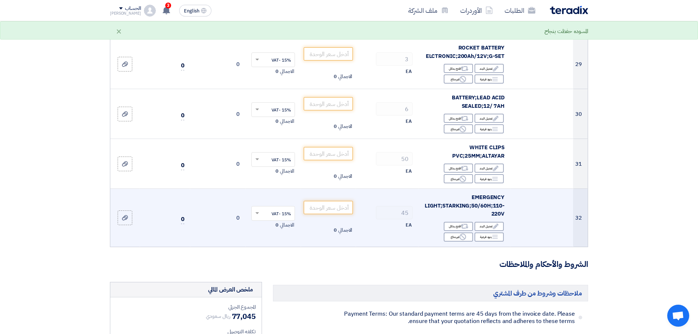
click at [475, 202] on span "EMERGENCY LIGHT;STARKING;50/60H;110-220V" at bounding box center [465, 205] width 80 height 25
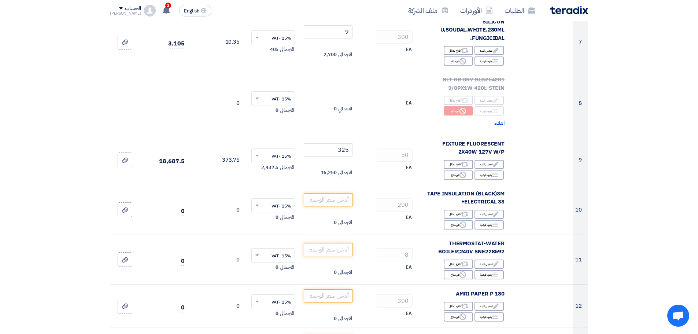
scroll to position [366, 0]
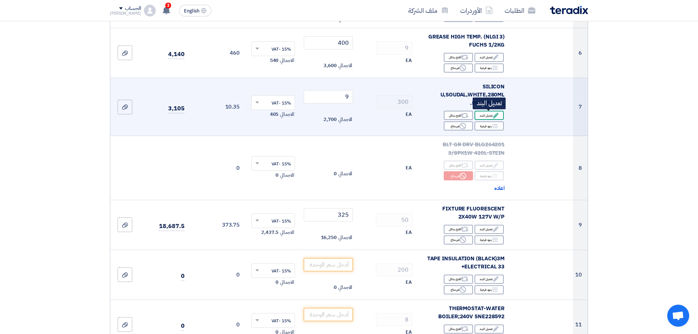
click at [492, 115] on icon "Edit" at bounding box center [495, 115] width 7 height 7
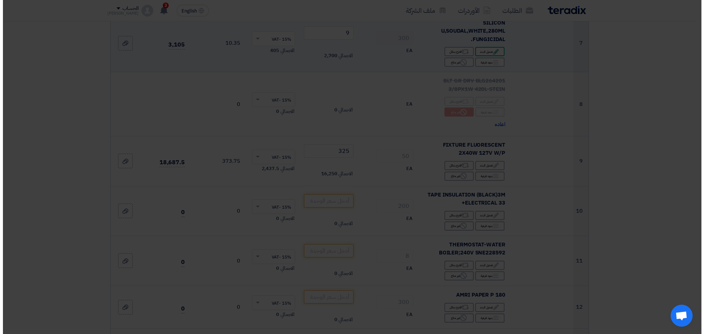
scroll to position [303, 0]
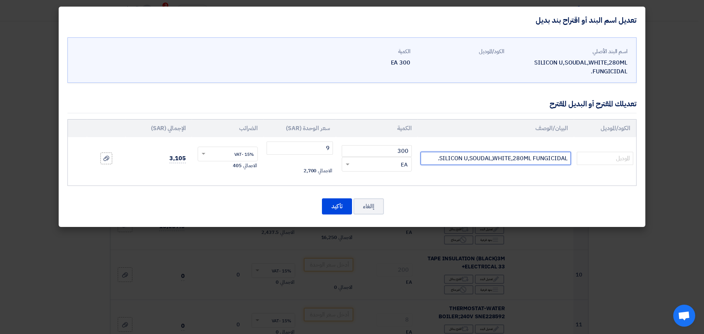
click at [569, 156] on input "SILICON U,SOUDAL,WHITE,280ML FUNGICIDAL." at bounding box center [495, 158] width 150 height 13
type input "EXCELL BRANED SILICON U,SOUDAL,WHITE,280ML FUNGICIDAL."
click at [333, 208] on button "تأكيد" at bounding box center [337, 206] width 30 height 16
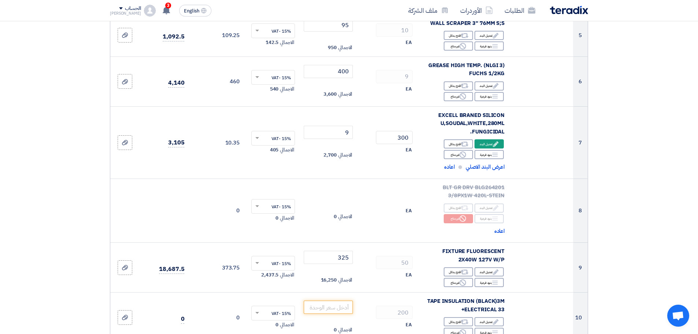
scroll to position [0, 0]
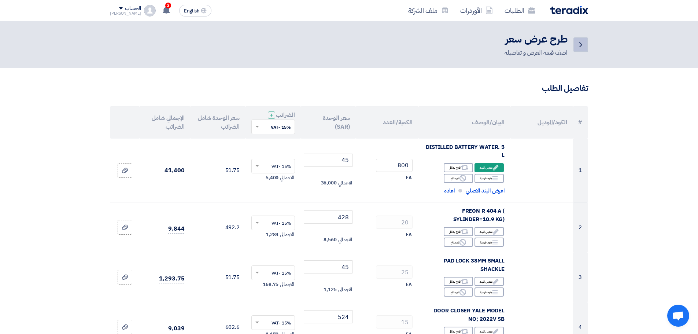
click at [582, 40] on link "Back" at bounding box center [580, 44] width 15 height 15
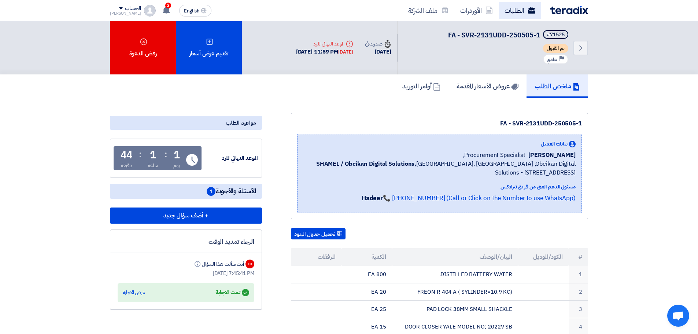
click at [515, 6] on link "الطلبات" at bounding box center [520, 10] width 43 height 17
